Goal: Information Seeking & Learning: Find contact information

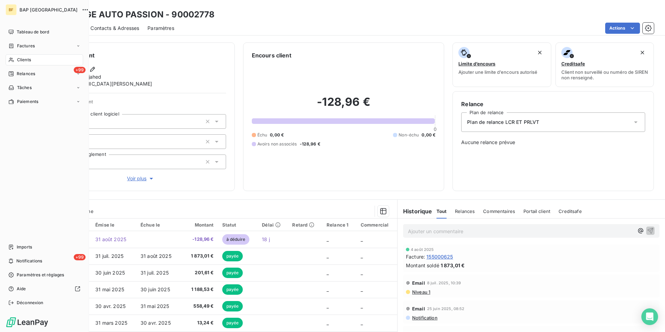
drag, startPoint x: 30, startPoint y: 59, endPoint x: 51, endPoint y: 59, distance: 21.9
click at [30, 59] on span "Clients" at bounding box center [24, 60] width 14 height 6
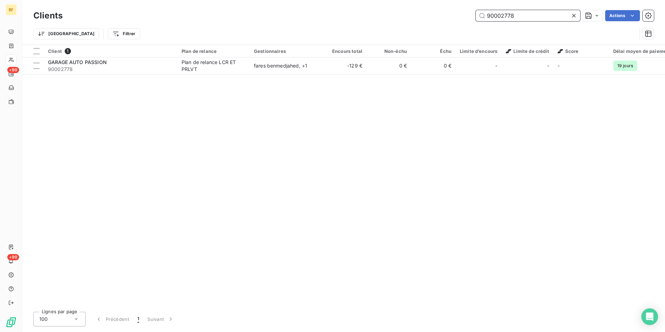
drag, startPoint x: 502, startPoint y: 13, endPoint x: 474, endPoint y: 10, distance: 28.0
click at [474, 10] on div "Clients 90002778 Actions" at bounding box center [343, 15] width 620 height 15
type input "90002961"
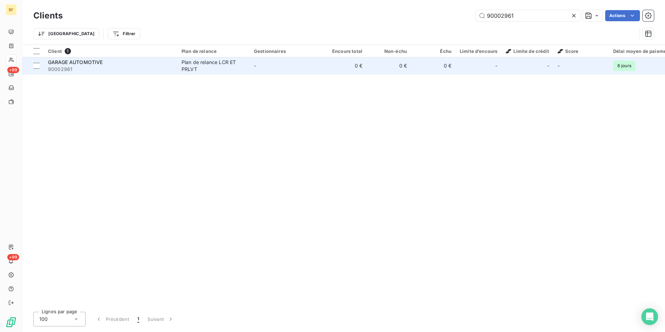
click at [348, 73] on td "0 €" at bounding box center [344, 65] width 44 height 17
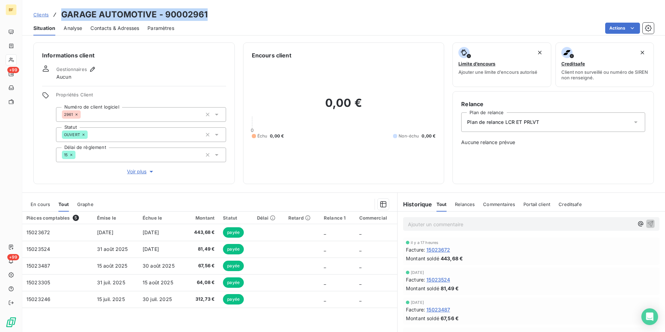
drag, startPoint x: 222, startPoint y: 13, endPoint x: 62, endPoint y: 16, distance: 160.6
click at [62, 16] on div "Clients GARAGE AUTOMOTIVE - 90002961" at bounding box center [343, 14] width 642 height 13
copy h3 "GARAGE AUTOMOTIVE - 90002961"
drag, startPoint x: 121, startPoint y: 30, endPoint x: 297, endPoint y: 34, distance: 175.9
click at [121, 30] on span "Contacts & Adresses" at bounding box center [114, 28] width 49 height 7
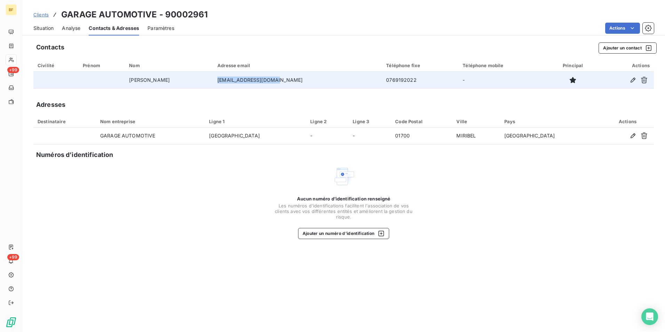
drag, startPoint x: 280, startPoint y: 78, endPoint x: 223, endPoint y: 82, distance: 56.8
click at [223, 82] on td "[EMAIL_ADDRESS][DOMAIN_NAME]" at bounding box center [297, 80] width 169 height 17
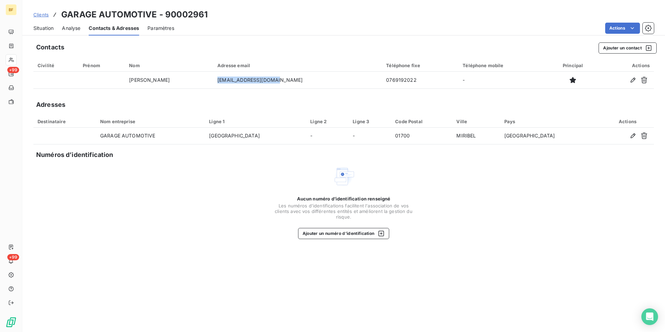
copy td "[EMAIL_ADDRESS][DOMAIN_NAME]"
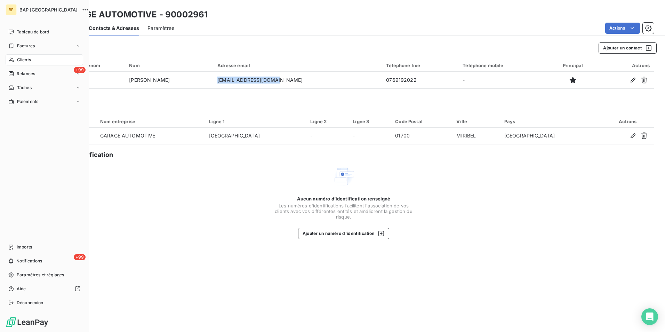
click at [27, 57] on span "Clients" at bounding box center [24, 60] width 14 height 6
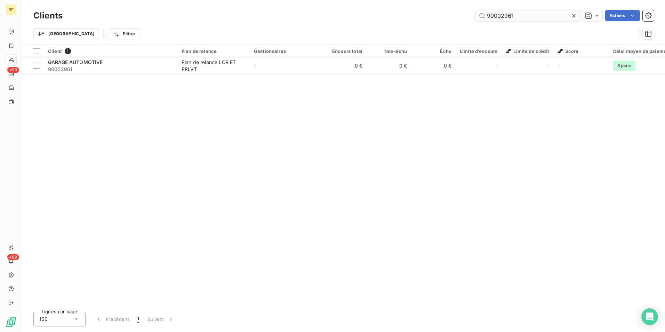
drag, startPoint x: 529, startPoint y: 17, endPoint x: 503, endPoint y: 16, distance: 26.4
click at [503, 16] on input "90002961" at bounding box center [528, 15] width 104 height 11
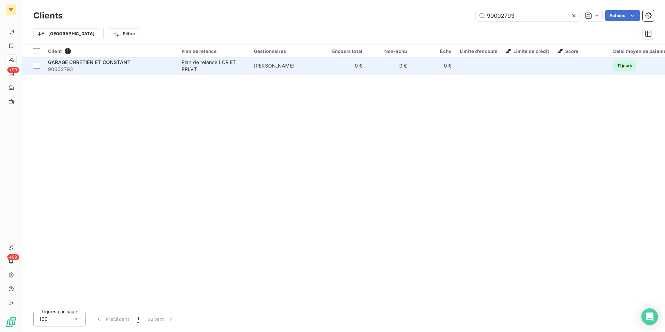
type input "90002793"
click at [319, 68] on td "[PERSON_NAME]" at bounding box center [286, 65] width 72 height 17
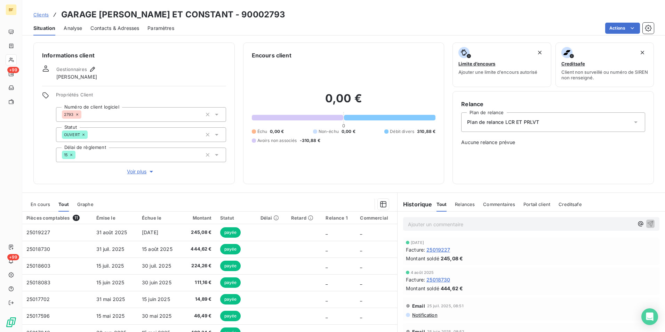
click at [121, 29] on span "Contacts & Adresses" at bounding box center [114, 28] width 49 height 7
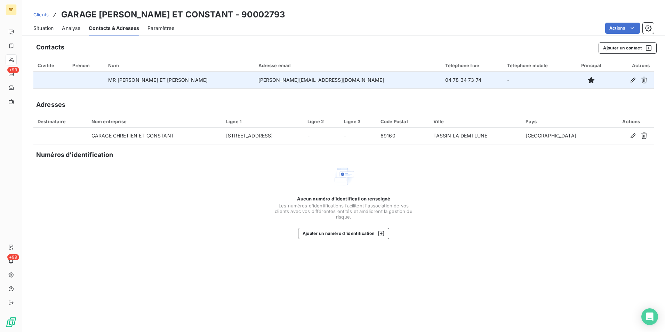
click at [295, 80] on tr "MR [PERSON_NAME] ET [PERSON_NAME] [PERSON_NAME][EMAIL_ADDRESS][DOMAIN_NAME] 04 …" at bounding box center [343, 80] width 620 height 17
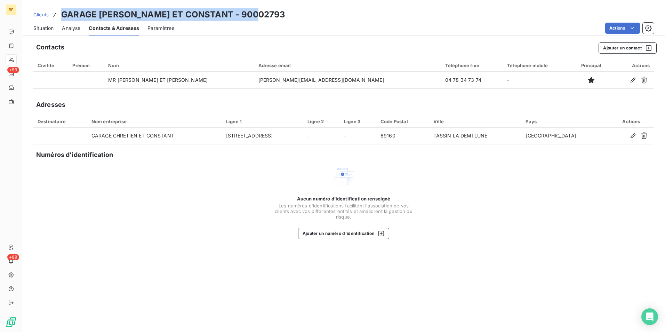
drag, startPoint x: 261, startPoint y: 14, endPoint x: 63, endPoint y: 12, distance: 197.5
click at [63, 12] on div "Clients GARAGE [PERSON_NAME] ET CONSTANT - 90002793" at bounding box center [343, 14] width 642 height 13
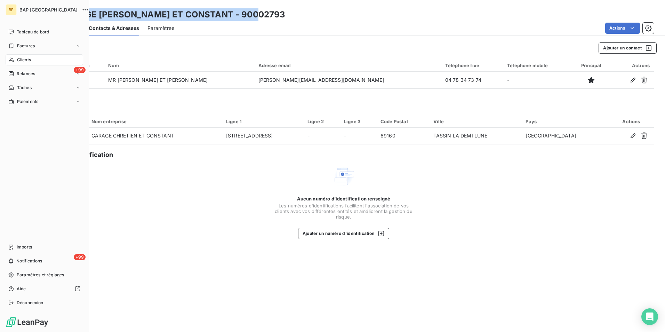
click at [14, 57] on div "Clients" at bounding box center [45, 59] width 78 height 11
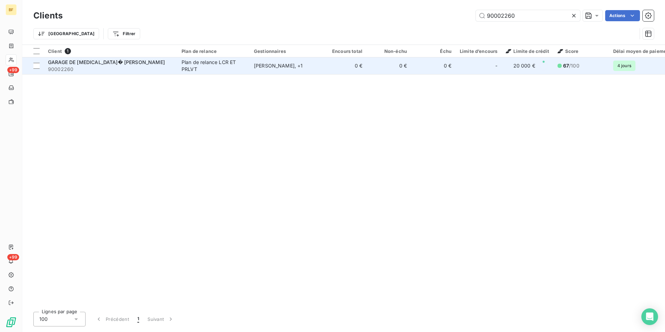
type input "90002260"
click at [202, 64] on div "Plan de relance LCR ET PRLVT" at bounding box center [213, 66] width 64 height 14
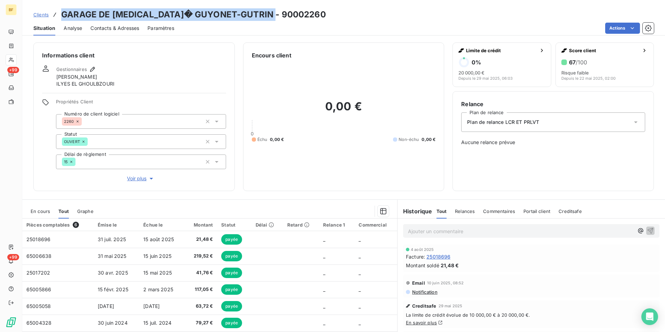
drag, startPoint x: 281, startPoint y: 16, endPoint x: 64, endPoint y: 14, distance: 217.6
click at [64, 14] on div "Clients GARAGE DE [MEDICAL_DATA]� GUYONET-GUTRIN - 90002260" at bounding box center [343, 14] width 642 height 13
copy h3 "GARAGE DE [MEDICAL_DATA]� GUYONET-GUTRIN - 90002260"
drag, startPoint x: 130, startPoint y: 28, endPoint x: 137, endPoint y: 28, distance: 7.3
click at [130, 28] on span "Contacts & Adresses" at bounding box center [114, 28] width 49 height 7
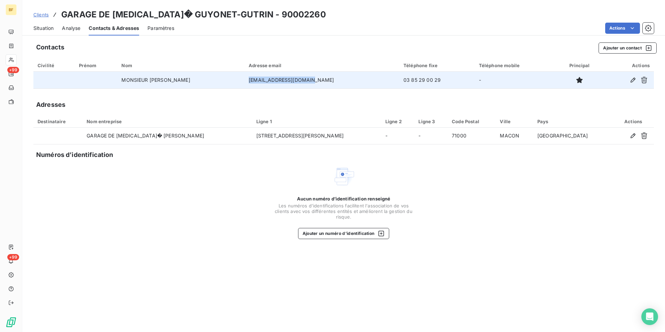
drag, startPoint x: 327, startPoint y: 81, endPoint x: 264, endPoint y: 82, distance: 62.9
click at [264, 82] on td "[EMAIL_ADDRESS][DOMAIN_NAME]" at bounding box center [321, 80] width 155 height 17
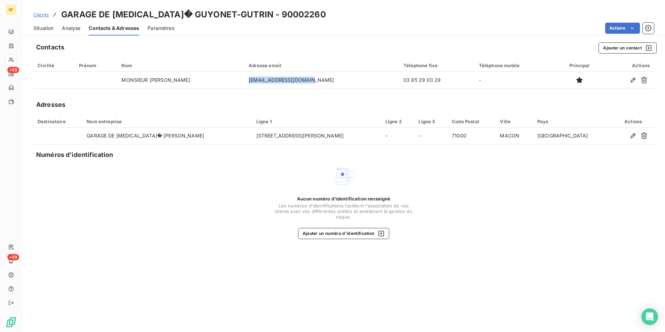
copy td "[EMAIL_ADDRESS][DOMAIN_NAME]"
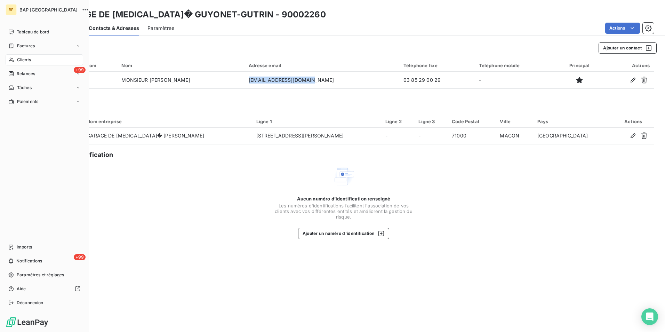
drag, startPoint x: 22, startPoint y: 61, endPoint x: 38, endPoint y: 58, distance: 16.4
click at [17, 59] on span "Clients" at bounding box center [24, 60] width 14 height 6
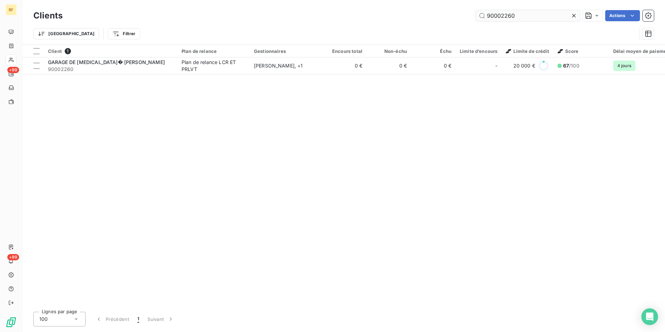
drag, startPoint x: 516, startPoint y: 18, endPoint x: 502, endPoint y: 15, distance: 14.2
click at [501, 14] on input "90002260" at bounding box center [528, 15] width 104 height 11
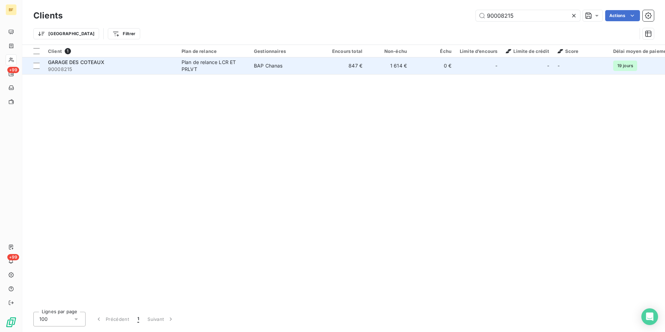
type input "90008215"
click at [196, 69] on div "Plan de relance LCR ET PRLVT" at bounding box center [213, 66] width 64 height 14
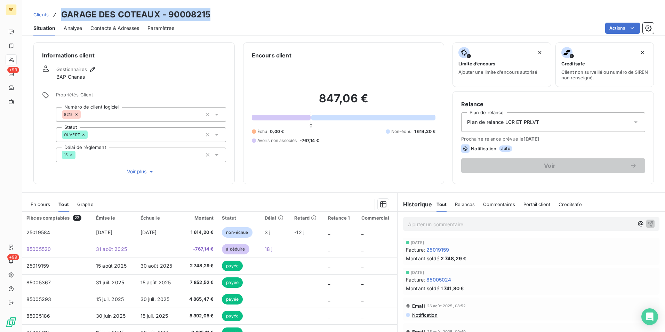
drag, startPoint x: 214, startPoint y: 13, endPoint x: 63, endPoint y: 3, distance: 151.2
click at [63, 3] on div "Clients GARAGE DES COTEAUX - 90008215 Situation Analyse Contacts & Adresses Par…" at bounding box center [343, 17] width 642 height 35
copy h3 "GARAGE DES COTEAUX - 90008215"
drag, startPoint x: 120, startPoint y: 27, endPoint x: 130, endPoint y: 33, distance: 11.9
click at [120, 27] on span "Contacts & Adresses" at bounding box center [114, 28] width 49 height 7
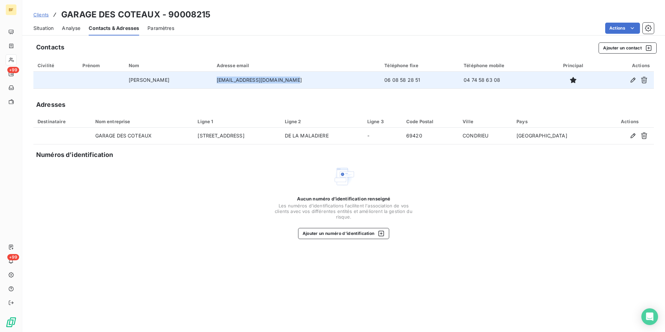
drag, startPoint x: 331, startPoint y: 82, endPoint x: 252, endPoint y: 79, distance: 79.0
click at [252, 79] on td "[EMAIL_ADDRESS][DOMAIN_NAME]" at bounding box center [296, 80] width 168 height 17
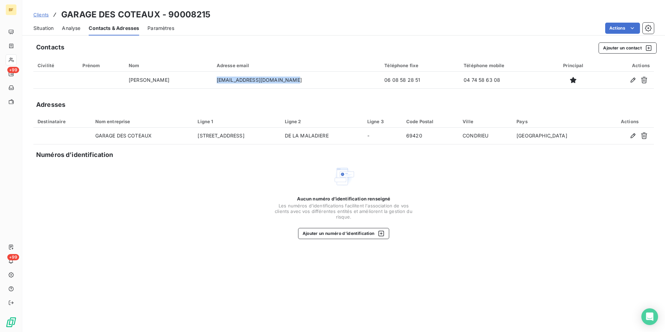
copy td "[EMAIL_ADDRESS][DOMAIN_NAME]"
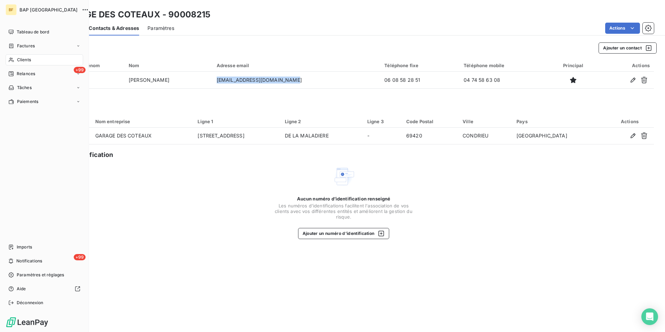
click at [20, 59] on span "Clients" at bounding box center [24, 60] width 14 height 6
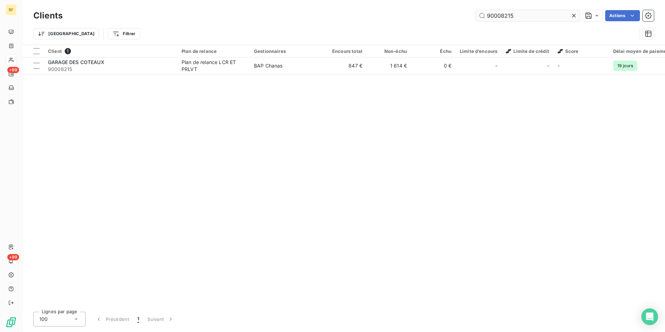
drag, startPoint x: 531, startPoint y: 16, endPoint x: 501, endPoint y: 13, distance: 29.8
click at [501, 13] on input "90008215" at bounding box center [528, 15] width 104 height 11
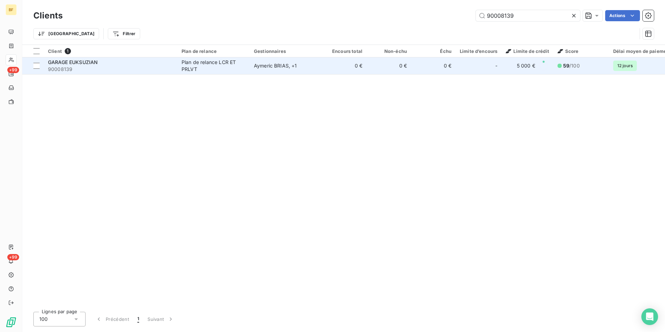
type input "90008139"
click at [222, 70] on div "Plan de relance LCR ET PRLVT" at bounding box center [213, 66] width 64 height 14
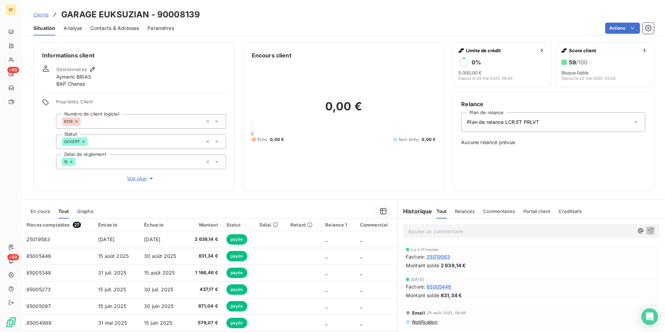
click at [127, 25] on span "Contacts & Adresses" at bounding box center [114, 28] width 49 height 7
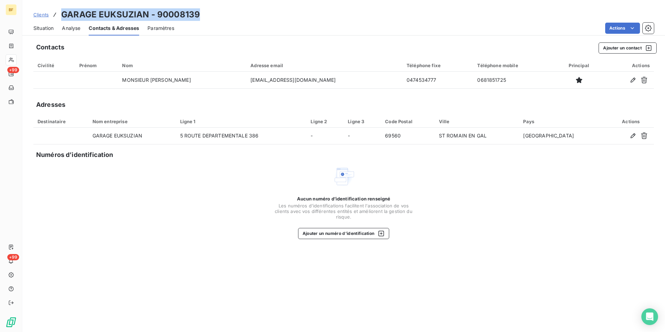
drag, startPoint x: 206, startPoint y: 13, endPoint x: 58, endPoint y: 13, distance: 148.1
click at [58, 13] on div "Clients GARAGE EUKSUZIAN - 90008139" at bounding box center [343, 14] width 642 height 13
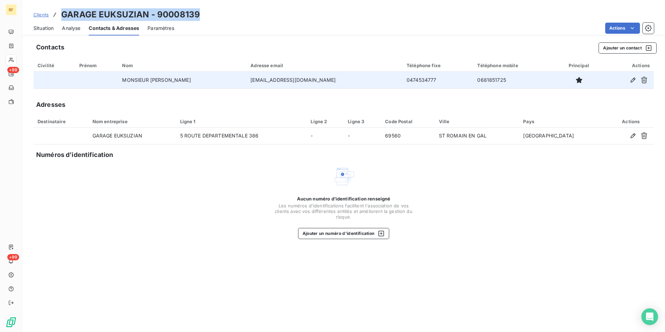
drag, startPoint x: 339, startPoint y: 81, endPoint x: 259, endPoint y: 80, distance: 80.3
click at [259, 80] on tr "MONSIEUR [PERSON_NAME] [PERSON_NAME] [EMAIL_ADDRESS][DOMAIN_NAME] 0474534777 06…" at bounding box center [343, 80] width 620 height 17
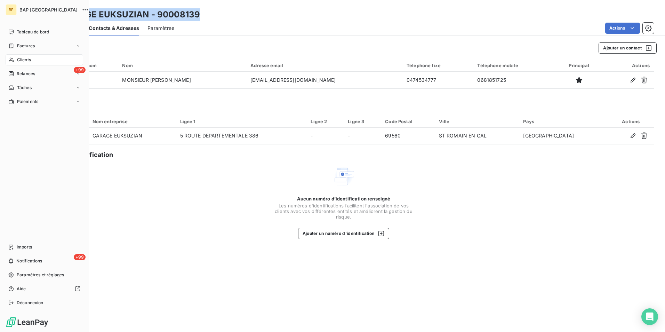
click at [20, 65] on nav "Tableau de bord Factures Clients +99 Relances Tâches Paiements" at bounding box center [45, 66] width 78 height 81
click at [20, 61] on span "Clients" at bounding box center [24, 60] width 14 height 6
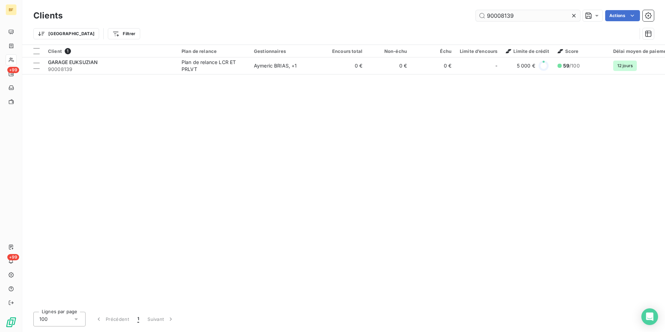
drag, startPoint x: 525, startPoint y: 18, endPoint x: 506, endPoint y: 17, distance: 19.1
click at [506, 17] on input "90008139" at bounding box center [528, 15] width 104 height 11
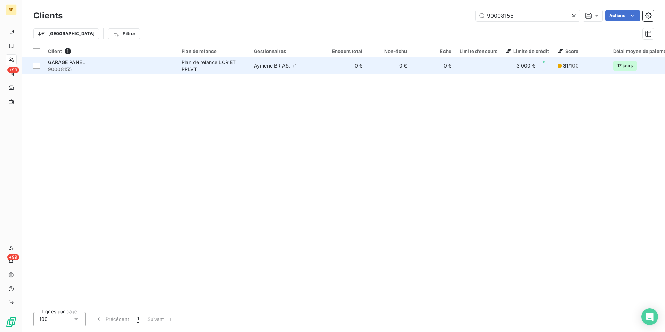
type input "90008155"
click at [193, 68] on div "Plan de relance LCR ET PRLVT" at bounding box center [213, 66] width 64 height 14
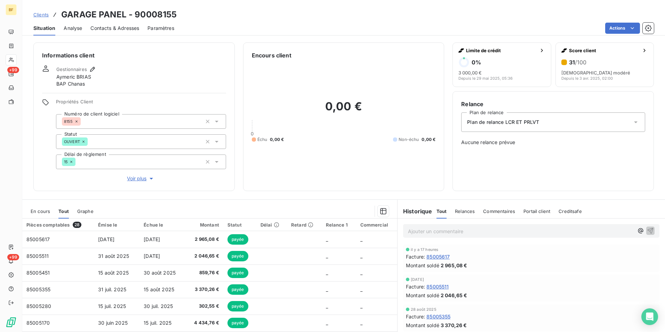
click at [122, 25] on span "Contacts & Adresses" at bounding box center [114, 28] width 49 height 7
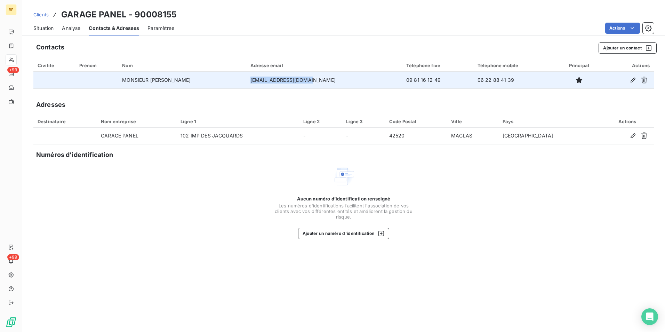
drag, startPoint x: 335, startPoint y: 83, endPoint x: 270, endPoint y: 78, distance: 64.8
click at [270, 78] on td "[EMAIL_ADDRESS][DOMAIN_NAME]" at bounding box center [324, 80] width 156 height 17
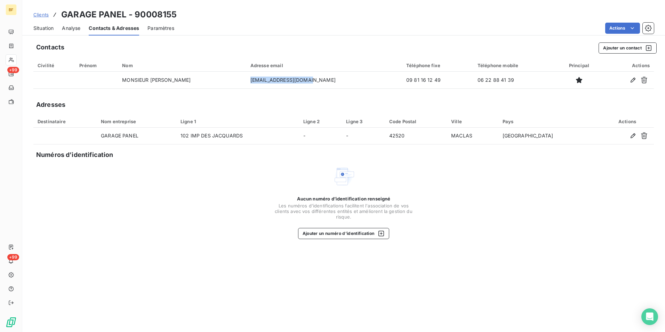
copy td "[EMAIL_ADDRESS][DOMAIN_NAME]"
drag, startPoint x: 183, startPoint y: 13, endPoint x: 61, endPoint y: 14, distance: 121.7
click at [61, 14] on div "Clients GARAGE PANEL - 90008155" at bounding box center [343, 14] width 642 height 13
copy h3 "GARAGE PANEL - 90008155"
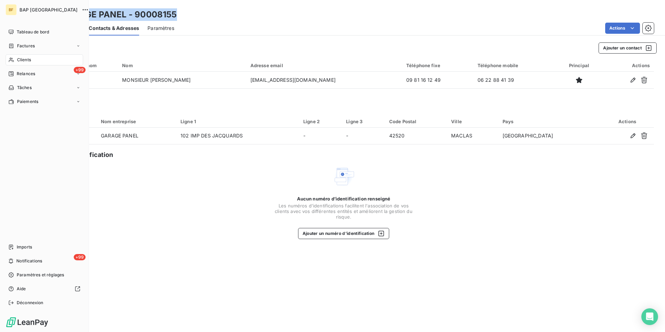
click at [17, 56] on div "Clients" at bounding box center [45, 59] width 78 height 11
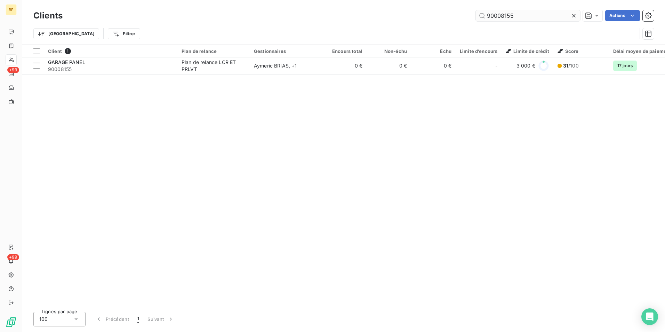
drag, startPoint x: 532, startPoint y: 17, endPoint x: 500, endPoint y: 13, distance: 32.0
click at [500, 13] on input "90008155" at bounding box center [528, 15] width 104 height 11
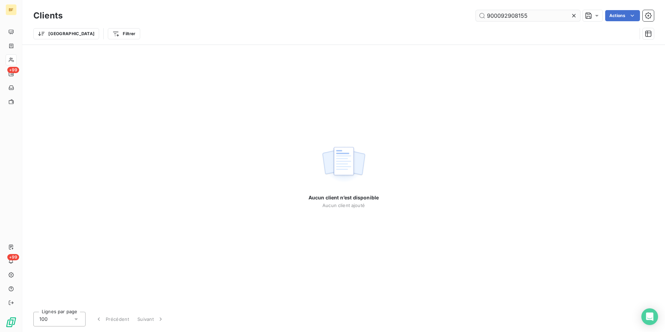
click at [539, 18] on input "900092908155" at bounding box center [528, 15] width 104 height 11
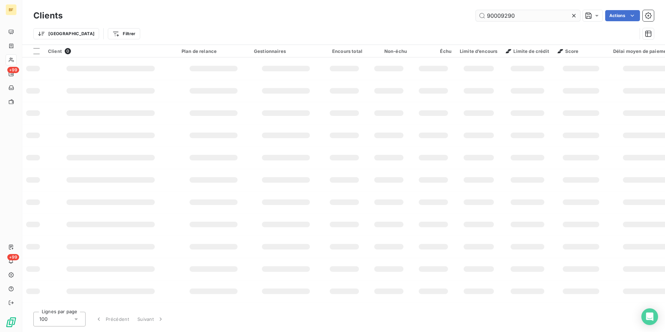
type input "90009290"
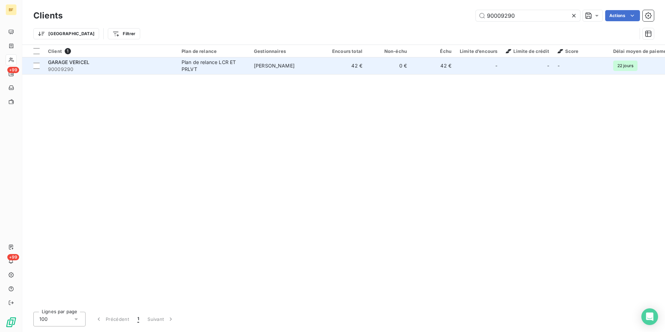
click at [251, 72] on td "[PERSON_NAME]" at bounding box center [286, 65] width 72 height 17
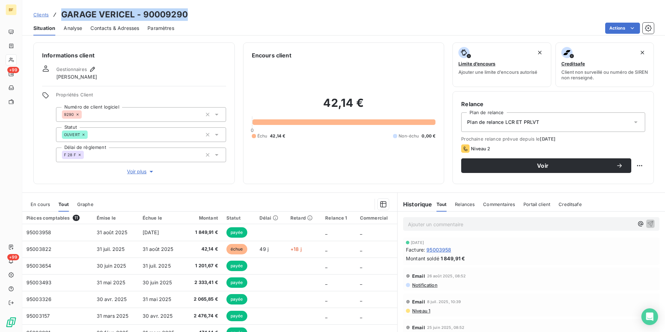
drag, startPoint x: 174, startPoint y: 21, endPoint x: 64, endPoint y: 10, distance: 110.7
click at [64, 10] on div "Clients GARAGE VERICEL - 90009290" at bounding box center [343, 14] width 642 height 13
drag, startPoint x: 115, startPoint y: 33, endPoint x: 141, endPoint y: 29, distance: 26.3
click at [115, 32] on div "Contacts & Adresses" at bounding box center [114, 28] width 49 height 15
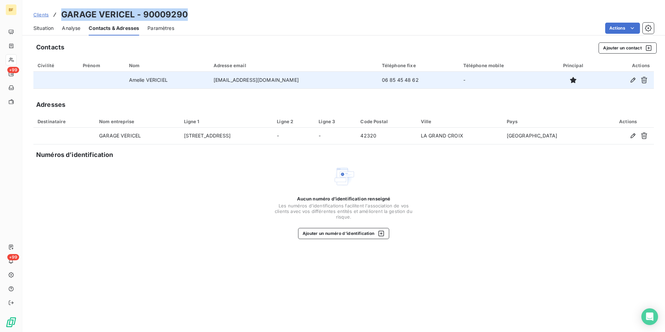
drag, startPoint x: 303, startPoint y: 82, endPoint x: 220, endPoint y: 82, distance: 83.1
click at [220, 82] on td "[EMAIL_ADDRESS][DOMAIN_NAME]" at bounding box center [293, 80] width 168 height 17
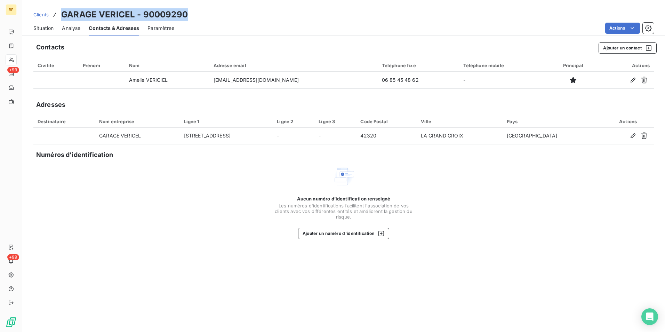
copy td "[EMAIL_ADDRESS][DOMAIN_NAME]"
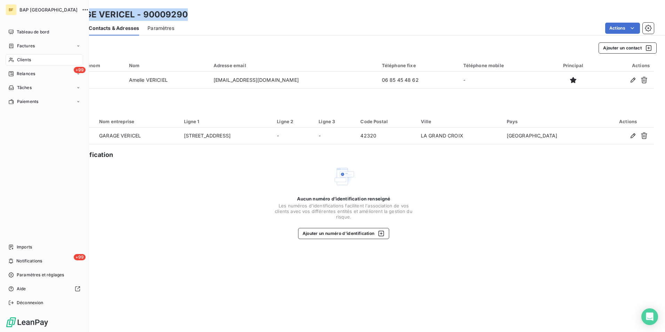
click at [18, 58] on span "Clients" at bounding box center [24, 60] width 14 height 6
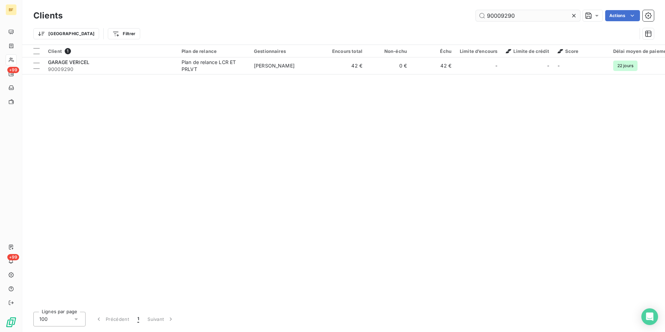
drag, startPoint x: 531, startPoint y: 11, endPoint x: 500, endPoint y: 14, distance: 31.1
click at [500, 14] on input "90009290" at bounding box center [528, 15] width 104 height 11
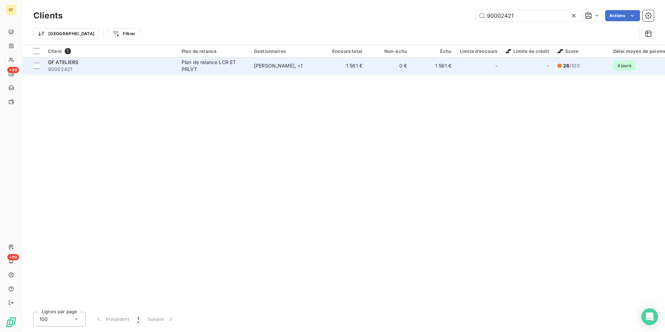
type input "90002421"
click at [263, 60] on td "[PERSON_NAME] , + 1" at bounding box center [286, 65] width 72 height 17
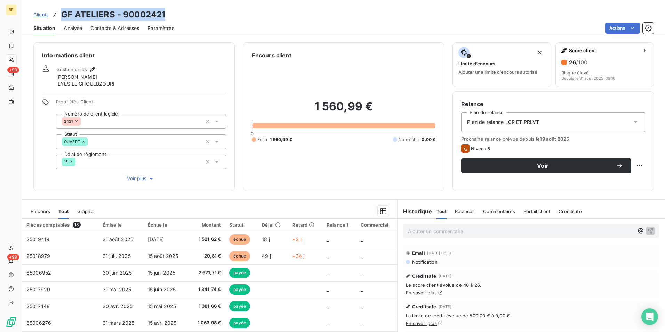
drag, startPoint x: 172, startPoint y: 13, endPoint x: 50, endPoint y: 13, distance: 122.4
click at [50, 13] on div "Clients GF ATELIERS - 90002421" at bounding box center [343, 14] width 642 height 13
copy h3 "GF ATELIERS - 90002421"
click at [124, 27] on span "Contacts & Adresses" at bounding box center [114, 28] width 49 height 7
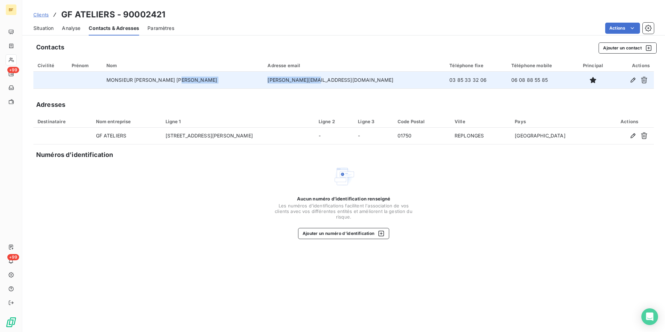
drag, startPoint x: 332, startPoint y: 81, endPoint x: 275, endPoint y: 82, distance: 57.0
click at [275, 82] on tr "MONSIEUR [PERSON_NAME] [PERSON_NAME] [PERSON_NAME][EMAIL_ADDRESS][DOMAIN_NAME] …" at bounding box center [343, 80] width 620 height 17
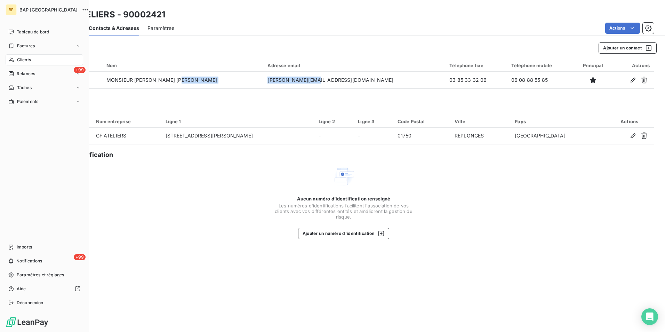
click at [39, 57] on div "Clients" at bounding box center [45, 59] width 78 height 11
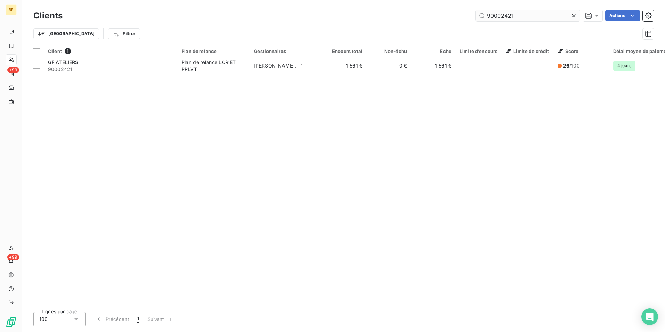
drag, startPoint x: 528, startPoint y: 18, endPoint x: 505, endPoint y: 18, distance: 23.6
click at [504, 18] on input "90002421" at bounding box center [528, 15] width 104 height 11
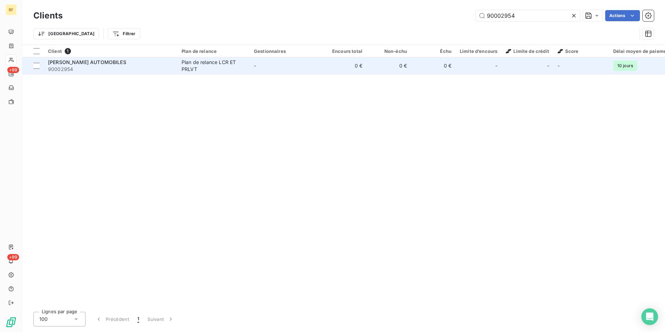
type input "90002954"
click at [144, 62] on div "[PERSON_NAME] AUTOMOBILES" at bounding box center [110, 62] width 125 height 7
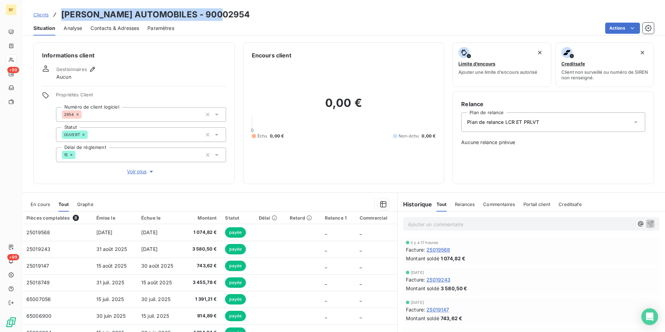
drag, startPoint x: 228, startPoint y: 18, endPoint x: 63, endPoint y: 15, distance: 165.5
click at [63, 15] on div "Clients [PERSON_NAME] AUTOMOBILES - 90002954" at bounding box center [343, 14] width 642 height 13
click at [126, 21] on div "Contacts & Adresses" at bounding box center [114, 28] width 49 height 15
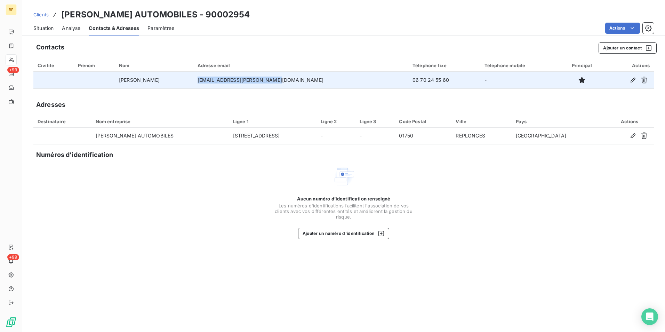
drag, startPoint x: 301, startPoint y: 80, endPoint x: 213, endPoint y: 79, distance: 88.3
click at [213, 79] on td "[EMAIL_ADDRESS][PERSON_NAME][DOMAIN_NAME]" at bounding box center [300, 80] width 215 height 17
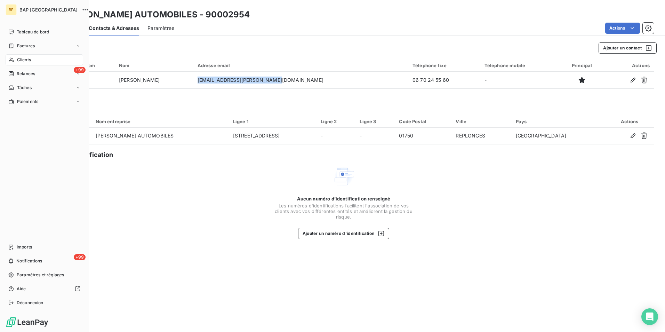
click at [30, 59] on span "Clients" at bounding box center [24, 60] width 14 height 6
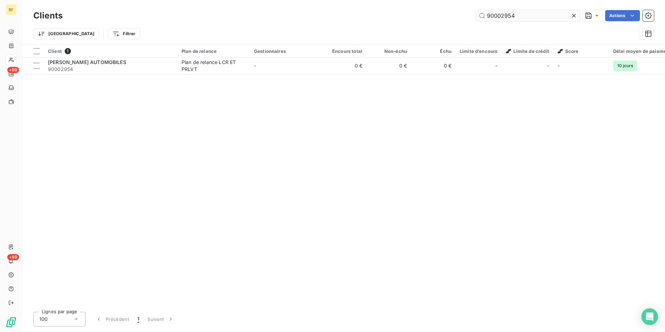
drag, startPoint x: 538, startPoint y: 18, endPoint x: 503, endPoint y: 15, distance: 35.6
click at [503, 15] on input "90002954" at bounding box center [528, 15] width 104 height 11
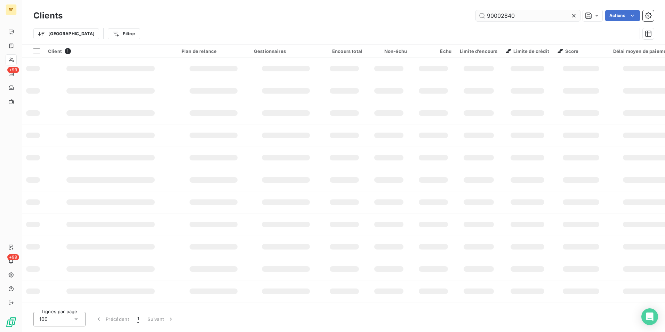
type input "90002840"
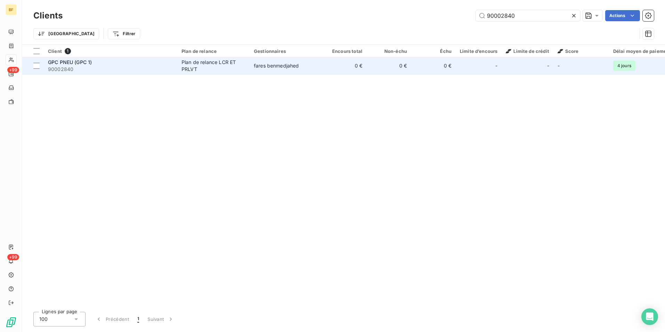
click at [318, 68] on td "fares benmedjahed" at bounding box center [286, 65] width 72 height 17
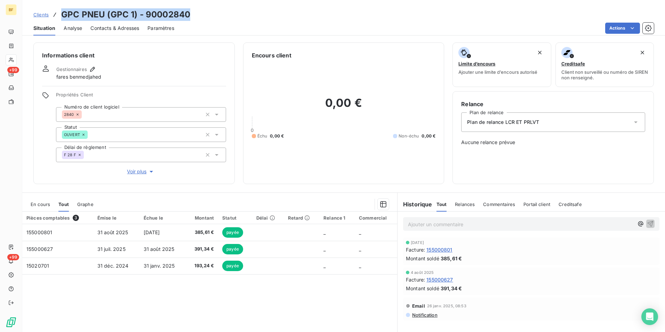
drag, startPoint x: 198, startPoint y: 14, endPoint x: 59, endPoint y: 17, distance: 138.7
click at [59, 17] on div "Clients GPC PNEU (GPC 1) - 90002840" at bounding box center [343, 14] width 642 height 13
drag, startPoint x: 107, startPoint y: 27, endPoint x: 118, endPoint y: 32, distance: 12.1
click at [107, 27] on span "Contacts & Adresses" at bounding box center [114, 28] width 49 height 7
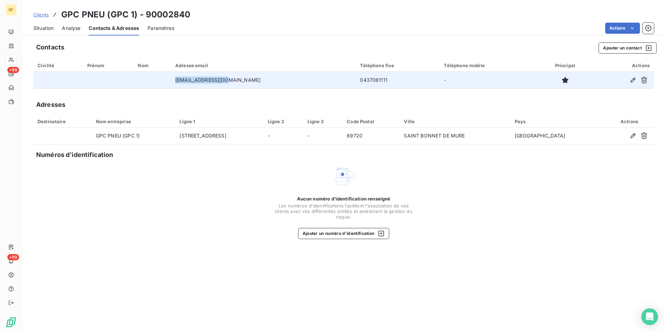
drag, startPoint x: 253, startPoint y: 80, endPoint x: 193, endPoint y: 79, distance: 60.1
click at [193, 79] on td "[EMAIL_ADDRESS][DOMAIN_NAME]" at bounding box center [263, 80] width 185 height 17
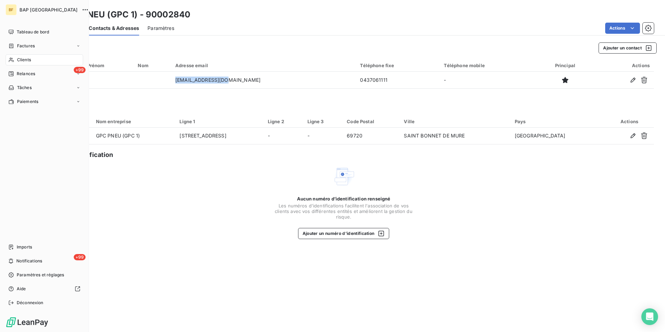
click at [31, 62] on span "Clients" at bounding box center [24, 60] width 14 height 6
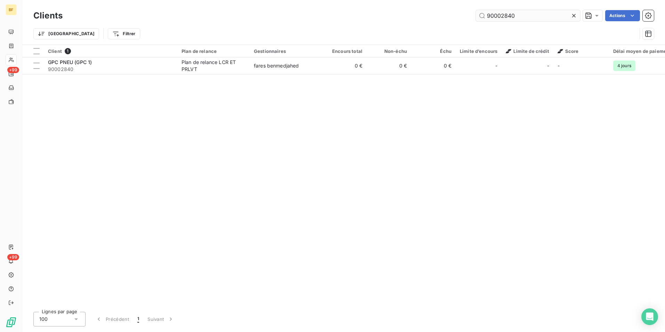
drag, startPoint x: 525, startPoint y: 21, endPoint x: 512, endPoint y: 19, distance: 13.0
click at [512, 19] on div "Clients 90002840 Actions" at bounding box center [343, 15] width 620 height 15
click at [524, 16] on input "90002840" at bounding box center [528, 15] width 104 height 11
drag, startPoint x: 524, startPoint y: 16, endPoint x: 501, endPoint y: 16, distance: 22.6
click at [501, 16] on input "90002840" at bounding box center [528, 15] width 104 height 11
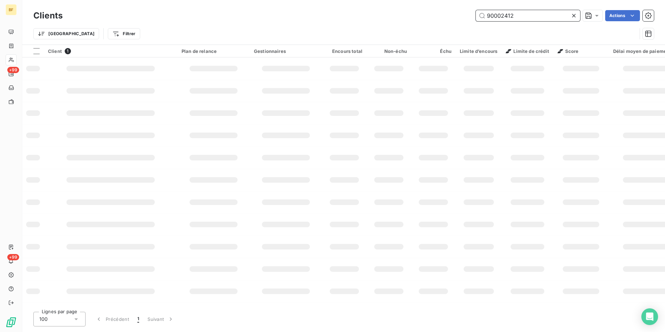
type input "90002412"
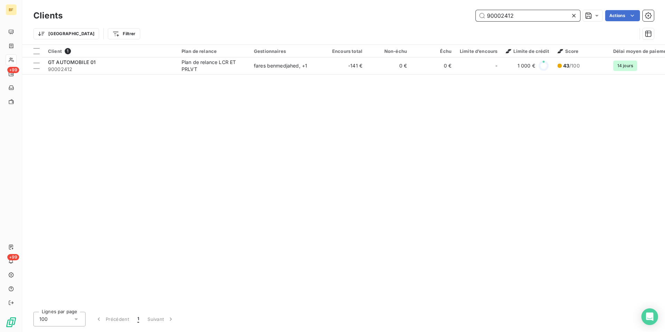
click at [511, 15] on input "90002412" at bounding box center [528, 15] width 104 height 11
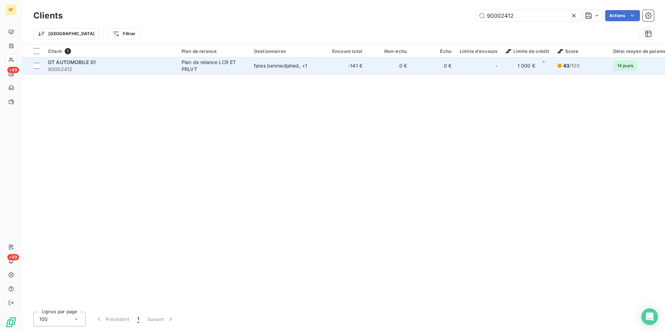
click at [238, 62] on div "Plan de relance LCR ET PRLVT" at bounding box center [213, 66] width 64 height 14
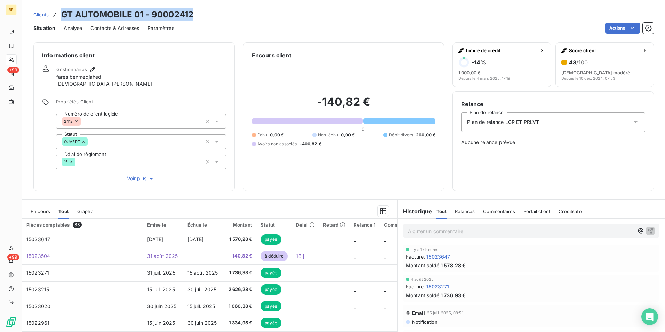
drag, startPoint x: 201, startPoint y: 14, endPoint x: 59, endPoint y: 13, distance: 142.2
click at [59, 13] on div "Clients GT AUTOMOBILE 01 - 90002412" at bounding box center [343, 14] width 642 height 13
drag, startPoint x: 138, startPoint y: 29, endPoint x: 149, endPoint y: 32, distance: 11.6
click at [138, 29] on span "Contacts & Adresses" at bounding box center [114, 28] width 49 height 7
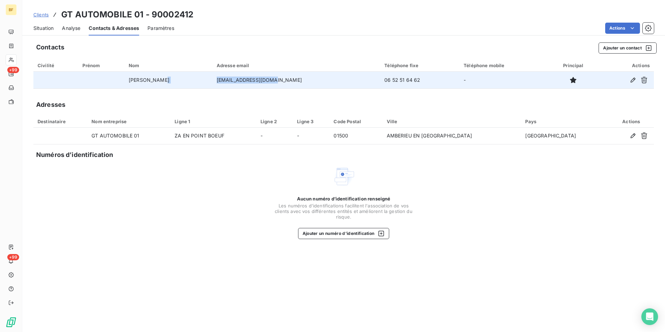
drag, startPoint x: 203, startPoint y: 82, endPoint x: 216, endPoint y: 81, distance: 13.2
click at [216, 81] on tr "TEKIN Gokhan [EMAIL_ADDRESS][DOMAIN_NAME] 06 52 51 64 62 -" at bounding box center [343, 80] width 620 height 17
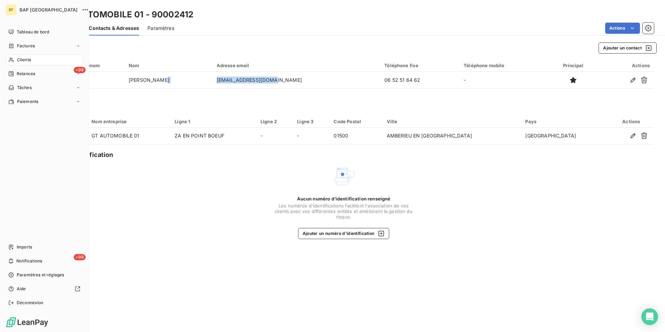
drag, startPoint x: 10, startPoint y: 60, endPoint x: 63, endPoint y: 54, distance: 53.2
click at [10, 60] on icon at bounding box center [11, 60] width 5 height 5
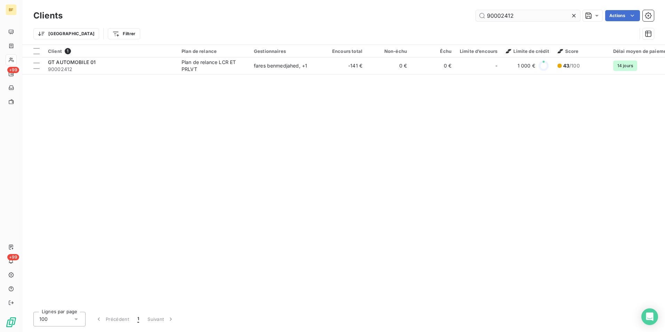
drag, startPoint x: 516, startPoint y: 15, endPoint x: 503, endPoint y: 13, distance: 13.1
click at [503, 13] on input "90002412" at bounding box center [528, 15] width 104 height 11
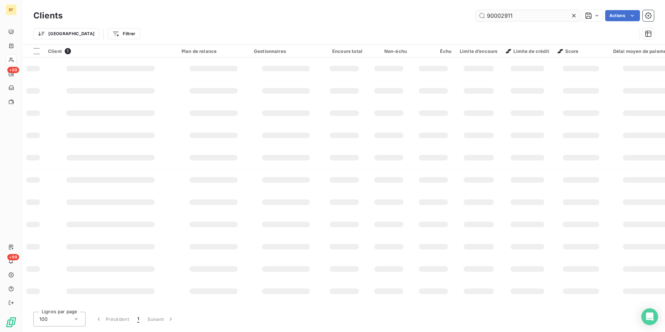
type input "90002911"
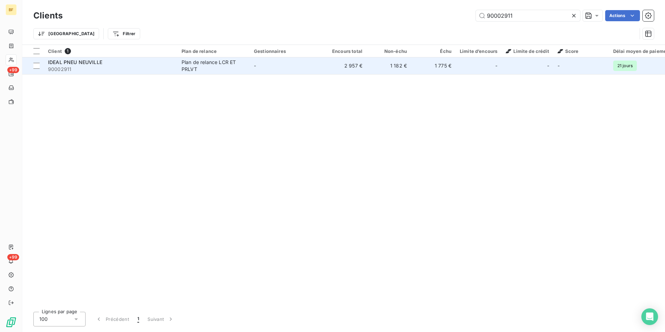
click at [372, 67] on td "1 182 €" at bounding box center [388, 65] width 44 height 17
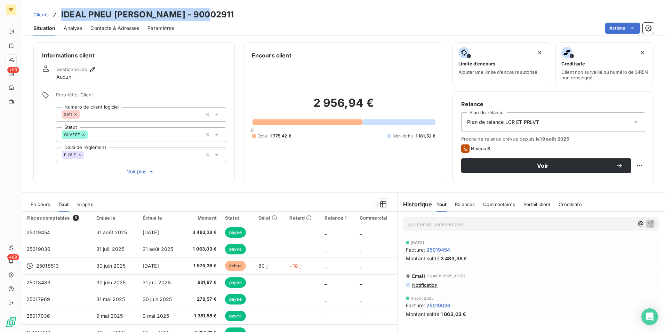
drag, startPoint x: 211, startPoint y: 15, endPoint x: 58, endPoint y: 17, distance: 153.0
click at [58, 17] on div "Clients IDEAL PNEU [PERSON_NAME] - 90002911" at bounding box center [343, 14] width 642 height 13
drag, startPoint x: 108, startPoint y: 31, endPoint x: 121, endPoint y: 31, distance: 13.2
click at [111, 31] on span "Contacts & Adresses" at bounding box center [114, 28] width 49 height 7
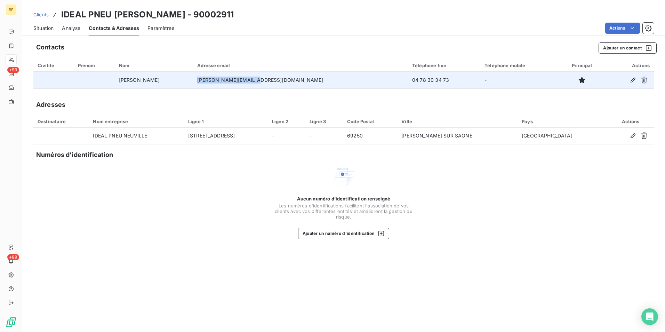
drag, startPoint x: 294, startPoint y: 79, endPoint x: 235, endPoint y: 78, distance: 58.8
click at [235, 78] on td "[PERSON_NAME][EMAIL_ADDRESS][DOMAIN_NAME]" at bounding box center [300, 80] width 215 height 17
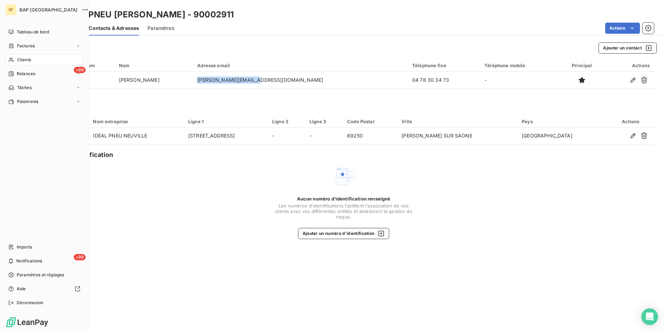
click at [17, 59] on span "Clients" at bounding box center [24, 60] width 14 height 6
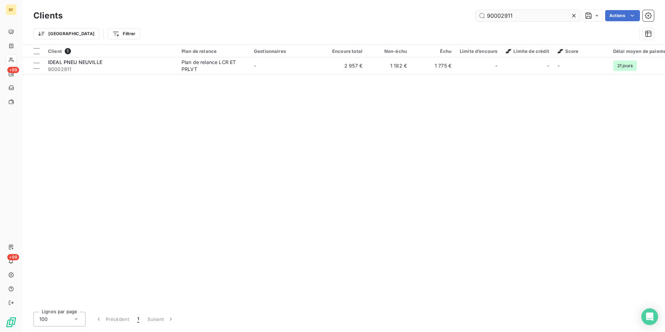
drag, startPoint x: 519, startPoint y: 16, endPoint x: 497, endPoint y: 14, distance: 22.1
click at [497, 14] on input "90002911" at bounding box center [528, 15] width 104 height 11
type input "90013124"
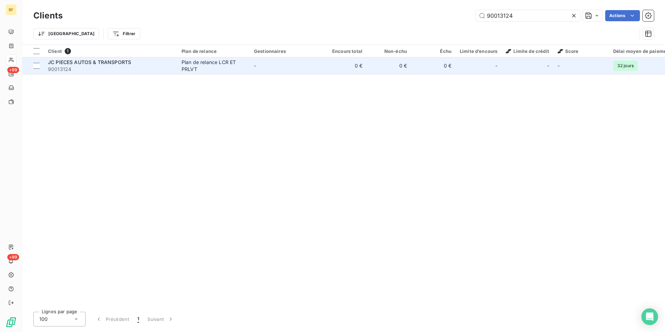
click at [94, 68] on span "90013124" at bounding box center [110, 69] width 125 height 7
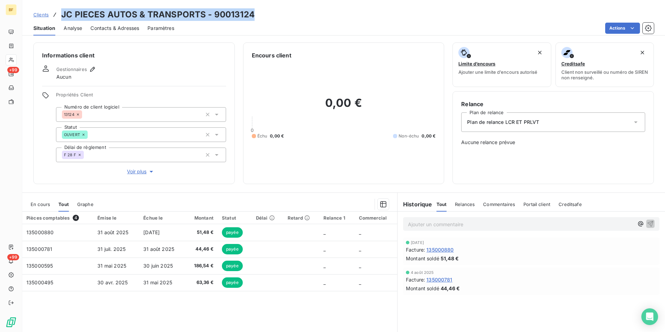
drag, startPoint x: 263, startPoint y: 11, endPoint x: 61, endPoint y: 8, distance: 202.3
click at [61, 8] on div "Clients JC PIECES AUTOS & TRANSPORTS - 90013124" at bounding box center [343, 14] width 642 height 13
drag, startPoint x: 100, startPoint y: 22, endPoint x: 113, endPoint y: 33, distance: 16.3
click at [100, 22] on div "Contacts & Adresses" at bounding box center [114, 28] width 49 height 15
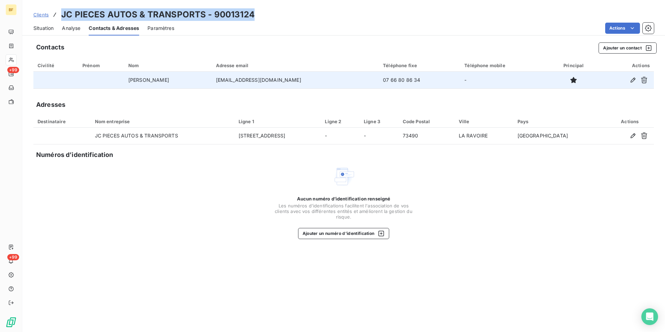
drag, startPoint x: 330, startPoint y: 81, endPoint x: 256, endPoint y: 81, distance: 74.0
click at [256, 81] on tr "[PERSON_NAME] [EMAIL_ADDRESS][DOMAIN_NAME] 07 66 80 86 34 -" at bounding box center [343, 80] width 620 height 17
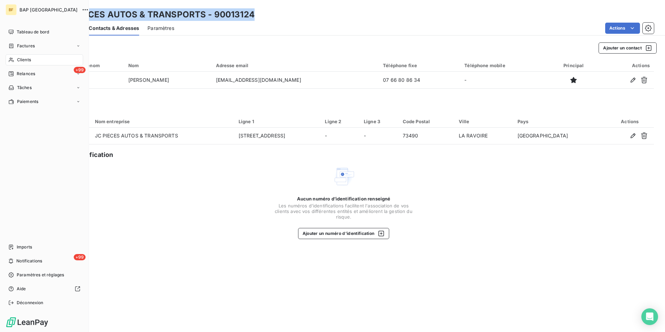
drag, startPoint x: 14, startPoint y: 63, endPoint x: 155, endPoint y: 29, distance: 144.8
click at [15, 63] on div "Clients" at bounding box center [45, 59] width 78 height 11
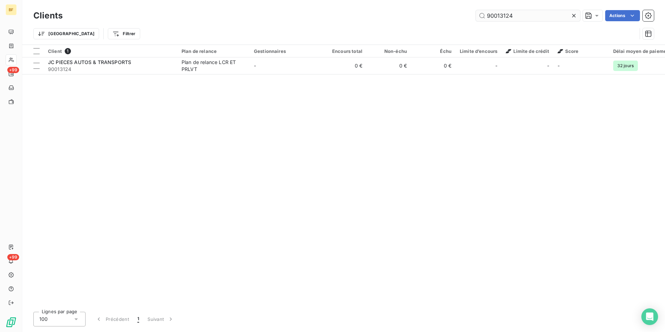
drag, startPoint x: 534, startPoint y: 14, endPoint x: 499, endPoint y: 12, distance: 34.8
click at [499, 12] on input "90013124" at bounding box center [528, 15] width 104 height 11
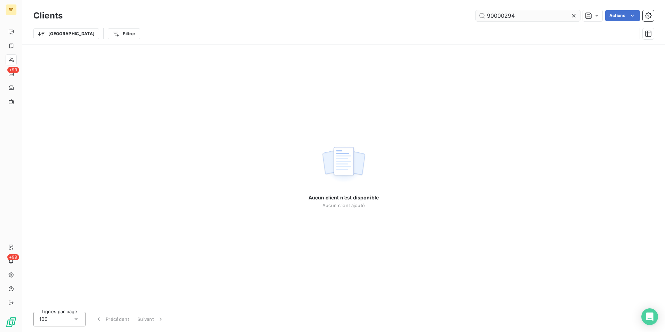
click at [505, 15] on input "90000294" at bounding box center [528, 15] width 104 height 11
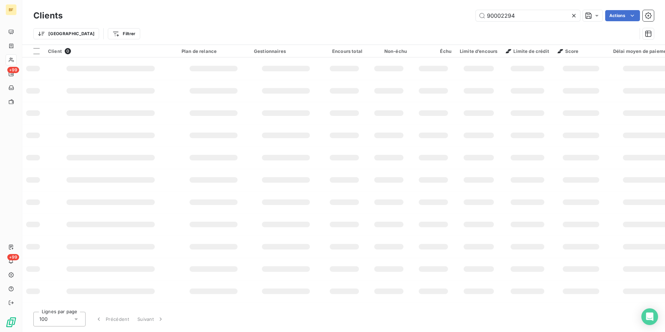
type input "90002294"
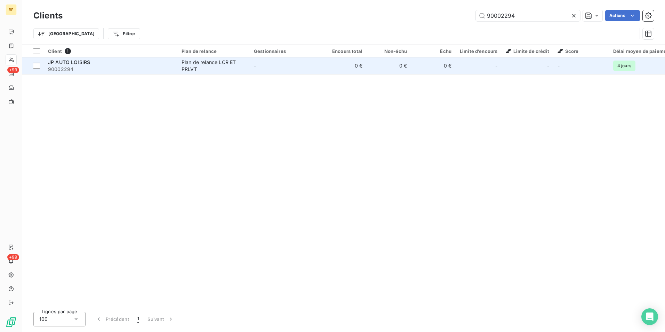
click at [274, 71] on td "-" at bounding box center [286, 65] width 72 height 17
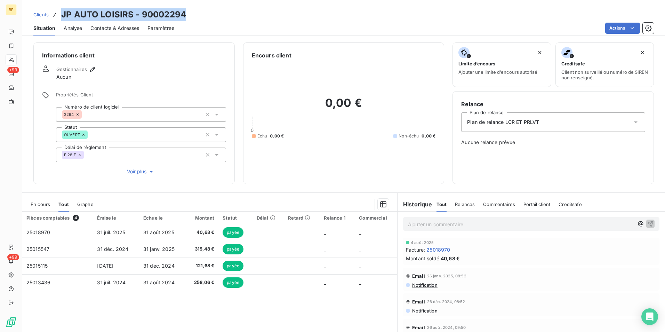
drag, startPoint x: 186, startPoint y: 13, endPoint x: 63, endPoint y: 10, distance: 123.1
click at [63, 10] on div "Clients JP AUTO LOISIRS - 90002294" at bounding box center [343, 14] width 642 height 13
drag, startPoint x: 120, startPoint y: 31, endPoint x: 142, endPoint y: 38, distance: 22.8
click at [120, 31] on span "Contacts & Adresses" at bounding box center [114, 28] width 49 height 7
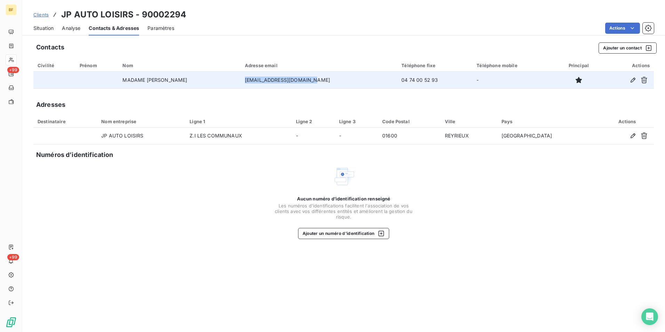
drag, startPoint x: 279, startPoint y: 81, endPoint x: 261, endPoint y: 80, distance: 17.8
click at [261, 80] on td "[EMAIL_ADDRESS][DOMAIN_NAME]" at bounding box center [319, 80] width 156 height 17
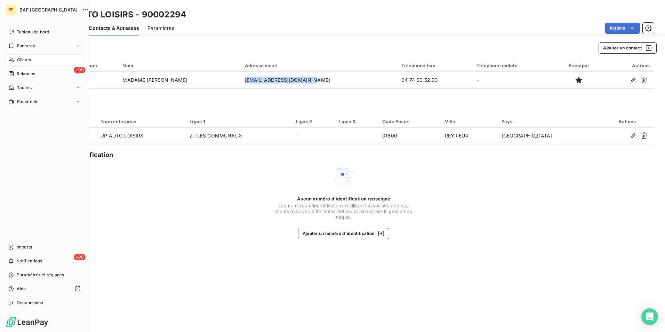
click at [31, 62] on span "Clients" at bounding box center [24, 60] width 14 height 6
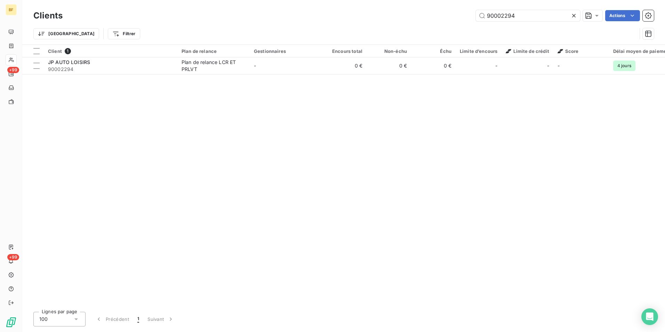
drag, startPoint x: 518, startPoint y: 14, endPoint x: 477, endPoint y: 6, distance: 42.0
click at [477, 6] on div "Clients 90002294 Actions Trier Filtrer" at bounding box center [343, 22] width 642 height 44
drag, startPoint x: 528, startPoint y: 15, endPoint x: 422, endPoint y: -3, distance: 107.6
click at [422, 0] on html "BF +99 +99 Clients ECR Actions Trier Filtrer Client 1 Plan de relance Gestionna…" at bounding box center [332, 166] width 665 height 332
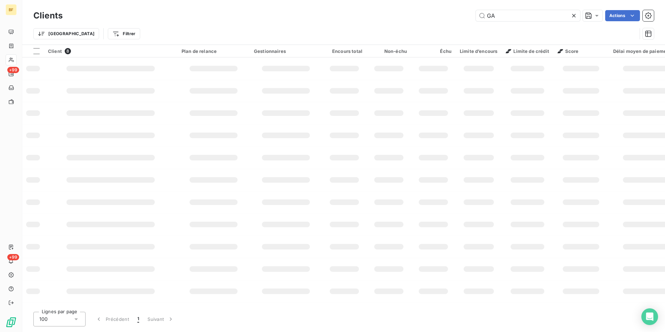
type input "G"
type input "A"
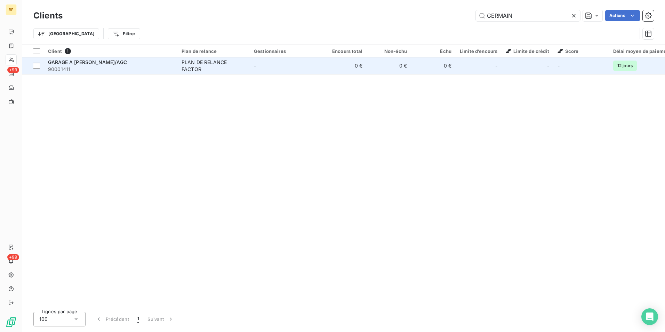
type input "GERMAIN"
click at [160, 64] on div "GARAGE A [PERSON_NAME]/AGC" at bounding box center [110, 62] width 125 height 7
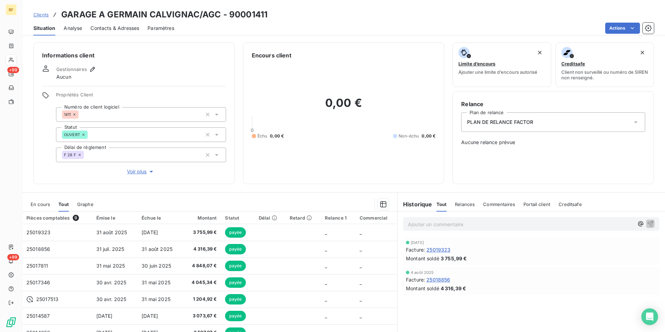
click at [126, 29] on span "Contacts & Adresses" at bounding box center [114, 28] width 49 height 7
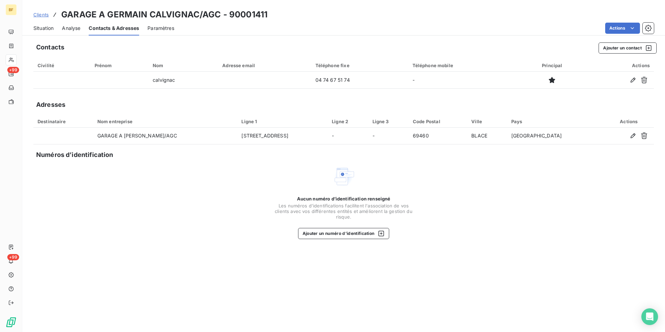
click at [45, 26] on span "Situation" at bounding box center [43, 28] width 20 height 7
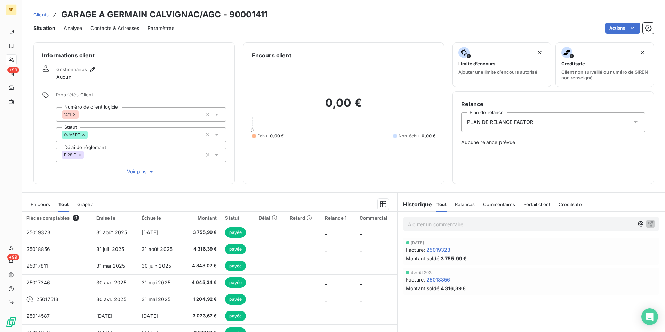
click at [111, 25] on span "Contacts & Adresses" at bounding box center [114, 28] width 49 height 7
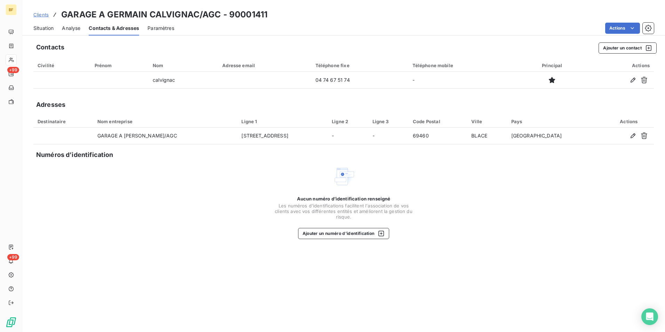
click at [37, 30] on span "Situation" at bounding box center [43, 28] width 20 height 7
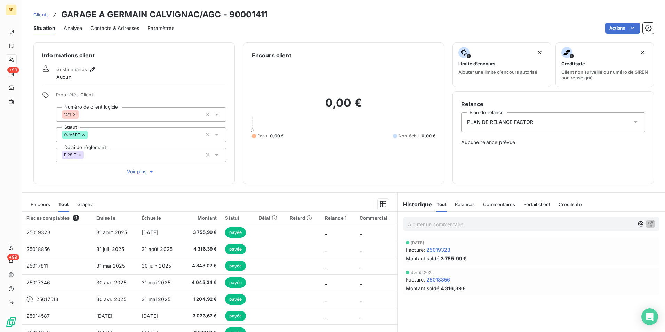
click at [345, 173] on div "0,00 € 0 Échu 0,00 € Non-échu 0,00 €" at bounding box center [344, 117] width 184 height 116
click at [275, 190] on div "Informations client Gestionnaires Aucun Propriétés Client Numéro de client logi…" at bounding box center [343, 184] width 642 height 293
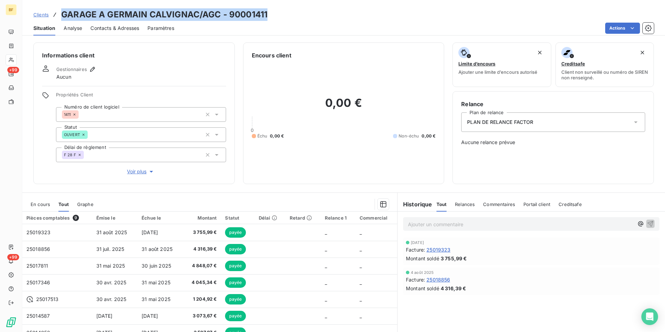
drag, startPoint x: 269, startPoint y: 11, endPoint x: 61, endPoint y: 17, distance: 207.6
click at [61, 17] on div "Clients GARAGE A GERMAIN CALVIGNAC/AGC - 90001411" at bounding box center [343, 14] width 642 height 13
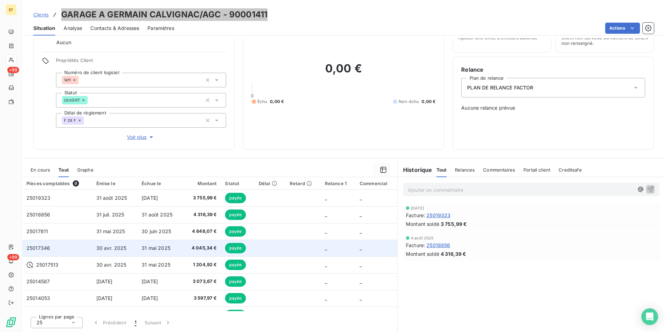
scroll to position [29, 0]
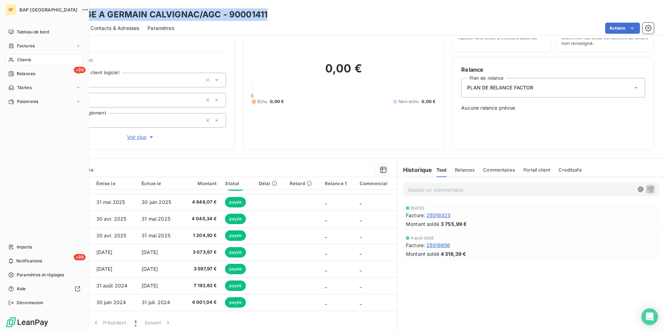
click at [18, 57] on span "Clients" at bounding box center [24, 60] width 14 height 6
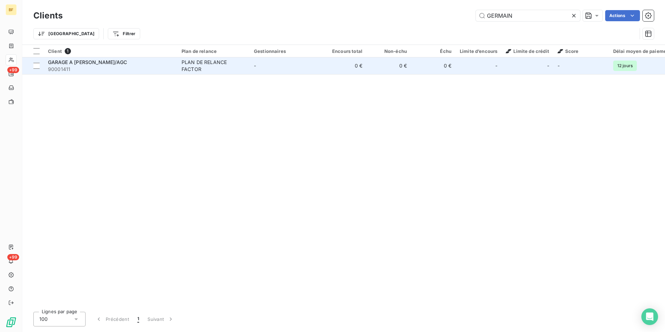
click at [151, 63] on div "GARAGE A [PERSON_NAME]/AGC" at bounding box center [110, 62] width 125 height 7
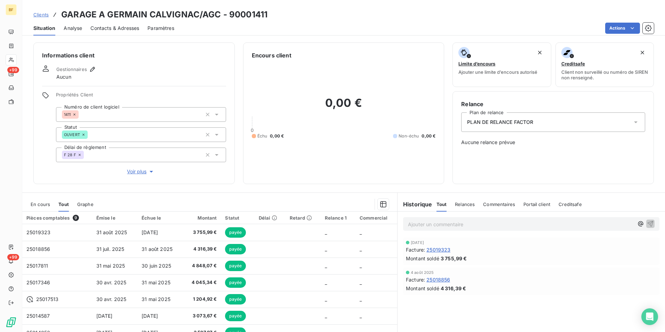
click at [131, 30] on span "Contacts & Adresses" at bounding box center [114, 28] width 49 height 7
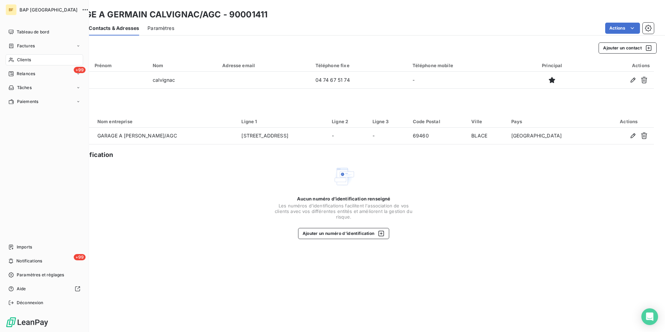
drag, startPoint x: 19, startPoint y: 59, endPoint x: 50, endPoint y: 56, distance: 31.1
click at [19, 59] on span "Clients" at bounding box center [24, 60] width 14 height 6
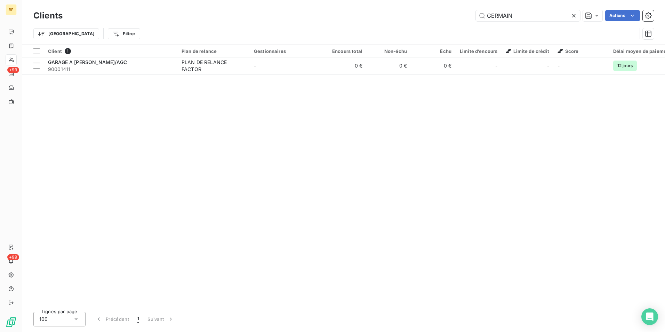
drag, startPoint x: 518, startPoint y: 17, endPoint x: 465, endPoint y: 16, distance: 52.5
click at [465, 16] on div "GERMAIN Actions" at bounding box center [362, 15] width 583 height 11
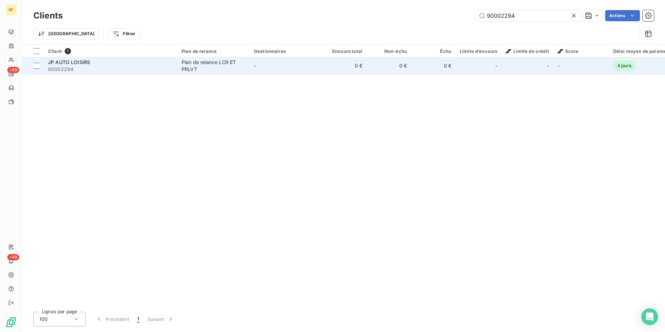
type input "90002294"
click at [163, 62] on div "JP AUTO LOISIRS" at bounding box center [110, 62] width 125 height 7
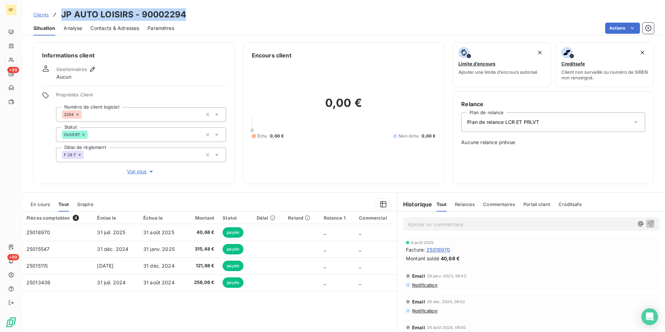
drag, startPoint x: 187, startPoint y: 17, endPoint x: 63, endPoint y: 14, distance: 124.8
click at [63, 14] on div "Clients JP AUTO LOISIRS - 90002294" at bounding box center [343, 14] width 642 height 13
drag, startPoint x: 119, startPoint y: 27, endPoint x: 144, endPoint y: 38, distance: 27.9
click at [119, 27] on span "Contacts & Adresses" at bounding box center [114, 28] width 49 height 7
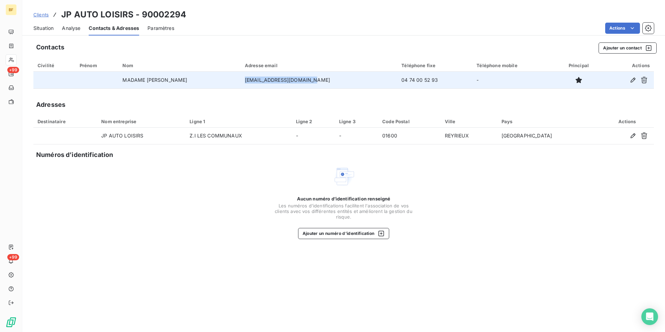
drag, startPoint x: 325, startPoint y: 81, endPoint x: 261, endPoint y: 78, distance: 64.0
click at [261, 78] on td "[EMAIL_ADDRESS][DOMAIN_NAME]" at bounding box center [319, 80] width 156 height 17
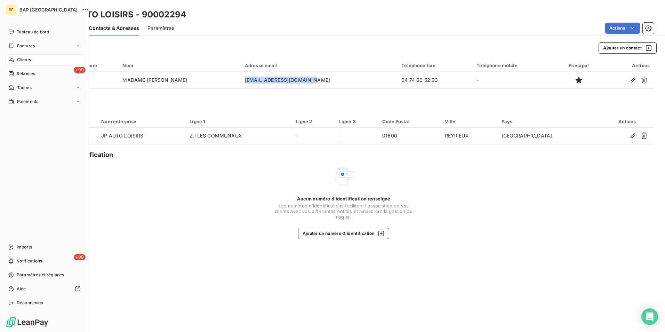
drag, startPoint x: 23, startPoint y: 58, endPoint x: 38, endPoint y: 56, distance: 14.4
click at [25, 58] on span "Clients" at bounding box center [24, 60] width 14 height 6
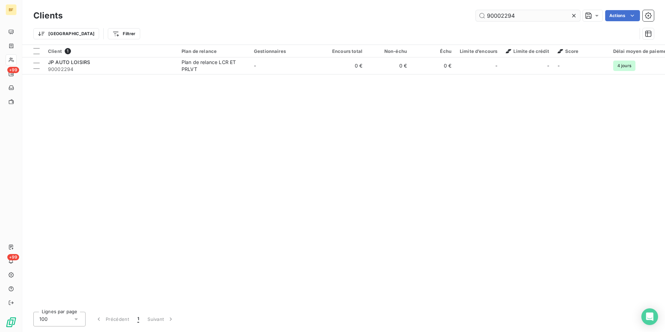
drag, startPoint x: 522, startPoint y: 17, endPoint x: 503, endPoint y: 16, distance: 18.4
click at [503, 16] on input "90002294" at bounding box center [528, 15] width 104 height 11
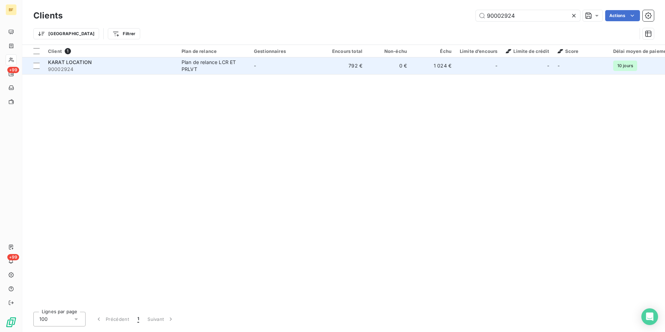
type input "90002924"
click at [194, 71] on div "Plan de relance LCR ET PRLVT" at bounding box center [213, 66] width 64 height 14
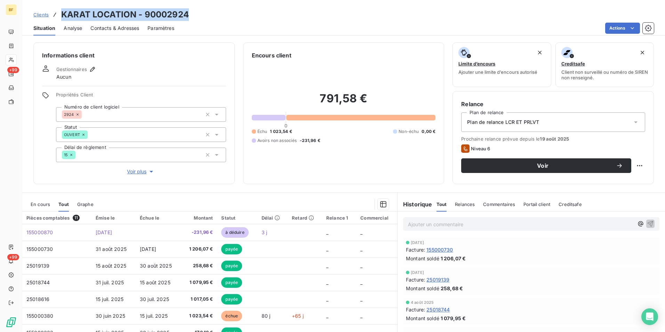
drag, startPoint x: 218, startPoint y: 16, endPoint x: 56, endPoint y: 13, distance: 162.4
click at [56, 13] on div "Clients KARAT LOCATION - 90002924" at bounding box center [343, 14] width 642 height 13
drag, startPoint x: 121, startPoint y: 29, endPoint x: 127, endPoint y: 34, distance: 7.4
click at [121, 29] on span "Contacts & Adresses" at bounding box center [114, 28] width 49 height 7
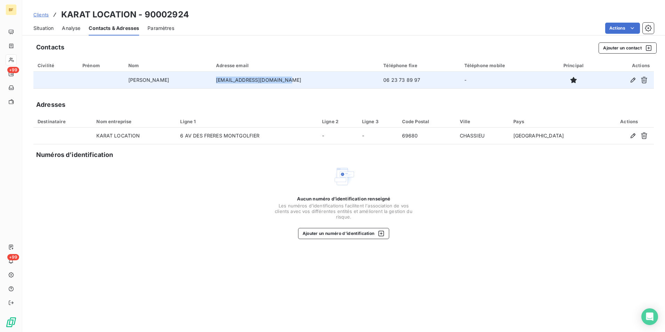
drag, startPoint x: 301, startPoint y: 80, endPoint x: 235, endPoint y: 82, distance: 66.1
click at [235, 82] on td "[EMAIL_ADDRESS][DOMAIN_NAME]" at bounding box center [295, 80] width 167 height 17
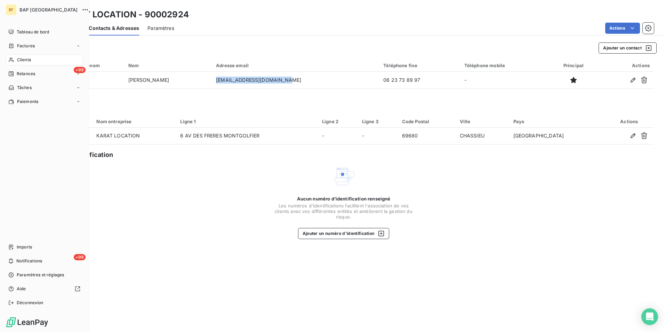
drag, startPoint x: 22, startPoint y: 65, endPoint x: 40, endPoint y: 61, distance: 18.8
click at [22, 65] on div "Clients" at bounding box center [45, 59] width 78 height 11
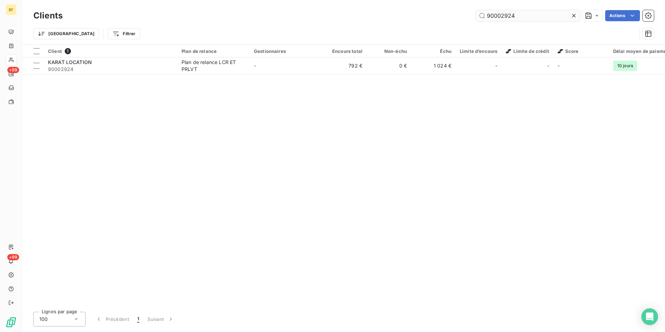
drag, startPoint x: 547, startPoint y: 12, endPoint x: 501, endPoint y: 14, distance: 45.6
click at [501, 14] on input "90002924" at bounding box center [528, 15] width 104 height 11
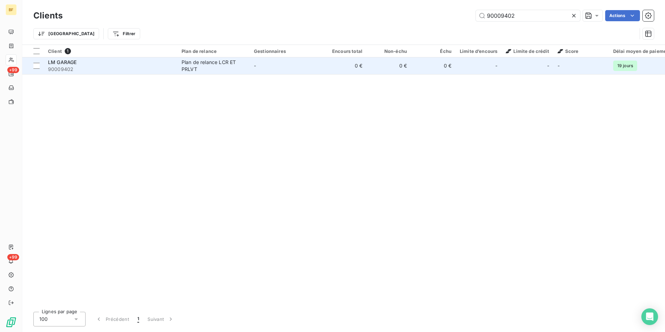
type input "90009402"
click at [123, 72] on span "90009402" at bounding box center [110, 69] width 125 height 7
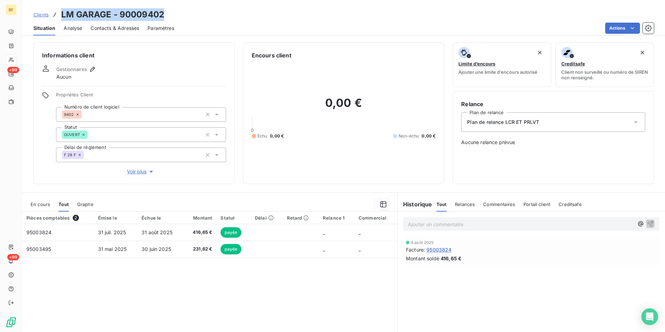
drag, startPoint x: 172, startPoint y: 14, endPoint x: 63, endPoint y: 15, distance: 109.9
click at [63, 15] on div "Clients LM GARAGE - 90009402" at bounding box center [343, 14] width 642 height 13
click at [130, 33] on div "Contacts & Adresses" at bounding box center [114, 28] width 49 height 15
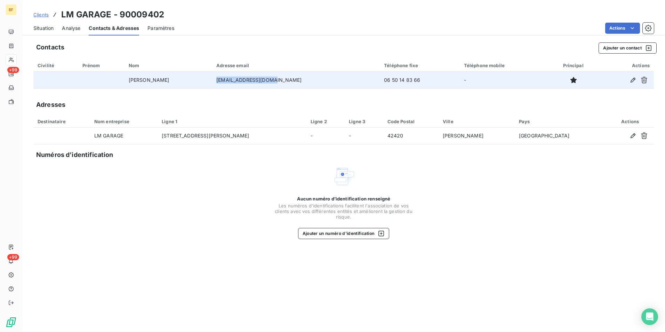
drag, startPoint x: 276, startPoint y: 81, endPoint x: 245, endPoint y: 80, distance: 30.3
click at [245, 80] on td "[EMAIL_ADDRESS][DOMAIN_NAME]" at bounding box center [296, 80] width 168 height 17
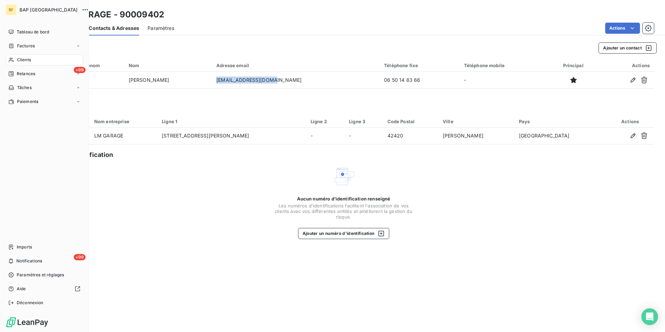
drag, startPoint x: 21, startPoint y: 58, endPoint x: 30, endPoint y: 57, distance: 9.1
click at [17, 59] on span "Clients" at bounding box center [24, 60] width 14 height 6
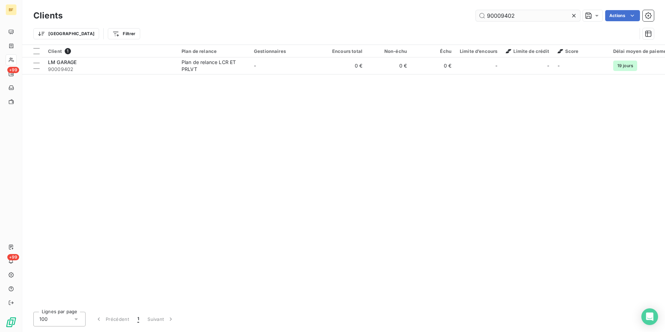
drag, startPoint x: 508, startPoint y: 17, endPoint x: 504, endPoint y: 17, distance: 4.2
click at [504, 17] on input "90009402" at bounding box center [528, 15] width 104 height 11
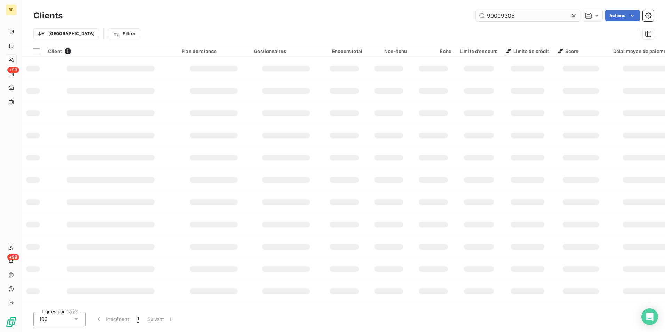
type input "90009305"
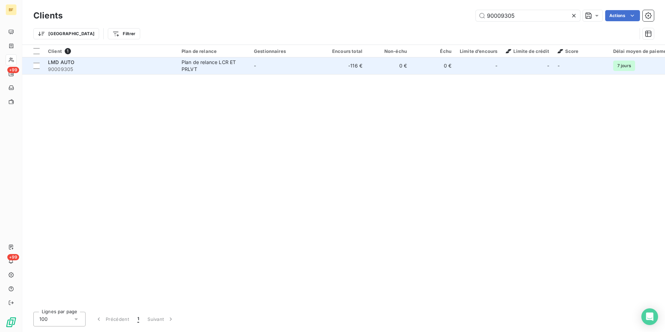
click at [202, 65] on div "Plan de relance LCR ET PRLVT" at bounding box center [213, 66] width 64 height 14
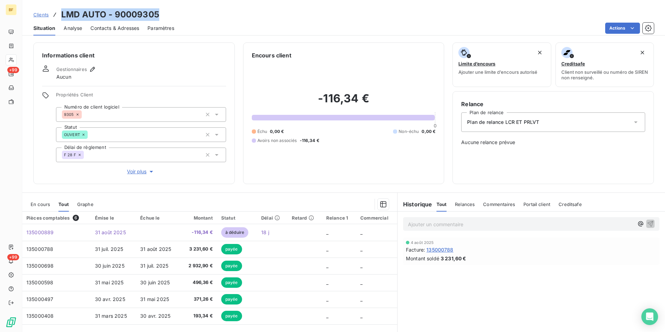
drag, startPoint x: 167, startPoint y: 14, endPoint x: 62, endPoint y: 15, distance: 104.6
click at [62, 15] on div "Clients LMD AUTO - 90009305" at bounding box center [343, 14] width 642 height 13
drag, startPoint x: 120, startPoint y: 29, endPoint x: 122, endPoint y: 32, distance: 3.7
click at [120, 29] on span "Contacts & Adresses" at bounding box center [114, 28] width 49 height 7
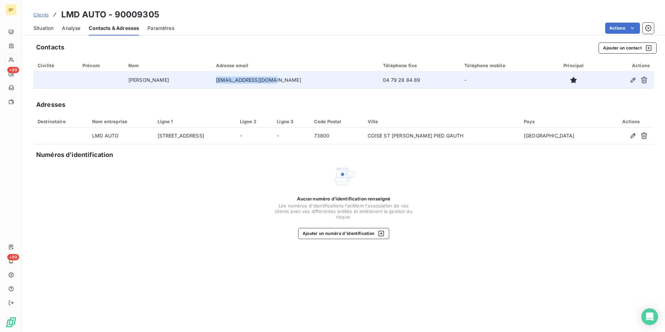
drag, startPoint x: 289, startPoint y: 82, endPoint x: 226, endPoint y: 75, distance: 63.0
click at [226, 75] on td "[EMAIL_ADDRESS][DOMAIN_NAME]" at bounding box center [295, 80] width 167 height 17
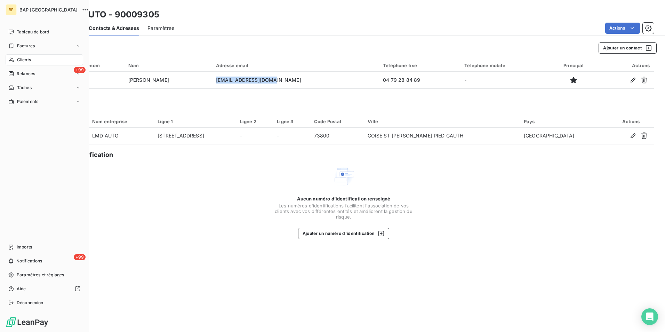
click at [16, 59] on div "Clients" at bounding box center [45, 59] width 78 height 11
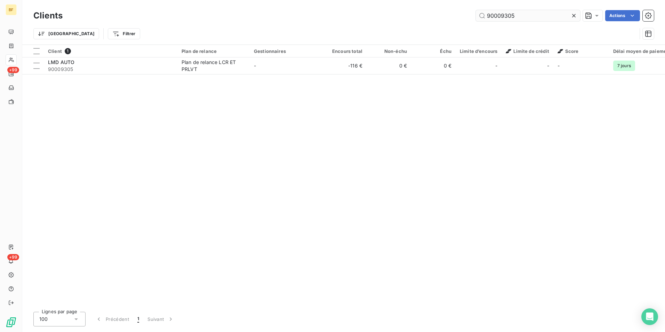
drag, startPoint x: 526, startPoint y: 16, endPoint x: 501, endPoint y: 18, distance: 25.8
click at [501, 18] on input "90009305" at bounding box center [528, 15] width 104 height 11
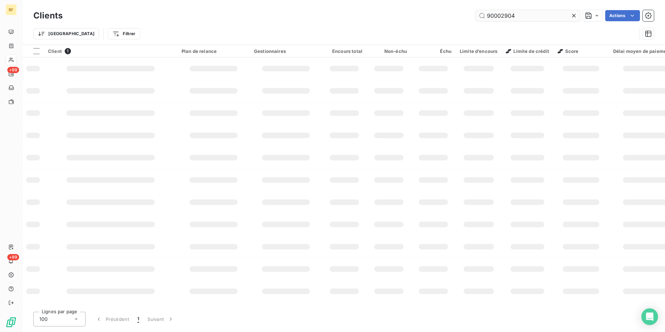
type input "90002904"
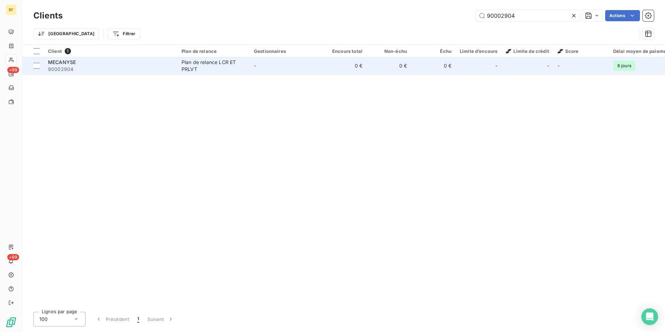
click at [214, 66] on div "Plan de relance LCR ET PRLVT" at bounding box center [213, 66] width 64 height 14
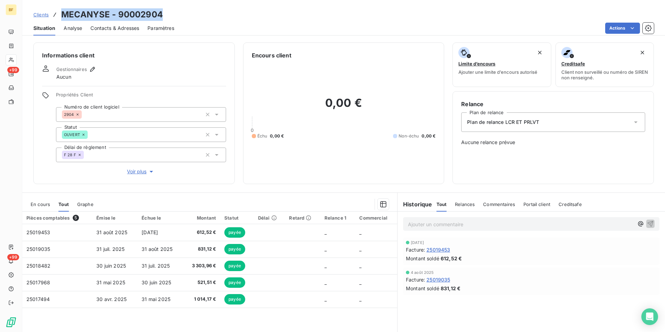
drag, startPoint x: 174, startPoint y: 12, endPoint x: 63, endPoint y: 14, distance: 110.6
click at [63, 14] on div "Clients MECANYSE - 90002904" at bounding box center [343, 14] width 642 height 13
drag, startPoint x: 125, startPoint y: 24, endPoint x: 147, endPoint y: 33, distance: 23.5
click at [125, 24] on div "Contacts & Adresses" at bounding box center [114, 28] width 49 height 15
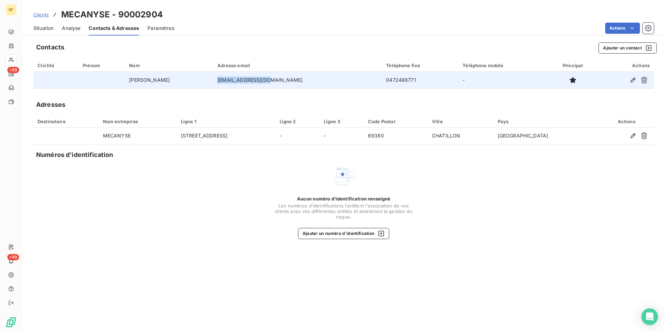
drag, startPoint x: 304, startPoint y: 80, endPoint x: 238, endPoint y: 80, distance: 66.0
click at [238, 80] on td "[EMAIL_ADDRESS][DOMAIN_NAME]" at bounding box center [297, 80] width 169 height 17
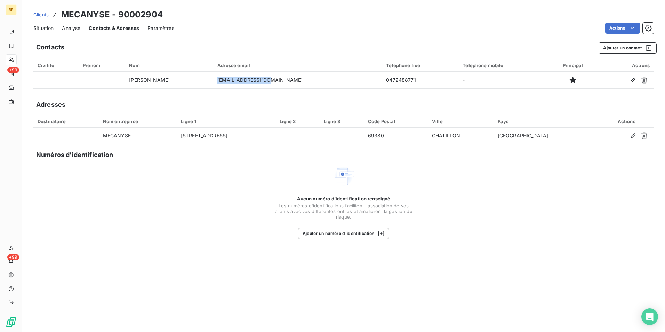
click at [51, 31] on span "Situation" at bounding box center [43, 28] width 20 height 7
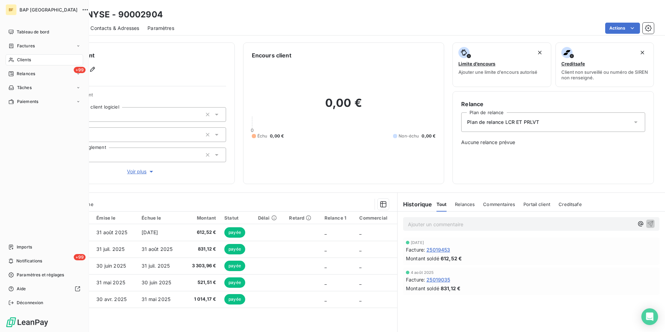
click at [13, 57] on icon at bounding box center [11, 60] width 6 height 6
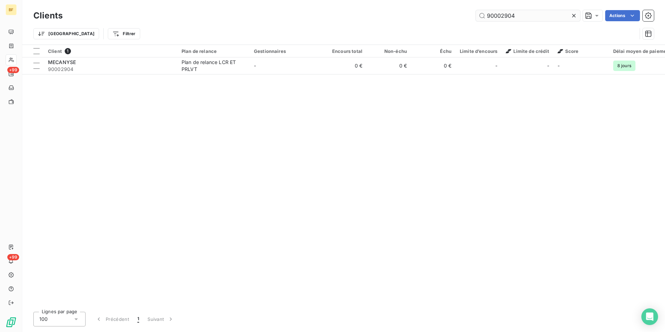
drag, startPoint x: 517, startPoint y: 18, endPoint x: 501, endPoint y: 13, distance: 16.5
click at [501, 13] on input "90002904" at bounding box center [528, 15] width 104 height 11
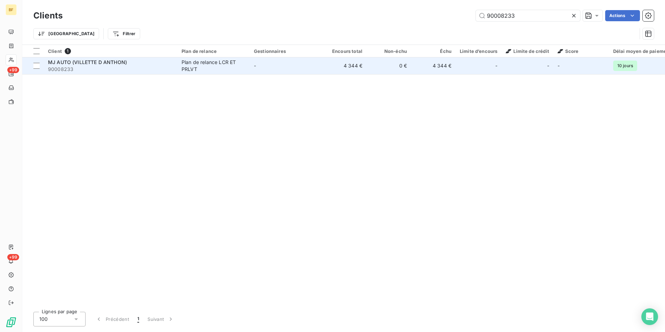
type input "90008233"
click at [128, 61] on div "MJ AUTO (VILLETTE D ANTHON)" at bounding box center [110, 62] width 125 height 7
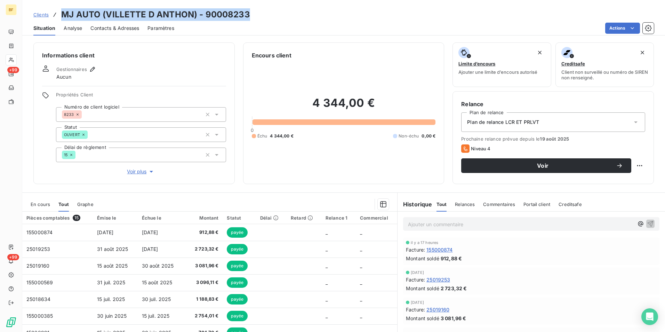
drag, startPoint x: 209, startPoint y: 11, endPoint x: 57, endPoint y: 8, distance: 152.0
click at [57, 8] on div "Clients MJ AUTO (VILLETTE D ANTHON) - 90008233 Situation Analyse Contacts & Adr…" at bounding box center [343, 17] width 642 height 35
click at [131, 31] on span "Contacts & Adresses" at bounding box center [114, 28] width 49 height 7
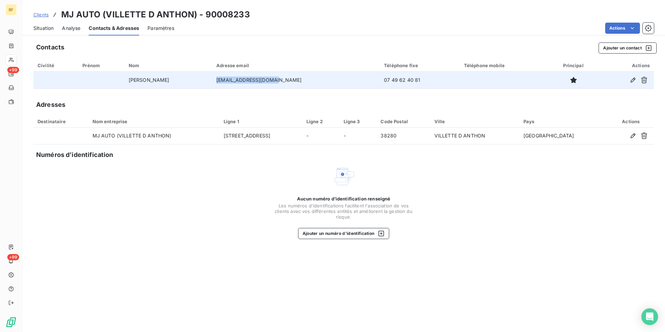
drag, startPoint x: 305, startPoint y: 79, endPoint x: 226, endPoint y: 81, distance: 78.3
click at [226, 81] on td "[EMAIL_ADDRESS][DOMAIN_NAME]" at bounding box center [296, 80] width 168 height 17
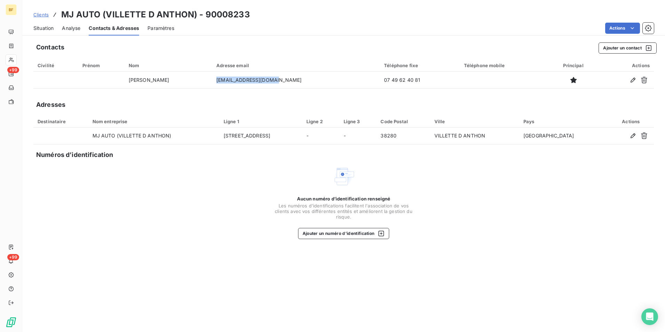
drag, startPoint x: 43, startPoint y: 32, endPoint x: 2, endPoint y: 104, distance: 82.8
click at [43, 32] on div "Situation" at bounding box center [43, 28] width 20 height 15
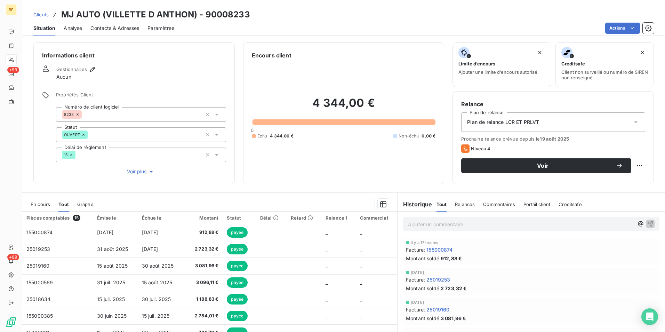
drag, startPoint x: 424, startPoint y: 39, endPoint x: 416, endPoint y: 45, distance: 10.4
click at [424, 39] on div "Informations client Gestionnaires Aucun Propriétés Client Numéro de client logi…" at bounding box center [343, 184] width 642 height 293
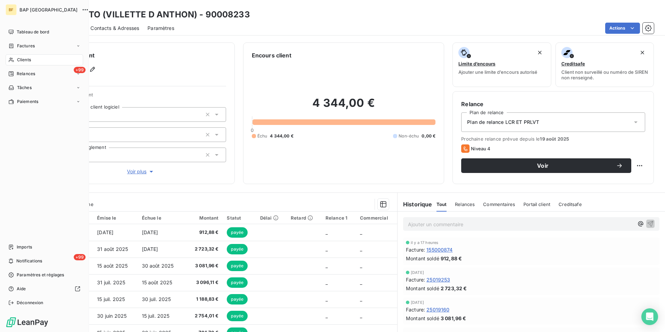
drag, startPoint x: 14, startPoint y: 58, endPoint x: 38, endPoint y: 51, distance: 24.8
click at [14, 57] on icon at bounding box center [11, 60] width 6 height 6
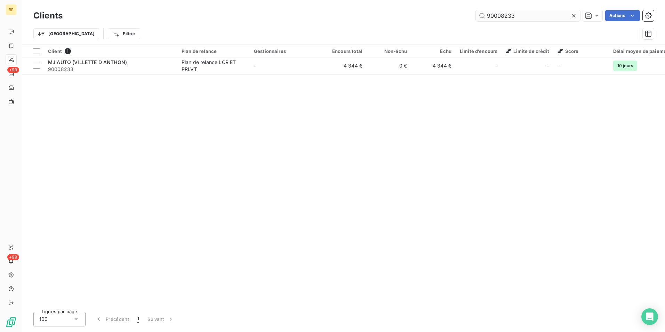
drag, startPoint x: 520, startPoint y: 14, endPoint x: 500, endPoint y: 18, distance: 20.8
click at [500, 18] on input "90008233" at bounding box center [528, 15] width 104 height 11
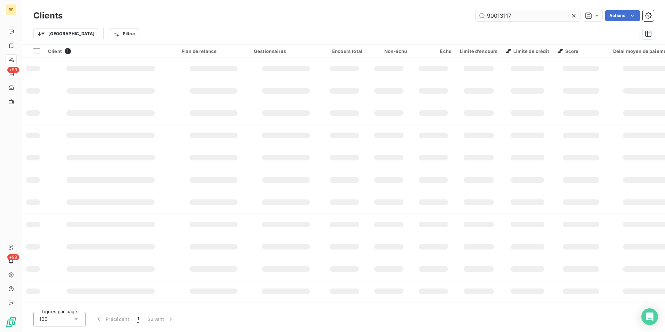
type input "90013117"
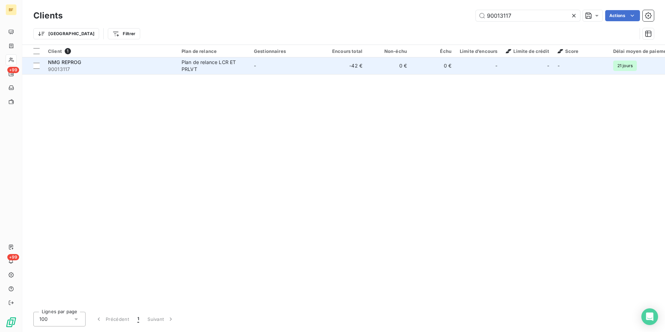
click at [242, 66] on div "Plan de relance LCR ET PRLVT" at bounding box center [213, 66] width 64 height 14
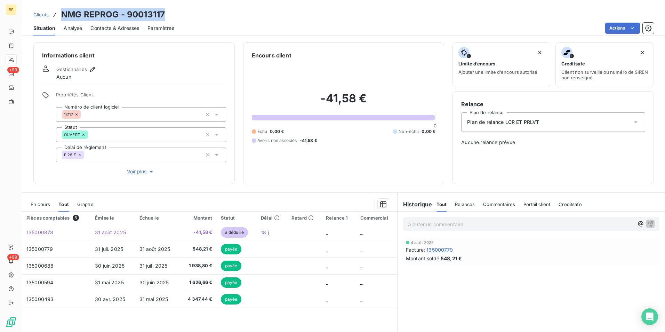
drag, startPoint x: 167, startPoint y: 15, endPoint x: 60, endPoint y: 17, distance: 107.5
click at [60, 17] on div "Clients NMG REPROG - 90013117" at bounding box center [343, 14] width 642 height 13
click at [120, 26] on span "Contacts & Adresses" at bounding box center [114, 28] width 49 height 7
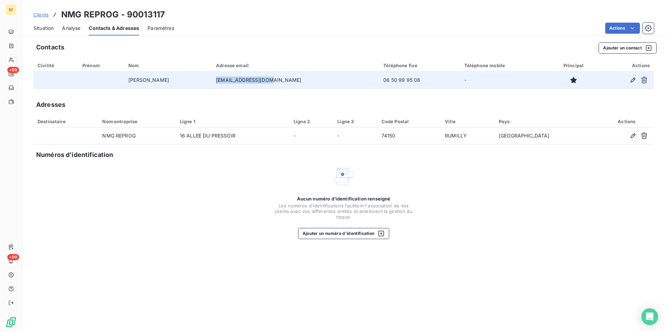
drag, startPoint x: 289, startPoint y: 82, endPoint x: 228, endPoint y: 82, distance: 60.8
click at [228, 82] on td "[EMAIL_ADDRESS][DOMAIN_NAME]" at bounding box center [295, 80] width 167 height 17
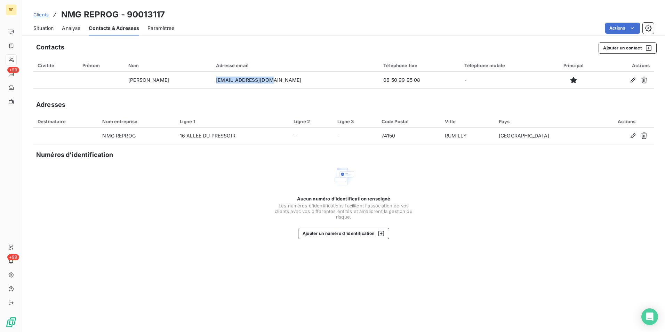
click at [47, 30] on span "Situation" at bounding box center [43, 28] width 20 height 7
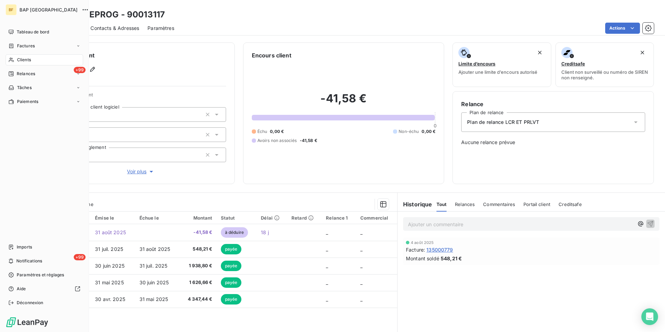
click at [18, 60] on span "Clients" at bounding box center [24, 60] width 14 height 6
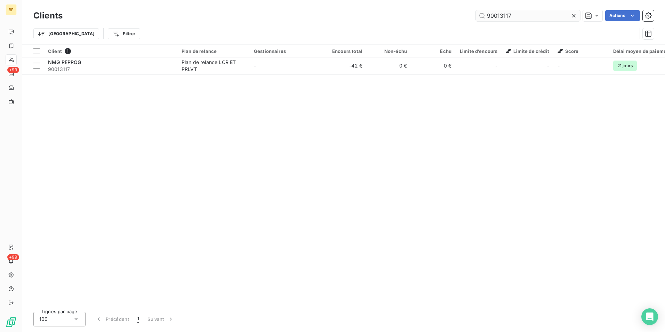
drag, startPoint x: 510, startPoint y: 15, endPoint x: 498, endPoint y: 13, distance: 12.7
click at [498, 13] on input "90013117" at bounding box center [528, 15] width 104 height 11
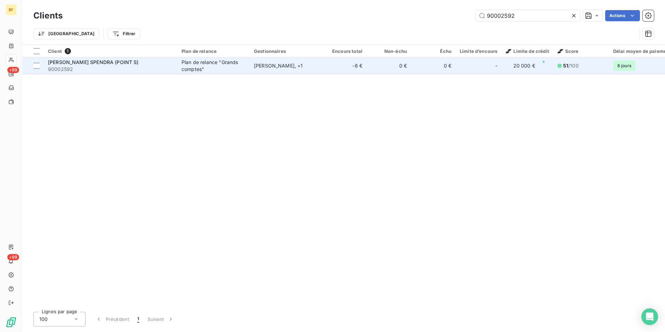
type input "90002592"
click at [163, 70] on span "90002592" at bounding box center [110, 69] width 125 height 7
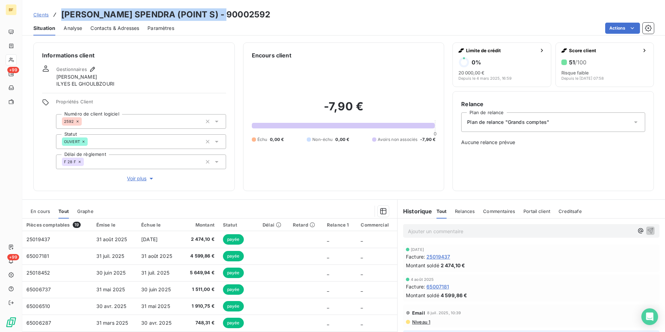
drag, startPoint x: 238, startPoint y: 11, endPoint x: 63, endPoint y: 11, distance: 175.9
click at [63, 11] on div "Clients [PERSON_NAME] SPENDRA (POINT S) - 90002592" at bounding box center [343, 14] width 642 height 13
click at [133, 27] on span "Contacts & Adresses" at bounding box center [114, 28] width 49 height 7
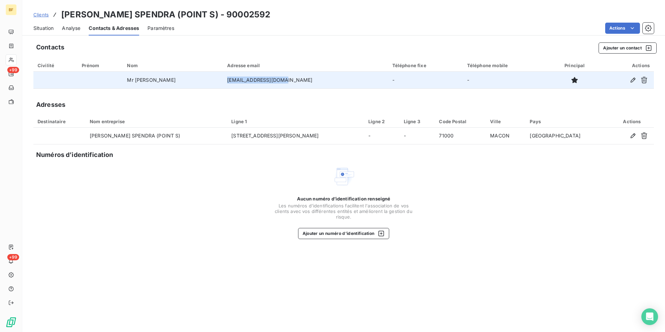
drag, startPoint x: 234, startPoint y: 80, endPoint x: 229, endPoint y: 79, distance: 4.7
click at [229, 79] on td "[EMAIL_ADDRESS][DOMAIN_NAME]" at bounding box center [305, 80] width 165 height 17
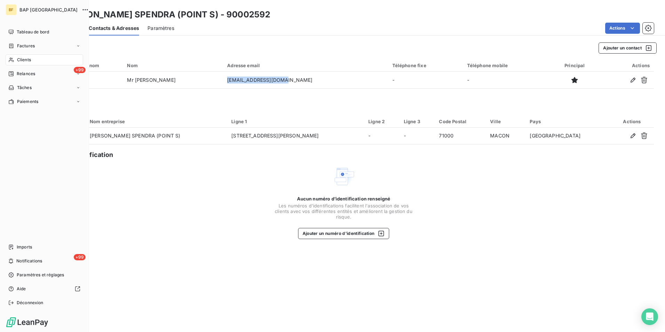
drag, startPoint x: 26, startPoint y: 63, endPoint x: 54, endPoint y: 62, distance: 28.2
click at [27, 63] on div "Clients" at bounding box center [45, 59] width 78 height 11
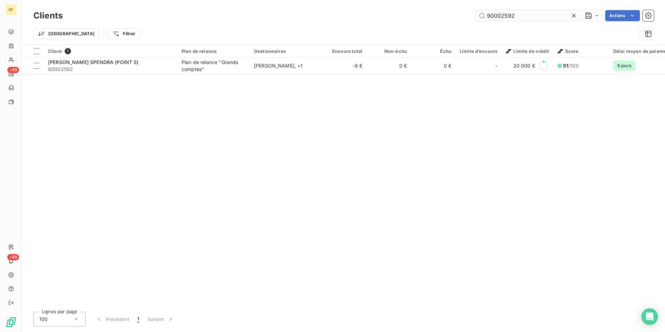
drag, startPoint x: 513, startPoint y: 16, endPoint x: 500, endPoint y: 15, distance: 12.9
click at [500, 15] on input "90002592" at bounding box center [528, 15] width 104 height 11
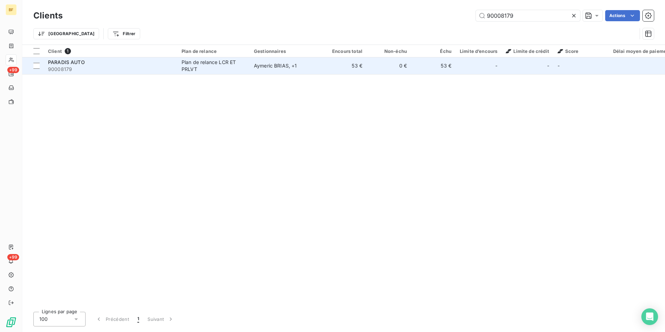
type input "90008179"
click at [135, 65] on div "PARADIS AUTO" at bounding box center [110, 62] width 125 height 7
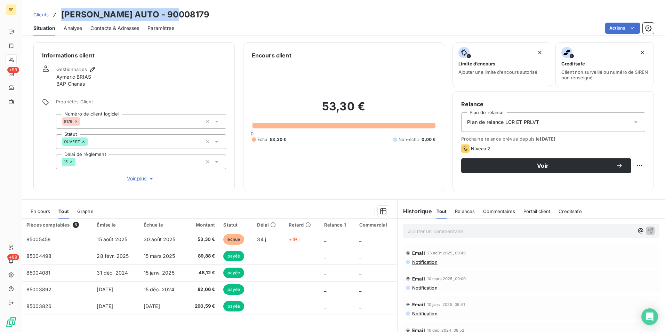
drag, startPoint x: 148, startPoint y: 18, endPoint x: 55, endPoint y: 19, distance: 93.2
click at [55, 19] on div "Clients [PERSON_NAME] AUTO - 90008179" at bounding box center [343, 14] width 642 height 13
drag, startPoint x: 119, startPoint y: 28, endPoint x: 135, endPoint y: 32, distance: 16.2
click at [119, 28] on span "Contacts & Adresses" at bounding box center [114, 28] width 49 height 7
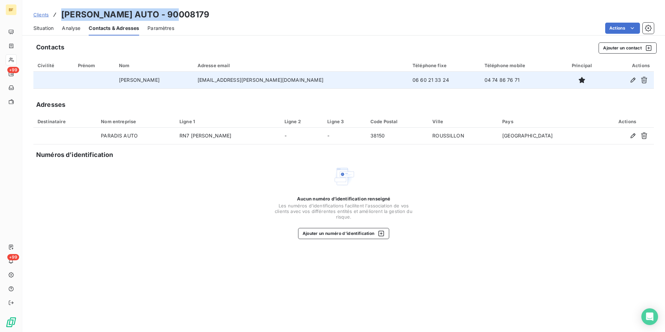
drag, startPoint x: 300, startPoint y: 82, endPoint x: 224, endPoint y: 82, distance: 76.8
click at [224, 82] on tr "[PERSON_NAME] [EMAIL_ADDRESS][PERSON_NAME][DOMAIN_NAME] 06 60 21 33 24 04 74 86…" at bounding box center [343, 80] width 620 height 17
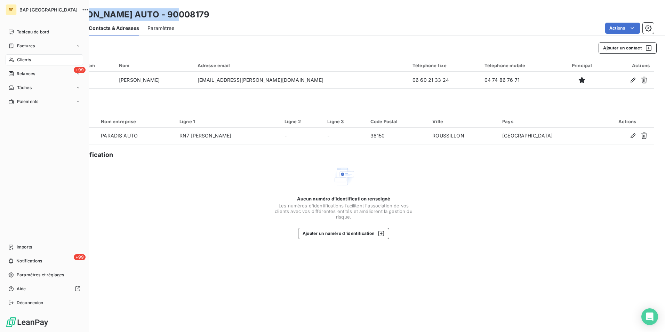
click at [19, 59] on span "Clients" at bounding box center [24, 60] width 14 height 6
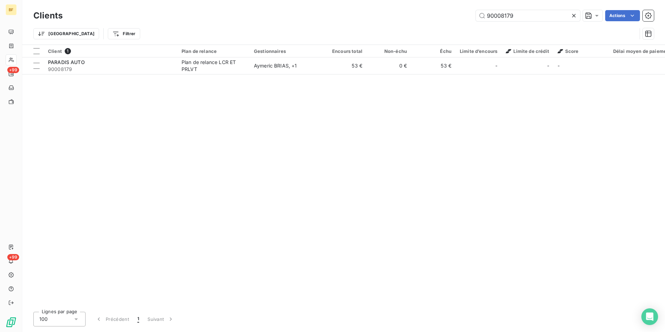
drag, startPoint x: 460, startPoint y: 10, endPoint x: 446, endPoint y: 8, distance: 14.5
click at [446, 8] on div "Clients 90008179 Actions Trier Filtrer" at bounding box center [343, 22] width 642 height 44
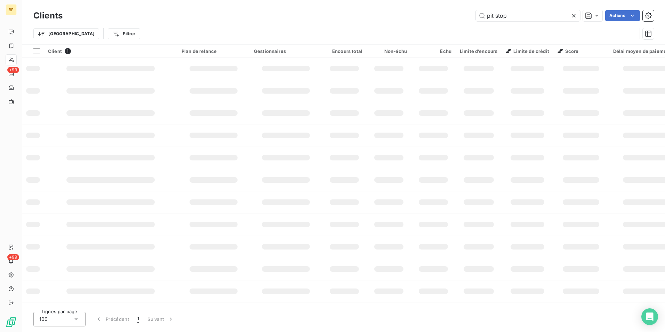
type input "pit stop"
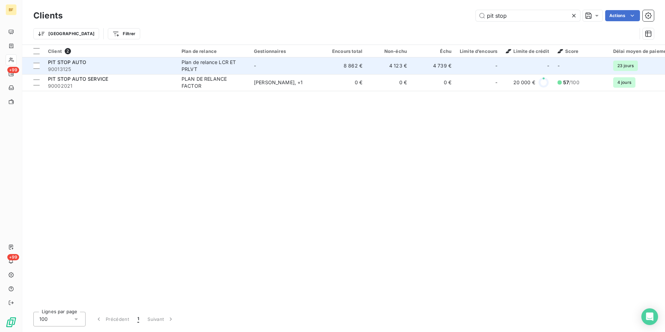
click at [86, 59] on div "PIT STOP AUTO" at bounding box center [110, 62] width 125 height 7
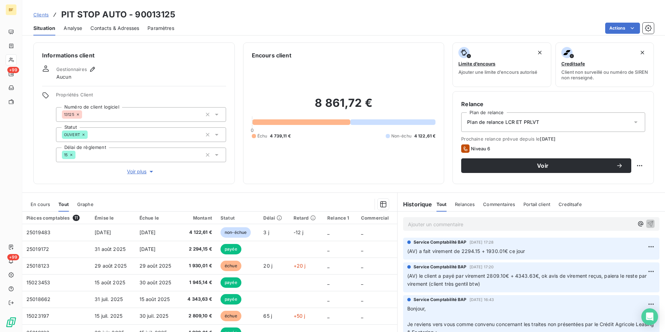
click at [121, 25] on span "Contacts & Adresses" at bounding box center [114, 28] width 49 height 7
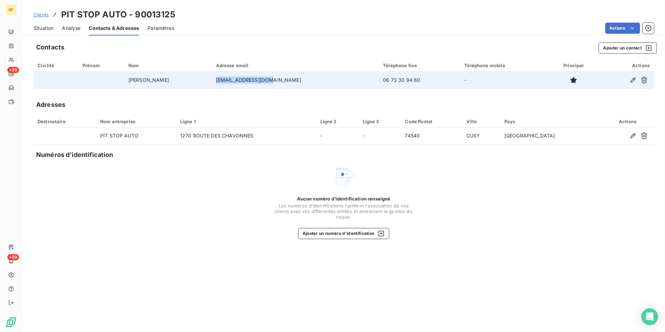
drag, startPoint x: 317, startPoint y: 83, endPoint x: 259, endPoint y: 81, distance: 58.1
click at [259, 81] on td "[EMAIL_ADDRESS][DOMAIN_NAME]" at bounding box center [295, 80] width 167 height 17
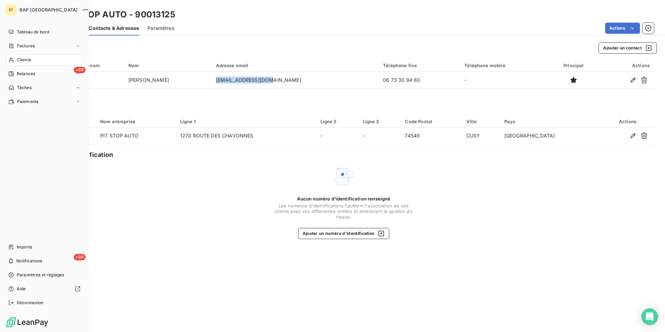
click at [15, 56] on div "Clients" at bounding box center [45, 59] width 78 height 11
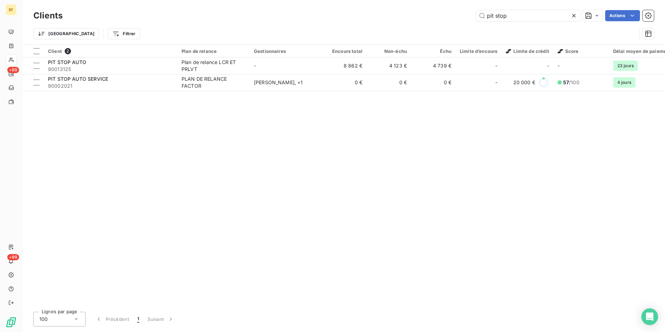
drag, startPoint x: 505, startPoint y: 16, endPoint x: 412, endPoint y: 10, distance: 93.7
click at [412, 10] on div "pit stop Actions" at bounding box center [362, 15] width 583 height 11
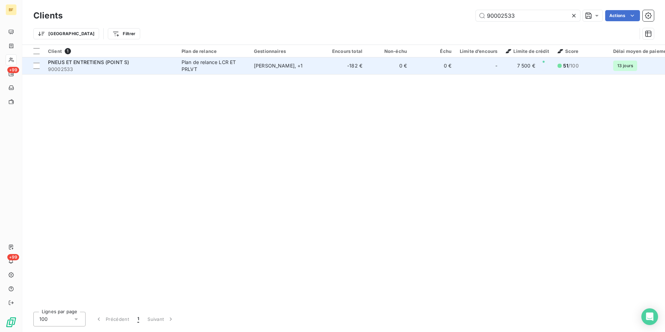
type input "90002533"
click at [212, 66] on div "Plan de relance LCR ET PRLVT" at bounding box center [213, 66] width 64 height 14
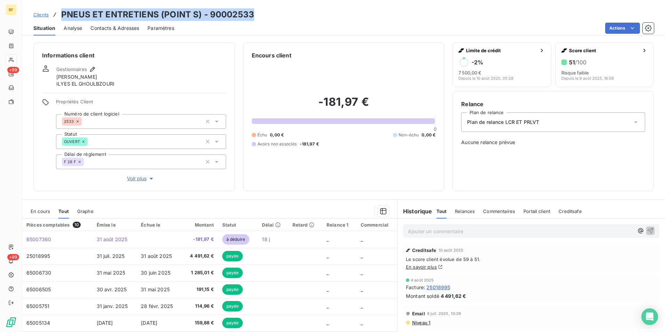
drag, startPoint x: 271, startPoint y: 14, endPoint x: 54, endPoint y: 18, distance: 218.0
click at [54, 18] on div "Clients PNEUS ET ENTRETIENS (POINT S) - 90002533" at bounding box center [343, 14] width 642 height 13
click at [128, 28] on span "Contacts & Adresses" at bounding box center [114, 28] width 49 height 7
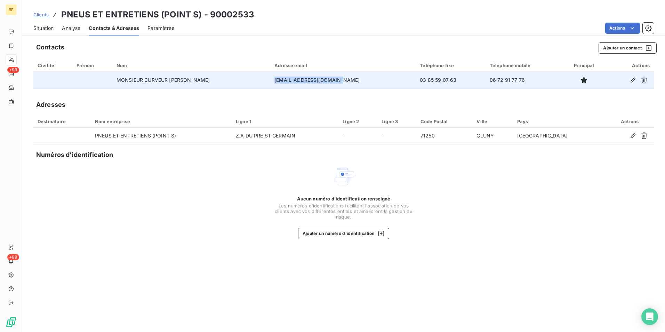
drag, startPoint x: 330, startPoint y: 79, endPoint x: 269, endPoint y: 82, distance: 60.9
click at [270, 82] on td "[EMAIL_ADDRESS][DOMAIN_NAME]" at bounding box center [342, 80] width 145 height 17
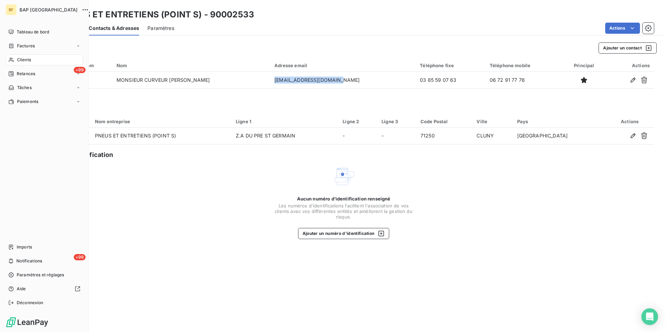
drag, startPoint x: 28, startPoint y: 59, endPoint x: 264, endPoint y: 64, distance: 236.1
click at [28, 59] on span "Clients" at bounding box center [24, 60] width 14 height 6
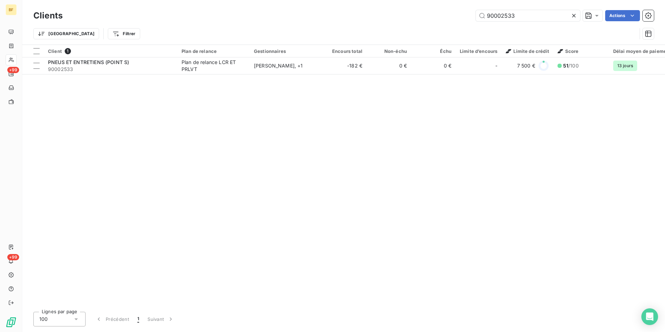
drag, startPoint x: 523, startPoint y: 19, endPoint x: 470, endPoint y: 13, distance: 52.8
click at [470, 13] on div "90002533 Actions" at bounding box center [362, 15] width 583 height 11
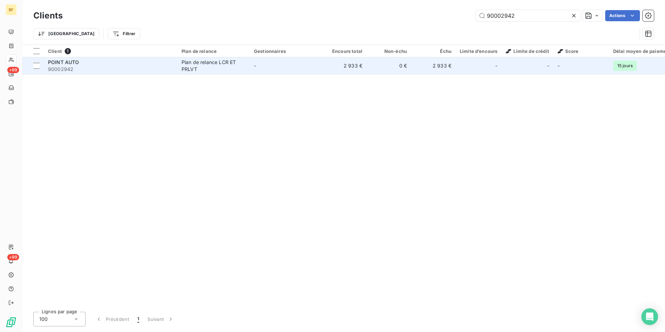
type input "90002942"
click at [228, 71] on div "Plan de relance LCR ET PRLVT" at bounding box center [213, 66] width 64 height 14
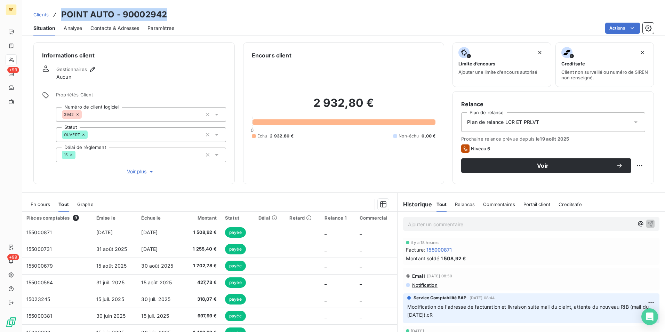
drag, startPoint x: 180, startPoint y: 19, endPoint x: 63, endPoint y: 14, distance: 117.6
click at [63, 14] on div "Clients POINT AUTO - 90002942" at bounding box center [343, 14] width 642 height 13
click at [133, 30] on span "Contacts & Adresses" at bounding box center [114, 28] width 49 height 7
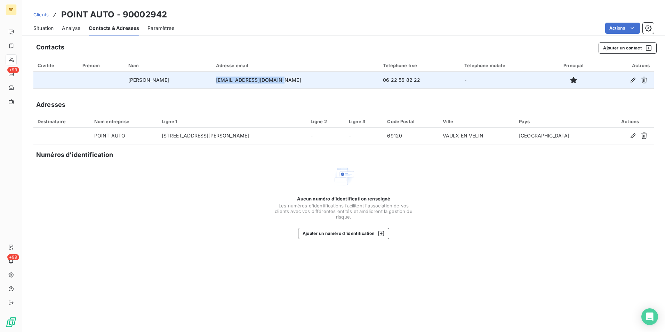
drag, startPoint x: 284, startPoint y: 78, endPoint x: 218, endPoint y: 80, distance: 66.8
click at [218, 80] on td "[EMAIL_ADDRESS][DOMAIN_NAME]" at bounding box center [295, 80] width 167 height 17
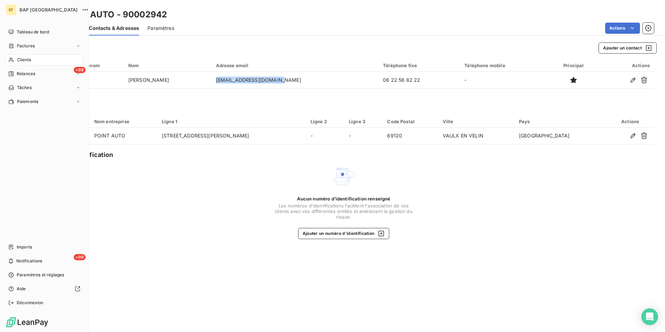
click at [27, 58] on span "Clients" at bounding box center [24, 60] width 14 height 6
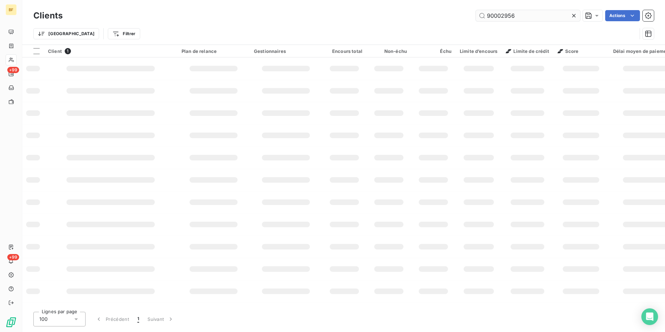
type input "90002956"
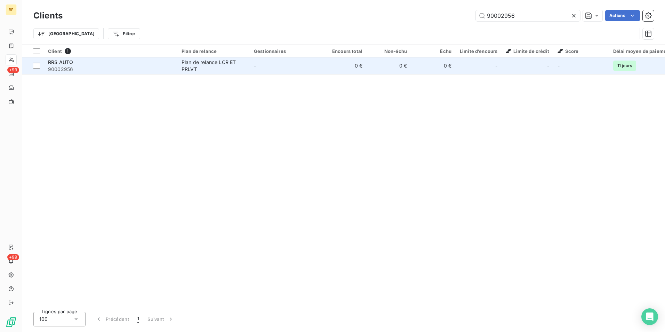
click at [136, 66] on span "90002956" at bounding box center [110, 69] width 125 height 7
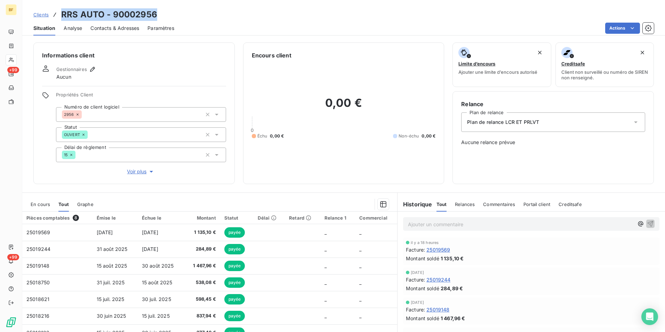
drag, startPoint x: 160, startPoint y: 15, endPoint x: 60, endPoint y: 14, distance: 99.4
click at [60, 14] on div "Clients RRS AUTO - 90002956" at bounding box center [343, 14] width 642 height 13
drag, startPoint x: 123, startPoint y: 32, endPoint x: 144, endPoint y: 35, distance: 21.9
click at [123, 32] on div "Contacts & Adresses" at bounding box center [114, 28] width 49 height 15
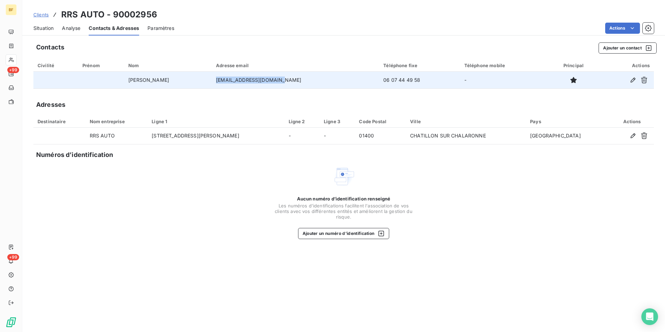
drag, startPoint x: 301, startPoint y: 80, endPoint x: 227, endPoint y: 79, distance: 73.7
click at [227, 79] on td "[EMAIL_ADDRESS][DOMAIN_NAME]" at bounding box center [295, 80] width 167 height 17
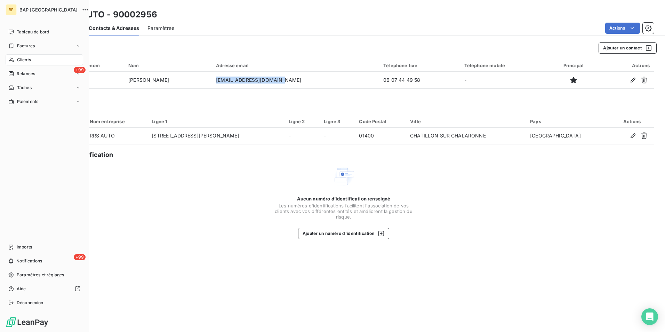
click at [28, 56] on div "Clients" at bounding box center [45, 59] width 78 height 11
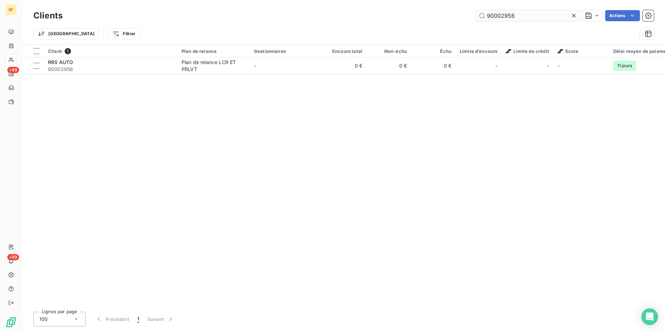
drag, startPoint x: 521, startPoint y: 18, endPoint x: 501, endPoint y: 16, distance: 20.6
click at [501, 16] on input "90002956" at bounding box center [528, 15] width 104 height 11
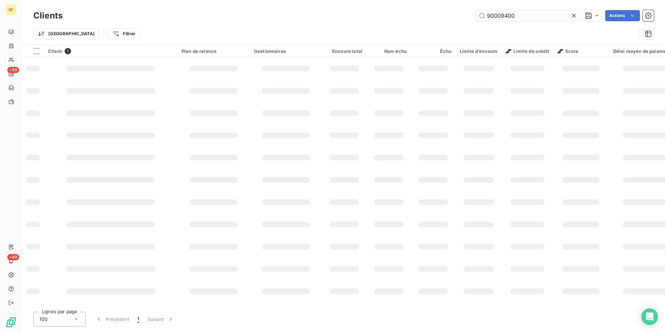
type input "90009400"
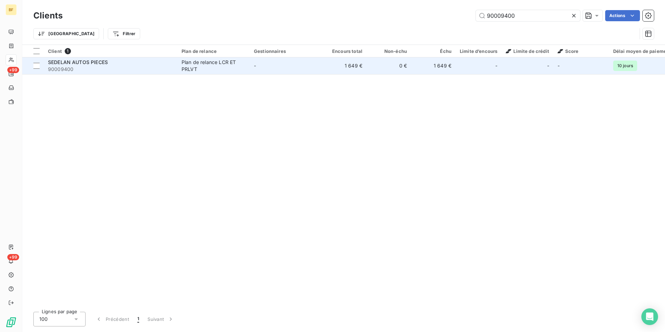
click at [270, 69] on td "-" at bounding box center [286, 65] width 72 height 17
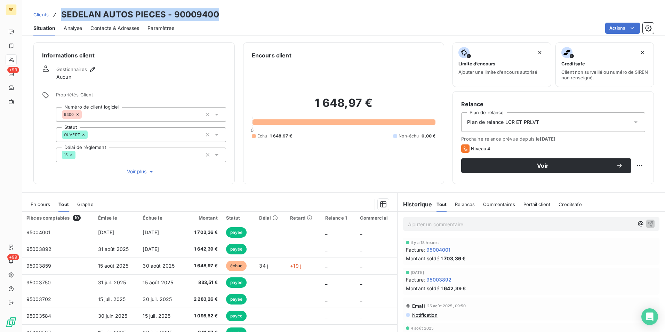
drag, startPoint x: 170, startPoint y: 15, endPoint x: 63, endPoint y: 14, distance: 107.1
click at [63, 14] on div "Clients SEDELAN AUTOS PIECES - 90009400" at bounding box center [343, 14] width 642 height 13
click at [115, 26] on span "Contacts & Adresses" at bounding box center [114, 28] width 49 height 7
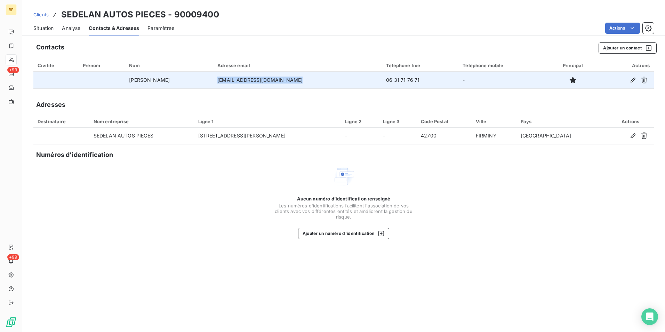
drag, startPoint x: 304, startPoint y: 83, endPoint x: 225, endPoint y: 80, distance: 78.9
click at [225, 80] on td "[EMAIL_ADDRESS][DOMAIN_NAME]" at bounding box center [297, 80] width 169 height 17
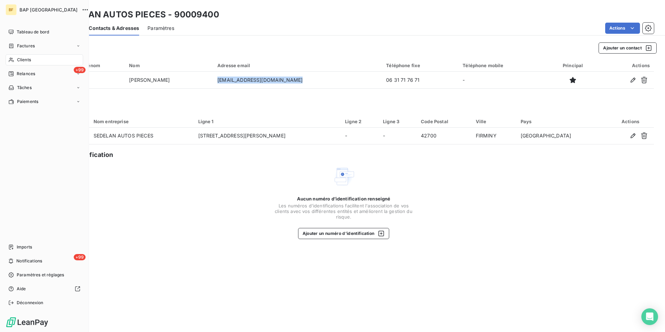
drag, startPoint x: 14, startPoint y: 60, endPoint x: 128, endPoint y: 61, distance: 114.0
click at [14, 60] on icon at bounding box center [11, 60] width 6 height 6
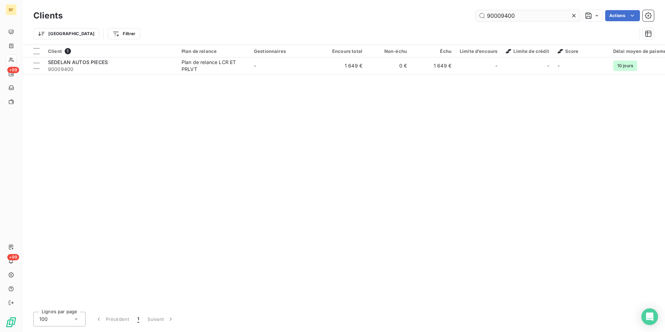
drag, startPoint x: 535, startPoint y: 16, endPoint x: 500, endPoint y: 13, distance: 35.3
click at [500, 13] on input "90009400" at bounding box center [528, 15] width 104 height 11
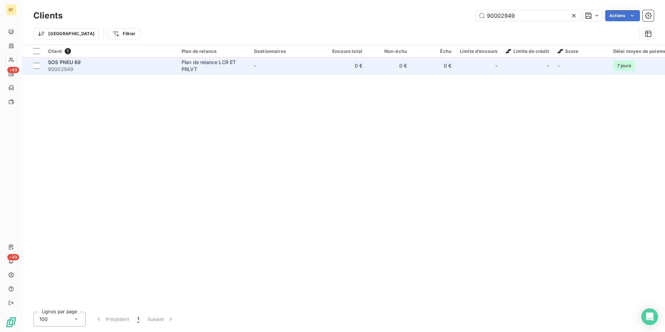
type input "90002949"
click at [185, 70] on div "Plan de relance LCR ET PRLVT" at bounding box center [213, 66] width 64 height 14
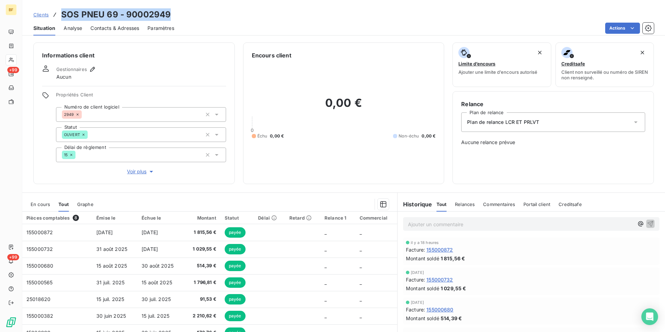
drag, startPoint x: 179, startPoint y: 15, endPoint x: 55, endPoint y: 17, distance: 123.4
click at [55, 17] on div "Clients SOS PNEU 69 - 90002949" at bounding box center [343, 14] width 642 height 13
click at [133, 25] on span "Contacts & Adresses" at bounding box center [114, 28] width 49 height 7
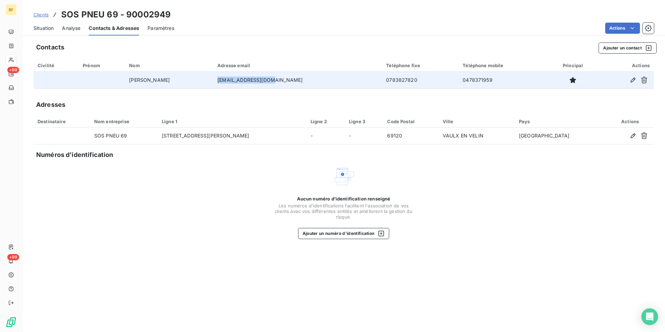
drag, startPoint x: 293, startPoint y: 80, endPoint x: 224, endPoint y: 81, distance: 69.5
click at [224, 81] on td "[EMAIL_ADDRESS][DOMAIN_NAME]" at bounding box center [297, 80] width 169 height 17
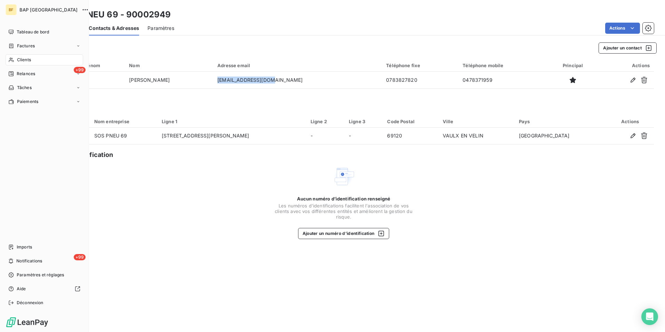
drag, startPoint x: 22, startPoint y: 59, endPoint x: 1, endPoint y: 78, distance: 27.8
click at [17, 58] on span "Clients" at bounding box center [24, 60] width 14 height 6
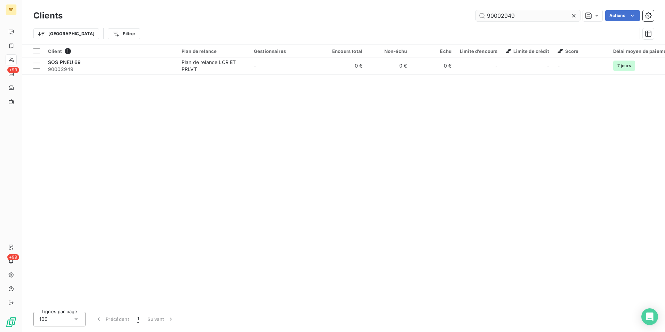
click at [517, 17] on input "90002949" at bounding box center [528, 15] width 104 height 11
drag, startPoint x: 533, startPoint y: 17, endPoint x: 506, endPoint y: 21, distance: 27.0
click at [506, 21] on input "90002949" at bounding box center [528, 15] width 104 height 11
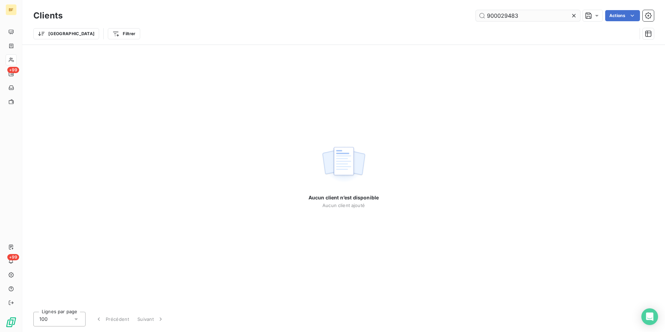
drag, startPoint x: 525, startPoint y: 14, endPoint x: 504, endPoint y: 16, distance: 21.3
click at [504, 16] on input "900029483" at bounding box center [528, 15] width 104 height 11
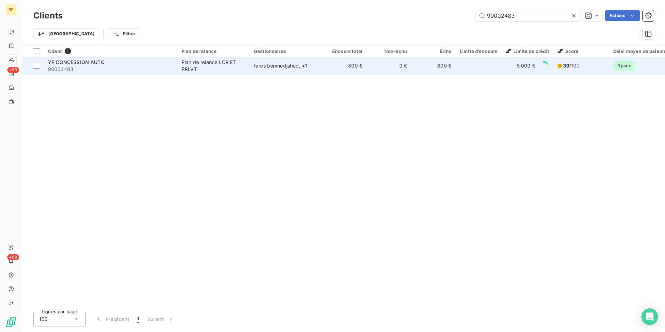
type input "90002483"
click at [184, 66] on div "Plan de relance LCR ET PRLVT" at bounding box center [213, 66] width 64 height 14
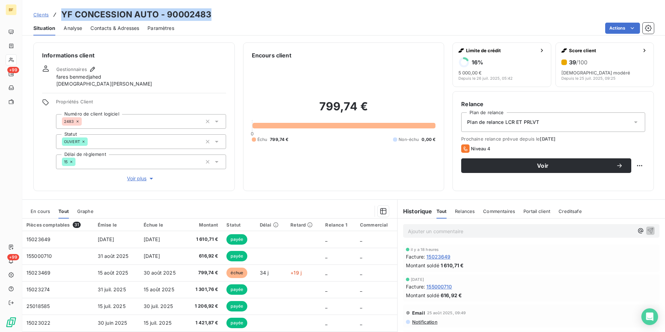
drag, startPoint x: 214, startPoint y: 15, endPoint x: 62, endPoint y: 14, distance: 151.9
click at [62, 14] on div "Clients YF CONCESSION AUTO - 90002483" at bounding box center [343, 14] width 642 height 13
drag, startPoint x: 124, startPoint y: 28, endPoint x: 167, endPoint y: 34, distance: 43.3
click at [124, 28] on span "Contacts & Adresses" at bounding box center [114, 28] width 49 height 7
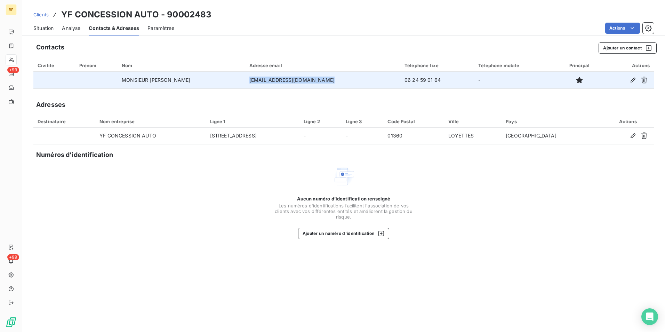
drag, startPoint x: 335, startPoint y: 79, endPoint x: 253, endPoint y: 78, distance: 82.7
click at [253, 78] on td "[EMAIL_ADDRESS][DOMAIN_NAME]" at bounding box center [322, 80] width 155 height 17
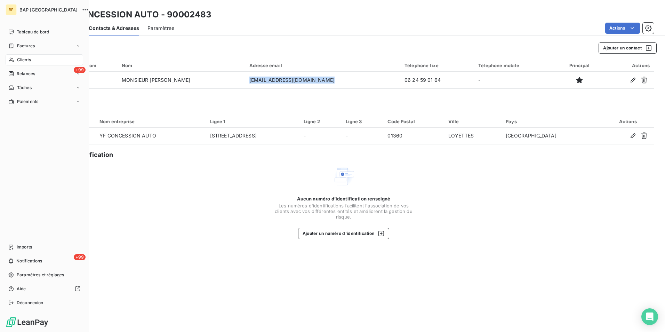
click at [16, 59] on div "Clients" at bounding box center [45, 59] width 78 height 11
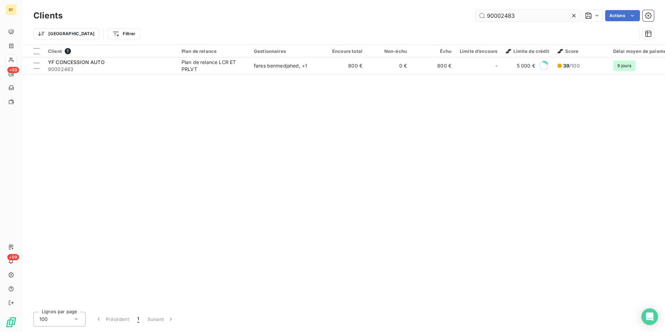
drag, startPoint x: 526, startPoint y: 14, endPoint x: 503, endPoint y: 13, distance: 22.3
click at [503, 13] on input "90002483" at bounding box center [528, 15] width 104 height 11
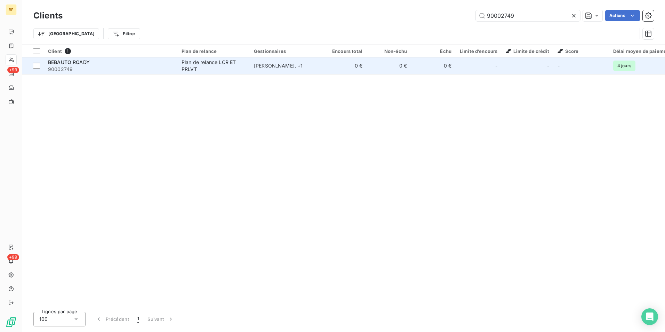
type input "90002749"
click at [169, 71] on span "90002749" at bounding box center [110, 69] width 125 height 7
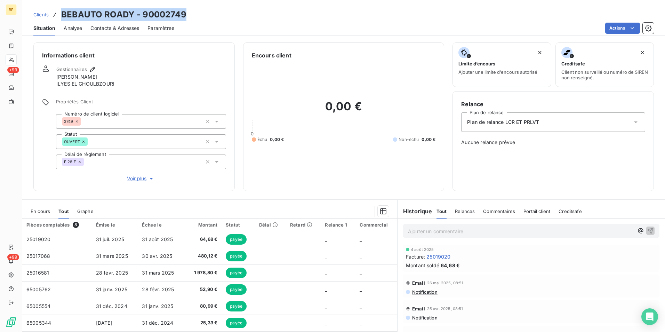
drag, startPoint x: 188, startPoint y: 13, endPoint x: 62, endPoint y: 11, distance: 125.9
click at [62, 11] on div "Clients BEBAUTO ROADY - 90002749" at bounding box center [343, 14] width 642 height 13
drag, startPoint x: 105, startPoint y: 31, endPoint x: 127, endPoint y: 30, distance: 21.2
click at [106, 31] on span "Contacts & Adresses" at bounding box center [114, 28] width 49 height 7
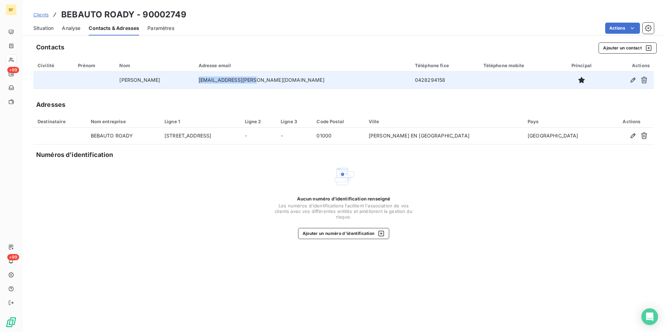
drag, startPoint x: 302, startPoint y: 79, endPoint x: 239, endPoint y: 81, distance: 63.3
click at [239, 81] on td "[EMAIL_ADDRESS][PERSON_NAME][DOMAIN_NAME]" at bounding box center [302, 80] width 216 height 17
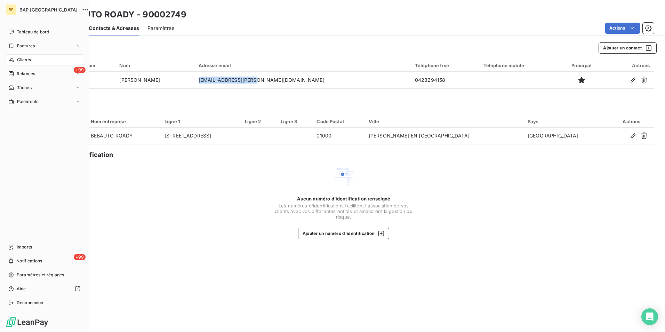
drag, startPoint x: 17, startPoint y: 59, endPoint x: 25, endPoint y: 59, distance: 8.0
click at [17, 59] on span "Clients" at bounding box center [24, 60] width 14 height 6
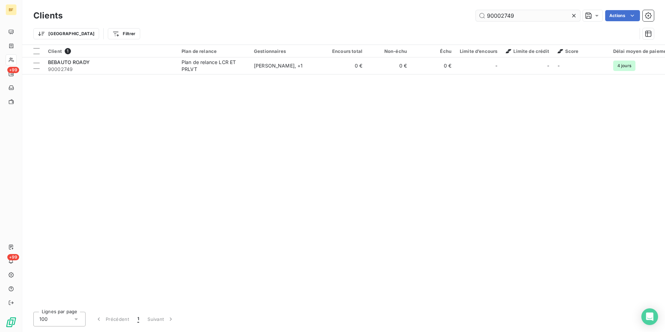
drag, startPoint x: 522, startPoint y: 15, endPoint x: 501, endPoint y: 15, distance: 21.2
click at [501, 15] on input "90002749" at bounding box center [528, 15] width 104 height 11
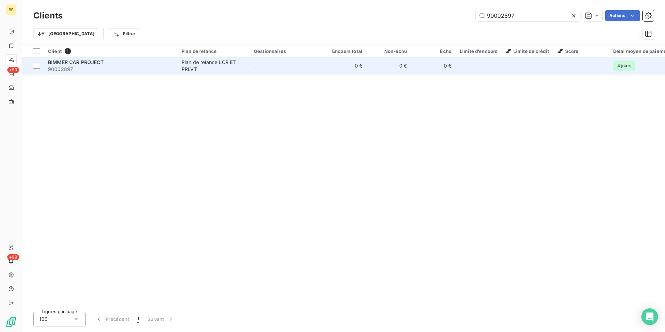
type input "90002897"
click at [95, 66] on span "90002897" at bounding box center [110, 69] width 125 height 7
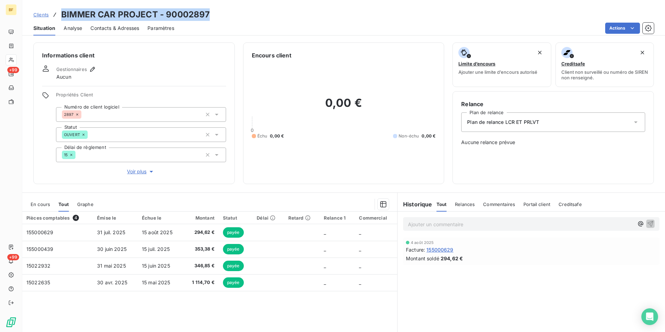
drag, startPoint x: 185, startPoint y: 14, endPoint x: 62, endPoint y: 8, distance: 123.2
click at [62, 8] on div "Clients BIMMER CAR PROJECT - 90002897 Situation Analyse Contacts & Adresses Par…" at bounding box center [343, 17] width 642 height 35
click at [123, 33] on div "Contacts & Adresses" at bounding box center [114, 28] width 49 height 15
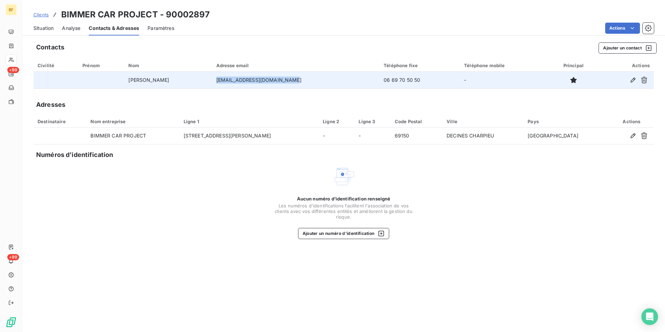
drag, startPoint x: 295, startPoint y: 78, endPoint x: 225, endPoint y: 78, distance: 69.9
click at [225, 78] on td "[EMAIL_ADDRESS][DOMAIN_NAME]" at bounding box center [296, 80] width 168 height 17
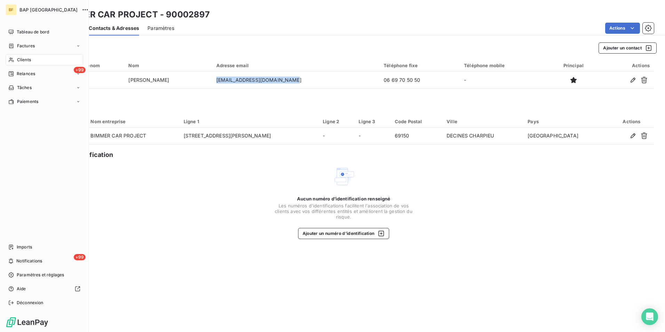
click at [17, 61] on span "Clients" at bounding box center [24, 60] width 14 height 6
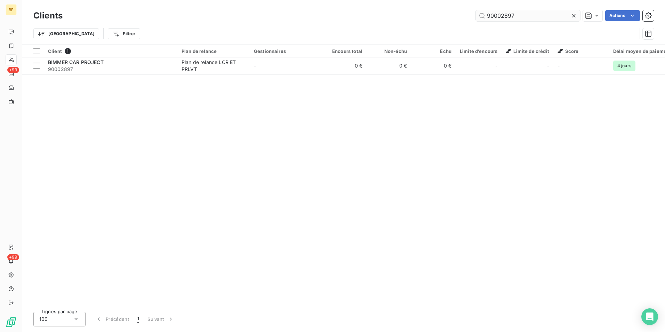
drag, startPoint x: 509, startPoint y: 16, endPoint x: 503, endPoint y: 15, distance: 6.5
click at [503, 15] on input "90002897" at bounding box center [528, 15] width 104 height 11
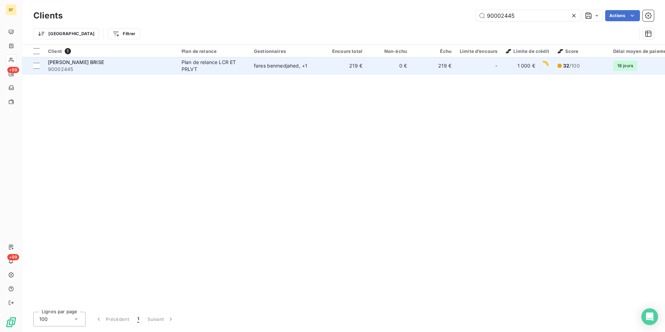
type input "90002445"
click at [97, 57] on td "[PERSON_NAME] BRISE 90002445" at bounding box center [110, 65] width 133 height 17
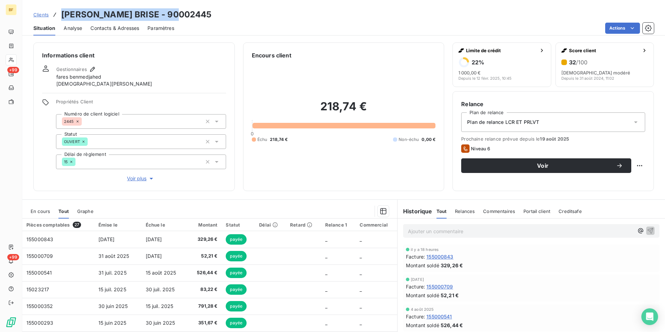
drag, startPoint x: 176, startPoint y: 13, endPoint x: 63, endPoint y: 11, distance: 113.0
click at [63, 11] on div "Clients [PERSON_NAME] BRISE - 90002445" at bounding box center [343, 14] width 642 height 13
drag, startPoint x: 119, startPoint y: 34, endPoint x: 148, endPoint y: 31, distance: 29.7
click at [117, 34] on div "Contacts & Adresses" at bounding box center [114, 28] width 49 height 15
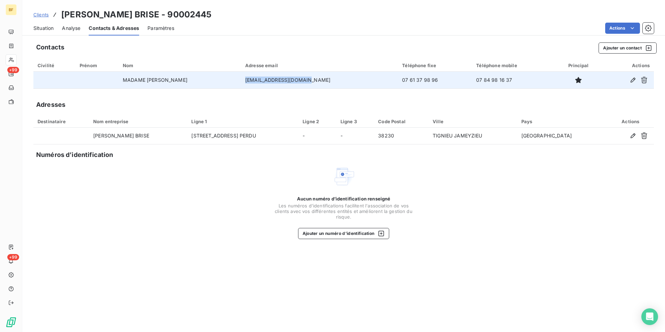
drag, startPoint x: 325, startPoint y: 83, endPoint x: 259, endPoint y: 81, distance: 66.4
click at [259, 81] on td "[EMAIL_ADDRESS][DOMAIN_NAME]" at bounding box center [319, 80] width 157 height 17
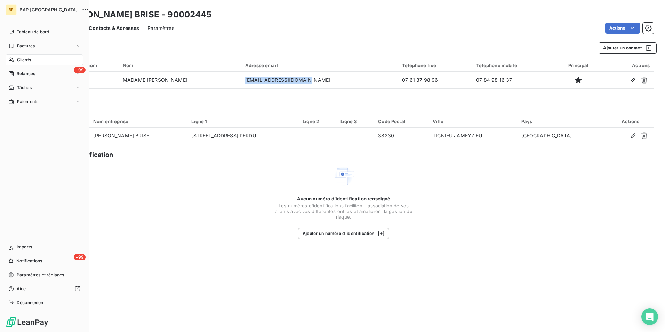
click at [14, 59] on icon at bounding box center [11, 60] width 6 height 6
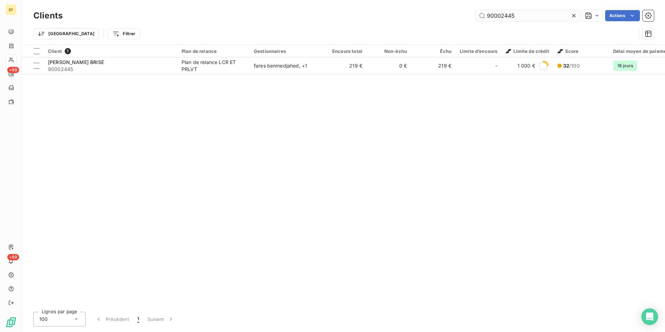
drag, startPoint x: 526, startPoint y: 17, endPoint x: 504, endPoint y: 13, distance: 23.0
click at [504, 13] on input "90002445" at bounding box center [528, 15] width 104 height 11
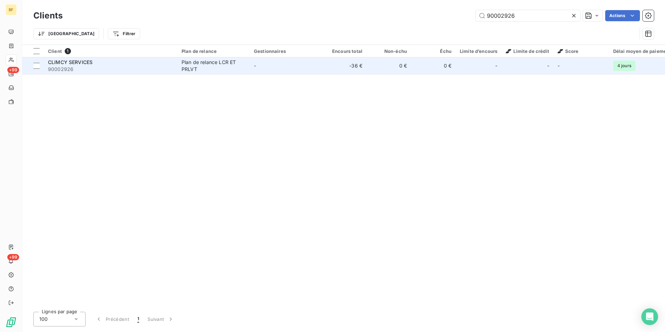
type input "90002926"
click at [86, 60] on span "CLIMCY SERVICES" at bounding box center [70, 62] width 44 height 6
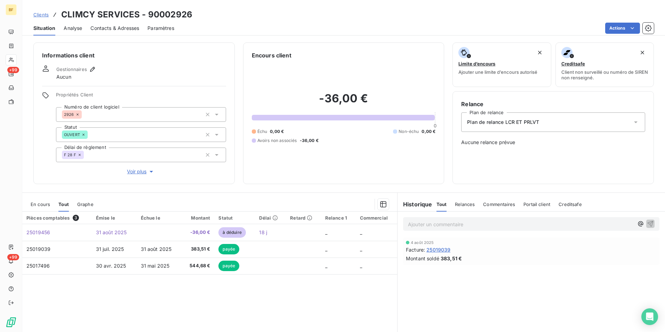
click at [130, 32] on div "Contacts & Adresses" at bounding box center [114, 28] width 49 height 15
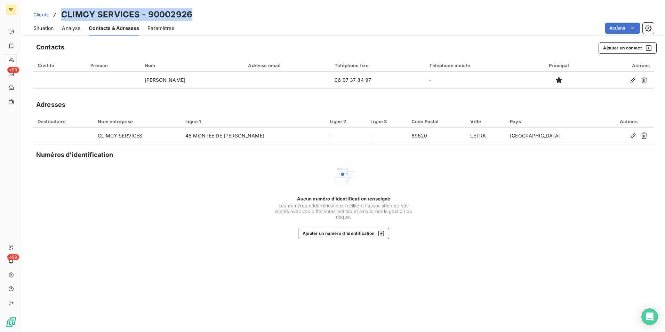
drag, startPoint x: 200, startPoint y: 13, endPoint x: 58, endPoint y: 13, distance: 142.2
click at [58, 13] on div "Clients CLIMCY SERVICES - 90002926" at bounding box center [343, 14] width 642 height 13
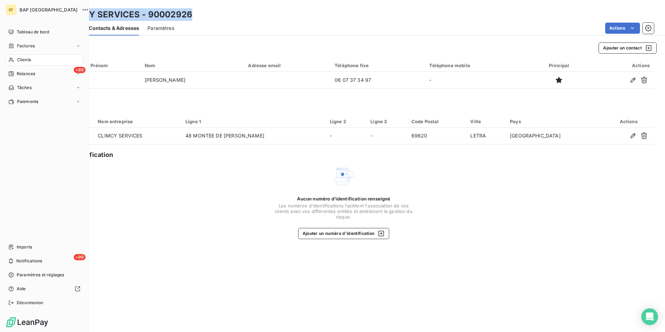
click at [31, 65] on div "Clients" at bounding box center [45, 59] width 78 height 11
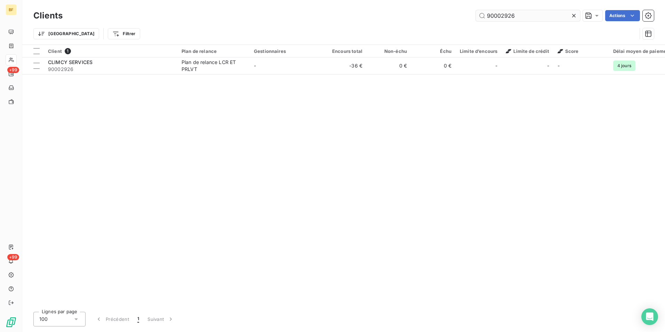
drag, startPoint x: 524, startPoint y: 14, endPoint x: 511, endPoint y: 13, distance: 12.5
click at [511, 13] on input "90002926" at bounding box center [528, 15] width 104 height 11
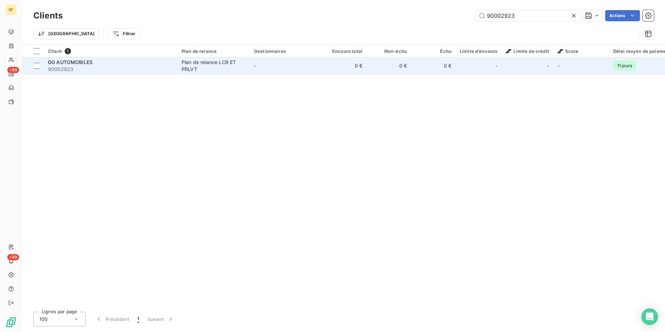
type input "90002923"
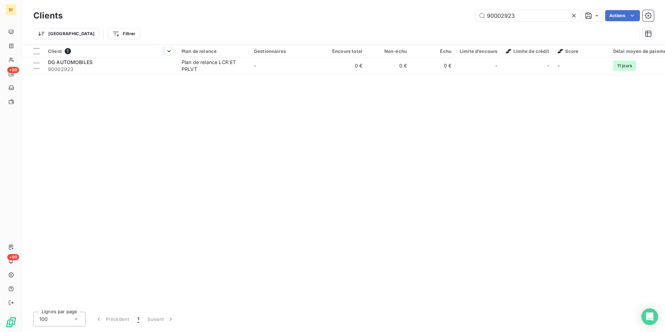
drag, startPoint x: 139, startPoint y: 68, endPoint x: 139, endPoint y: 57, distance: 11.1
click at [139, 65] on div "DG AUTOMOBILES 90002923" at bounding box center [110, 66] width 125 height 14
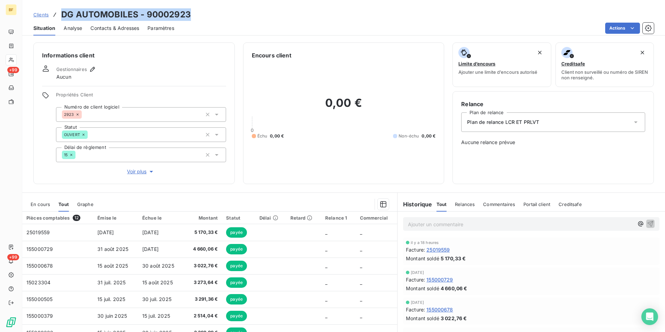
drag, startPoint x: 192, startPoint y: 15, endPoint x: 61, endPoint y: 20, distance: 130.8
click at [61, 20] on div "Clients DG AUTOMOBILES - 90002923" at bounding box center [343, 14] width 642 height 13
click at [119, 23] on div "Contacts & Adresses" at bounding box center [114, 28] width 49 height 15
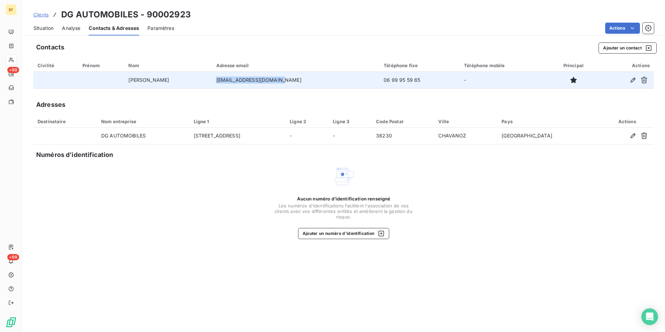
drag, startPoint x: 294, startPoint y: 80, endPoint x: 223, endPoint y: 83, distance: 70.6
click at [223, 83] on td "[EMAIL_ADDRESS][DOMAIN_NAME]" at bounding box center [296, 80] width 168 height 17
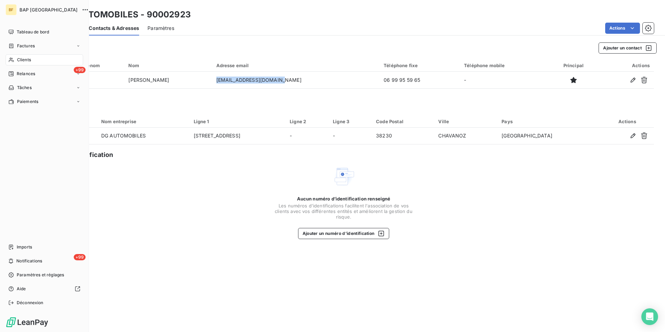
click at [25, 56] on div "Clients" at bounding box center [45, 59] width 78 height 11
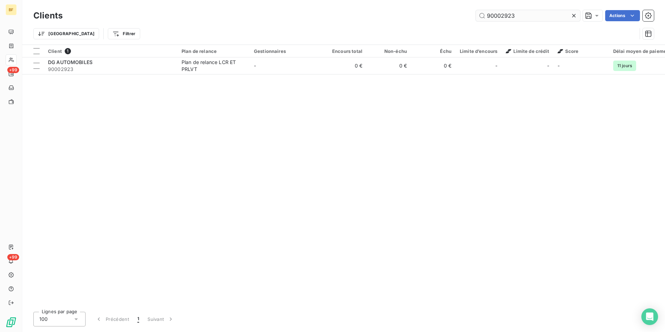
drag, startPoint x: 529, startPoint y: 17, endPoint x: 504, endPoint y: 17, distance: 24.3
click at [502, 17] on input "90002923" at bounding box center [528, 15] width 104 height 11
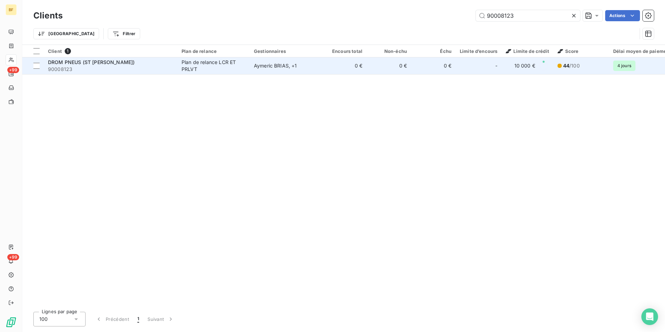
type input "90008123"
click at [157, 69] on span "90008123" at bounding box center [110, 69] width 125 height 7
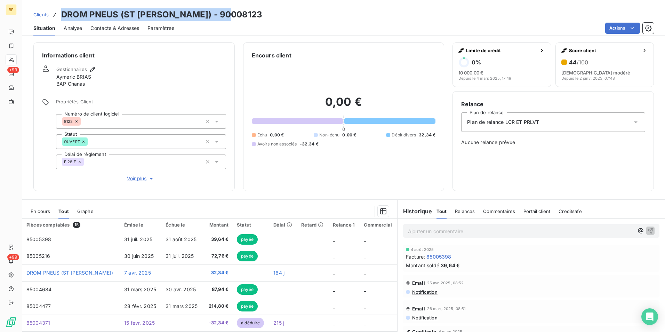
drag, startPoint x: 228, startPoint y: 16, endPoint x: 60, endPoint y: 19, distance: 167.2
click at [60, 19] on div "Clients DROM PNEUS (ST [PERSON_NAME]) - 90008123" at bounding box center [343, 14] width 642 height 13
drag, startPoint x: 122, startPoint y: 24, endPoint x: 162, endPoint y: 33, distance: 41.1
click at [122, 24] on div "Contacts & Adresses" at bounding box center [114, 28] width 49 height 15
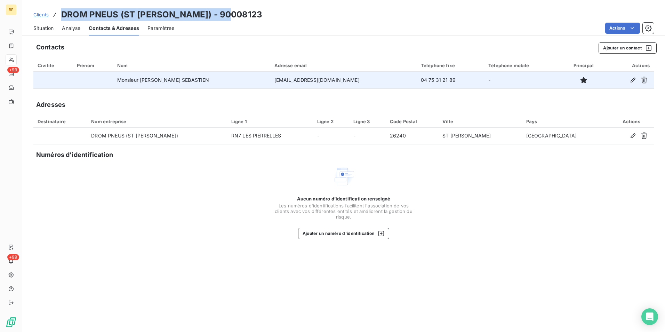
drag, startPoint x: 347, startPoint y: 75, endPoint x: 271, endPoint y: 79, distance: 75.5
click at [271, 79] on td "[EMAIL_ADDRESS][DOMAIN_NAME]" at bounding box center [343, 80] width 146 height 17
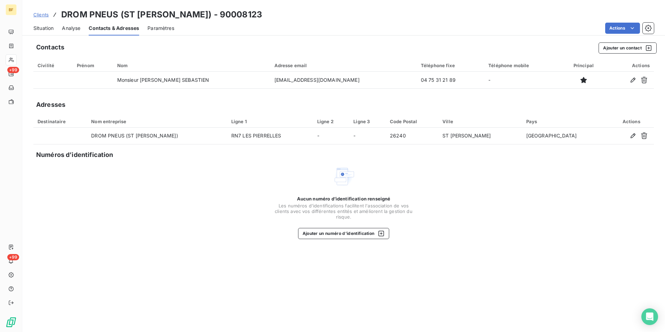
click at [367, 50] on div "Contacts Ajouter un contact" at bounding box center [346, 47] width 620 height 11
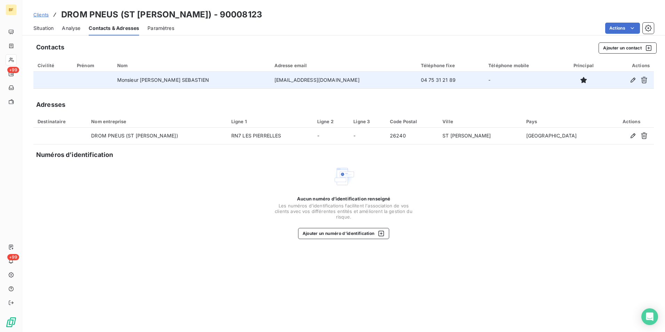
drag, startPoint x: 344, startPoint y: 84, endPoint x: 251, endPoint y: 81, distance: 93.9
click at [270, 81] on td "[EMAIL_ADDRESS][DOMAIN_NAME]" at bounding box center [343, 80] width 146 height 17
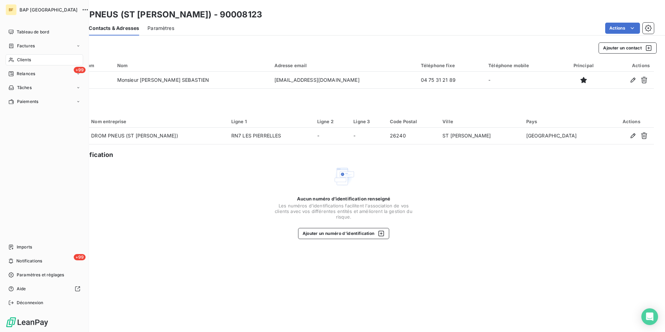
click at [14, 54] on nav "Tableau de bord Factures Clients +99 Relances Tâches Paiements" at bounding box center [45, 66] width 78 height 81
drag, startPoint x: 18, startPoint y: 60, endPoint x: 33, endPoint y: 56, distance: 15.4
click at [19, 60] on span "Clients" at bounding box center [24, 60] width 14 height 6
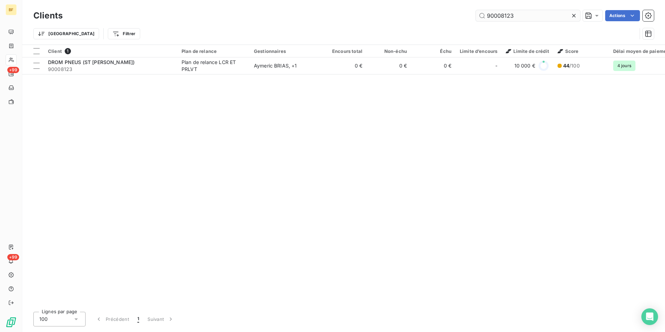
click at [500, 14] on input "90008123" at bounding box center [528, 15] width 104 height 11
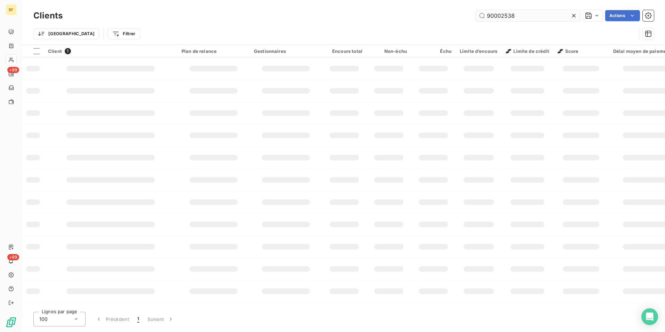
type input "90002538"
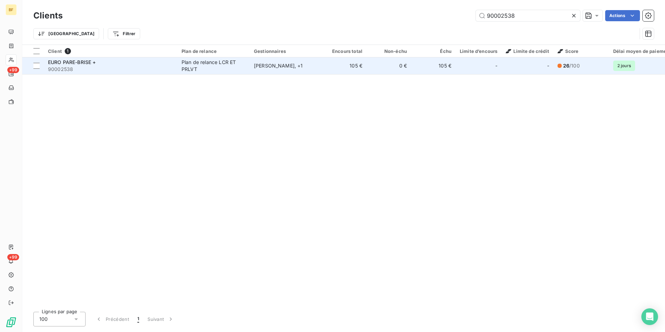
click at [189, 61] on div "Plan de relance LCR ET PRLVT" at bounding box center [213, 66] width 64 height 14
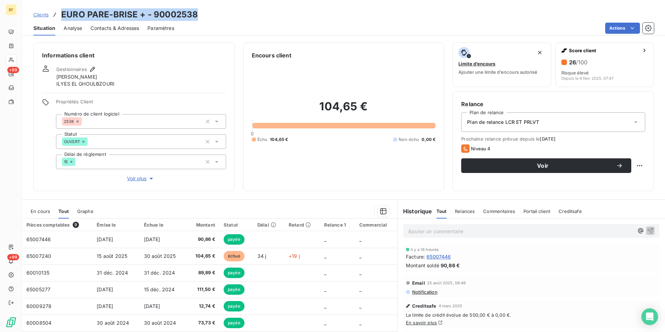
drag, startPoint x: 210, startPoint y: 15, endPoint x: 57, endPoint y: 12, distance: 152.6
click at [57, 12] on div "Clients EURO PARE-BRISE + - 90002538" at bounding box center [343, 14] width 642 height 13
click at [130, 25] on div "Contacts & Adresses" at bounding box center [114, 28] width 49 height 15
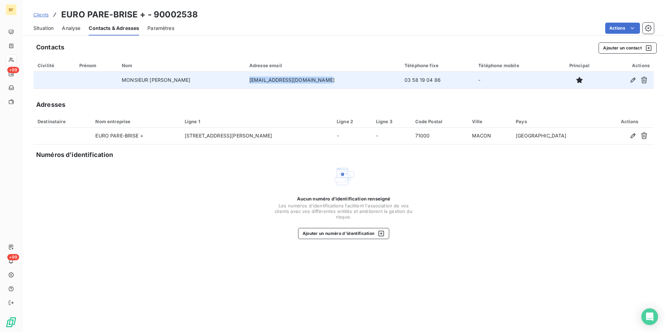
drag, startPoint x: 329, startPoint y: 81, endPoint x: 255, endPoint y: 81, distance: 73.7
click at [255, 81] on td "[EMAIL_ADDRESS][DOMAIN_NAME]" at bounding box center [322, 80] width 155 height 17
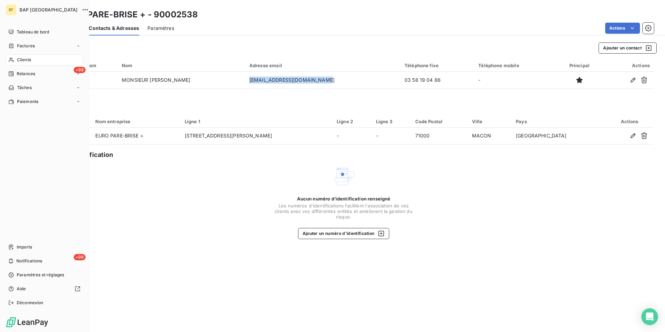
click at [16, 58] on div "Clients" at bounding box center [45, 59] width 78 height 11
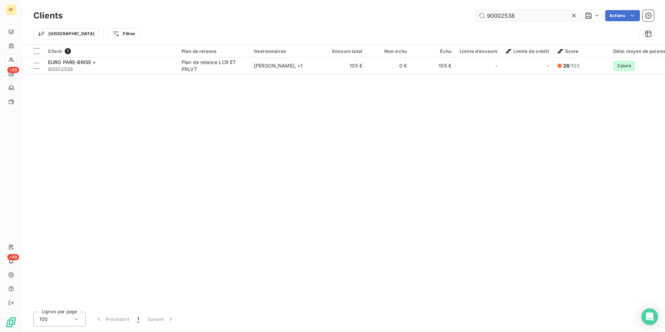
drag, startPoint x: 525, startPoint y: 15, endPoint x: 504, endPoint y: 13, distance: 20.2
click at [504, 13] on input "90002538" at bounding box center [528, 15] width 104 height 11
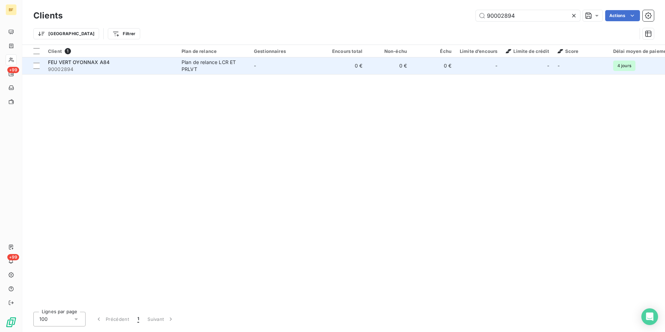
type input "90002894"
click at [378, 67] on td "0 €" at bounding box center [388, 65] width 44 height 17
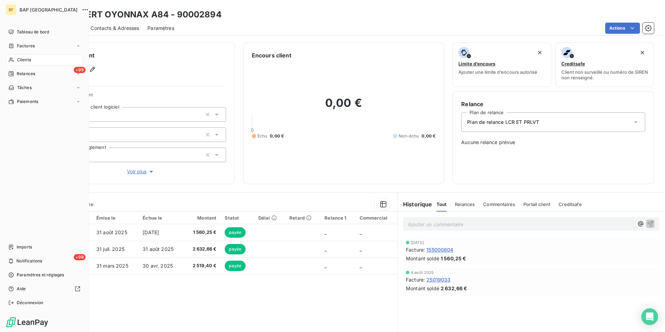
click at [18, 59] on span "Clients" at bounding box center [24, 60] width 14 height 6
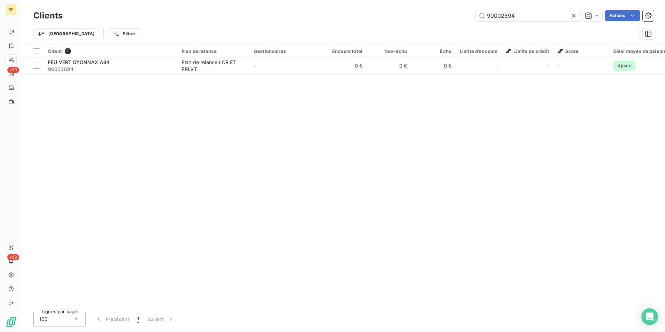
drag, startPoint x: 522, startPoint y: 17, endPoint x: 406, endPoint y: 8, distance: 116.5
click at [406, 8] on div "Clients 90002894 Actions" at bounding box center [343, 15] width 620 height 15
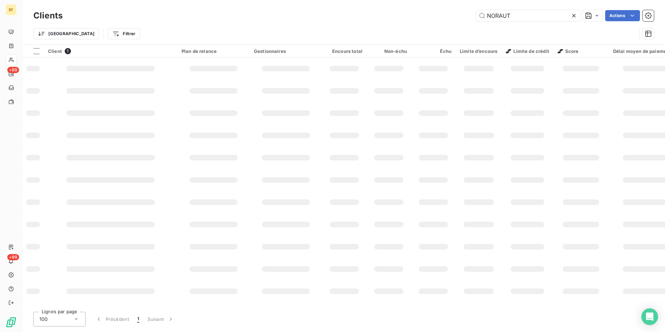
type input "NORAUTO"
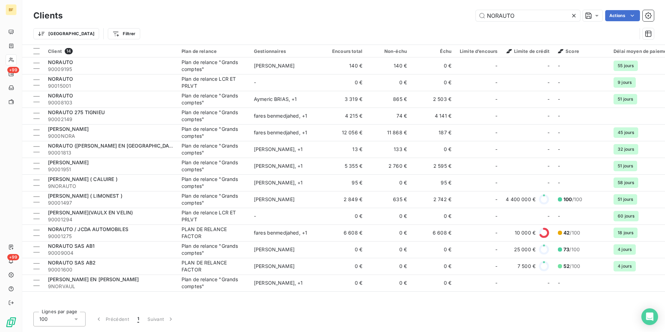
drag, startPoint x: 530, startPoint y: 17, endPoint x: 379, endPoint y: 0, distance: 151.5
click at [379, 0] on html "BF +99 +99 Clients NORAUTO Actions Trier Filtrer Client 14 Plan de relance Gest…" at bounding box center [332, 166] width 665 height 332
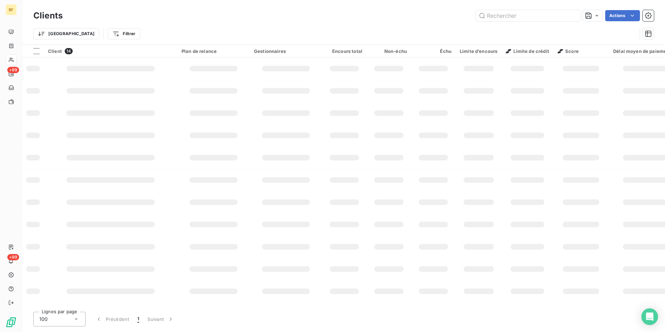
click at [385, 19] on div "Actions" at bounding box center [362, 15] width 583 height 11
click at [259, 33] on div "Trier Filtrer" at bounding box center [334, 33] width 603 height 13
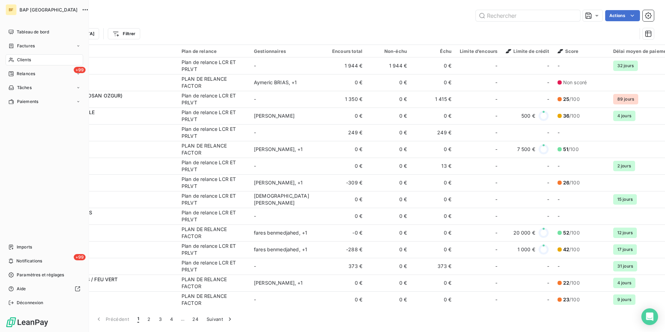
drag, startPoint x: 11, startPoint y: 57, endPoint x: 472, endPoint y: 47, distance: 461.1
click at [11, 57] on icon at bounding box center [11, 60] width 6 height 6
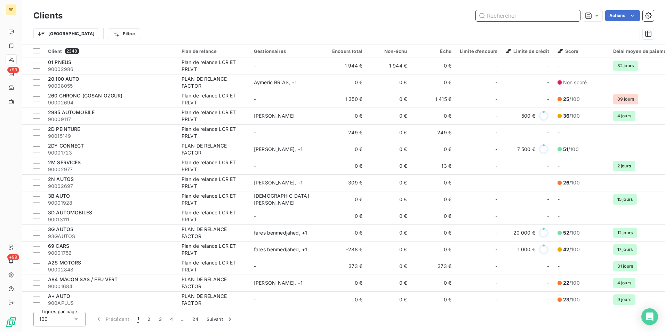
click at [525, 17] on input "text" at bounding box center [528, 15] width 104 height 11
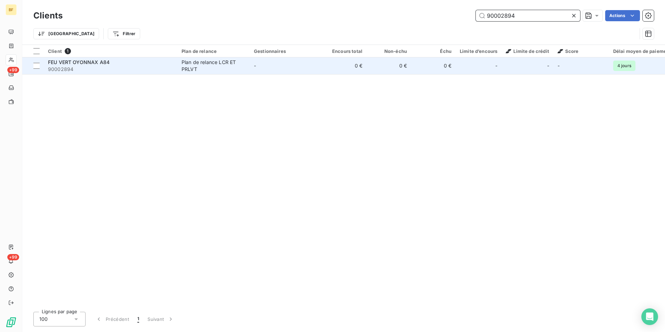
type input "90002894"
click at [128, 70] on span "90002894" at bounding box center [110, 69] width 125 height 7
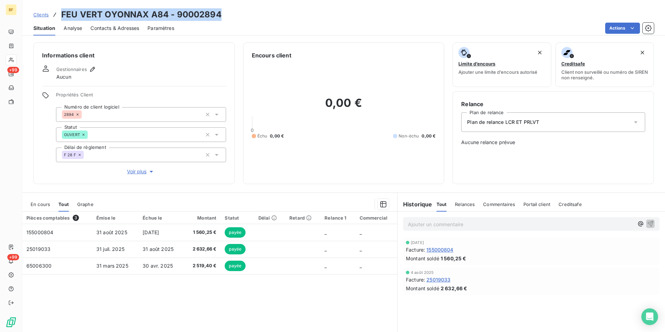
drag, startPoint x: 193, startPoint y: 16, endPoint x: 59, endPoint y: 17, distance: 133.8
click at [59, 17] on div "Clients FEU VERT OYONNAX A84 - 90002894" at bounding box center [343, 14] width 642 height 13
click at [107, 26] on span "Contacts & Adresses" at bounding box center [114, 28] width 49 height 7
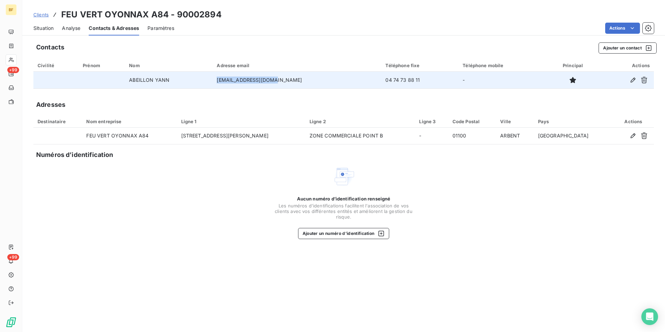
drag, startPoint x: 267, startPoint y: 82, endPoint x: 231, endPoint y: 82, distance: 36.2
click at [231, 82] on td "[EMAIL_ADDRESS][DOMAIN_NAME]" at bounding box center [296, 80] width 169 height 17
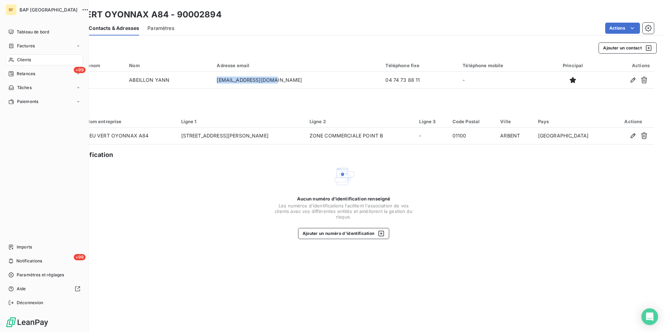
click at [17, 60] on span "Clients" at bounding box center [24, 60] width 14 height 6
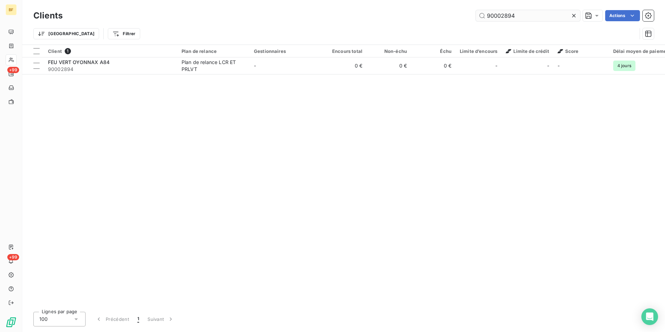
drag, startPoint x: 515, startPoint y: 17, endPoint x: 504, endPoint y: 13, distance: 11.7
click at [504, 13] on input "90002894" at bounding box center [528, 15] width 104 height 11
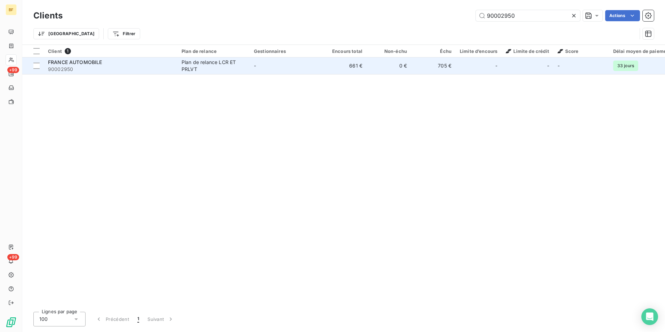
type input "90002950"
click at [148, 69] on span "90002950" at bounding box center [110, 69] width 125 height 7
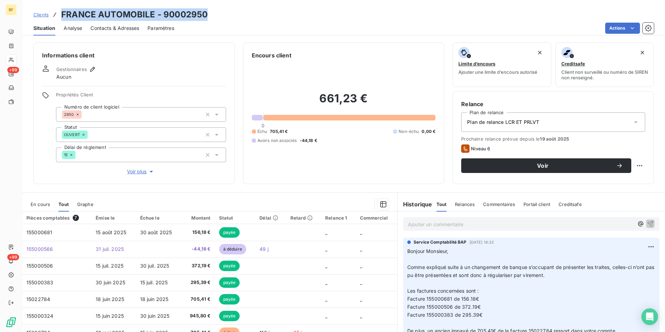
drag, startPoint x: 210, startPoint y: 15, endPoint x: 61, endPoint y: 17, distance: 148.8
click at [61, 17] on div "Clients FRANCE AUTOMOBILE - 90002950" at bounding box center [343, 14] width 642 height 13
click at [110, 32] on div "Contacts & Adresses" at bounding box center [114, 28] width 49 height 15
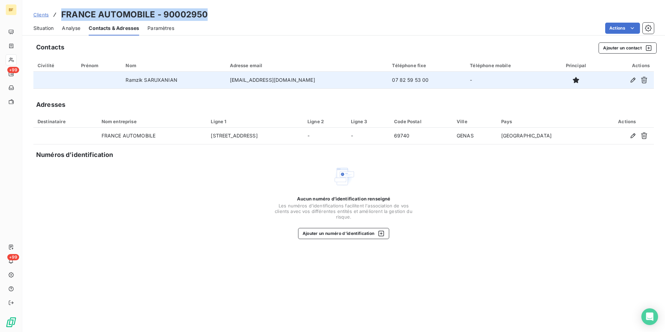
drag, startPoint x: 322, startPoint y: 84, endPoint x: 235, endPoint y: 81, distance: 87.0
click at [235, 81] on td "[EMAIL_ADDRESS][DOMAIN_NAME]" at bounding box center [307, 80] width 162 height 17
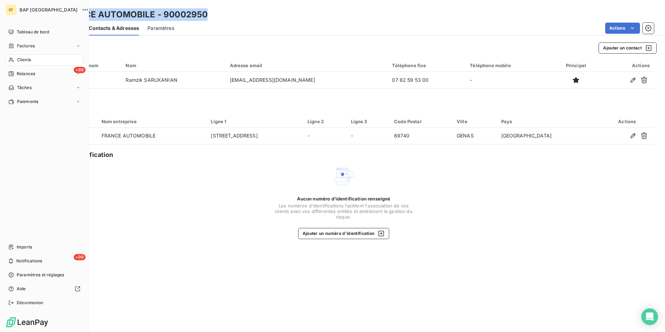
drag, startPoint x: 19, startPoint y: 57, endPoint x: 78, endPoint y: 57, distance: 58.1
click at [24, 57] on span "Clients" at bounding box center [24, 60] width 14 height 6
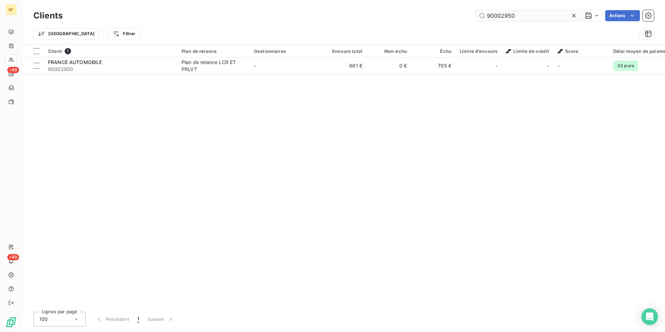
drag, startPoint x: 519, startPoint y: 16, endPoint x: 503, endPoint y: 15, distance: 16.4
click at [503, 15] on input "90002950" at bounding box center [528, 15] width 104 height 11
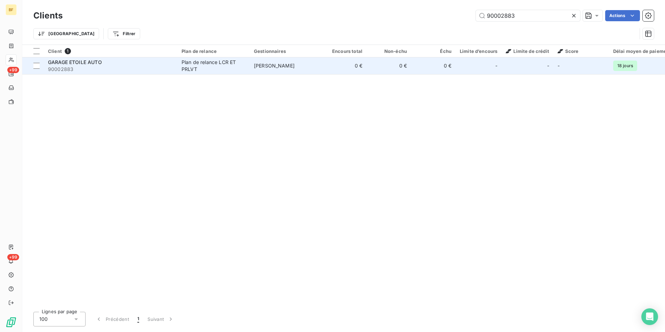
type input "90002883"
click at [84, 67] on span "90002883" at bounding box center [110, 69] width 125 height 7
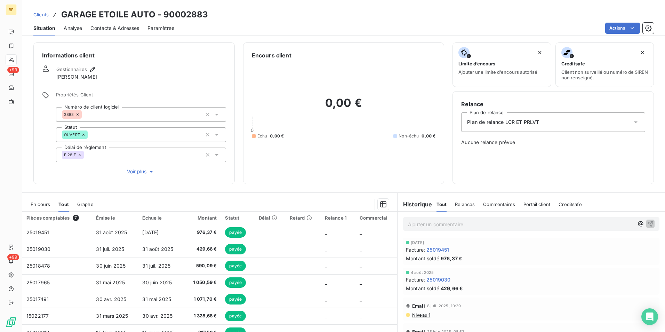
click at [134, 31] on span "Contacts & Adresses" at bounding box center [114, 28] width 49 height 7
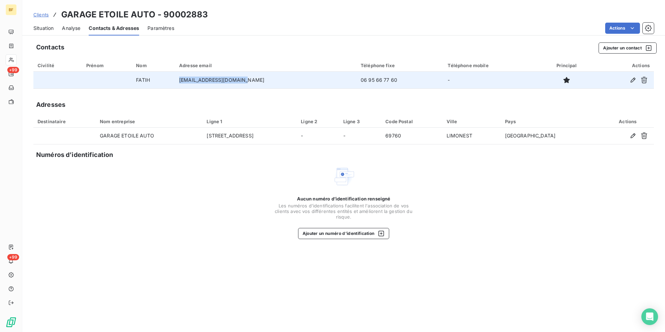
drag, startPoint x: 257, startPoint y: 79, endPoint x: 186, endPoint y: 80, distance: 71.3
click at [186, 80] on tr "FATIH [EMAIL_ADDRESS][DOMAIN_NAME] 06 95 66 77 60 -" at bounding box center [343, 80] width 620 height 17
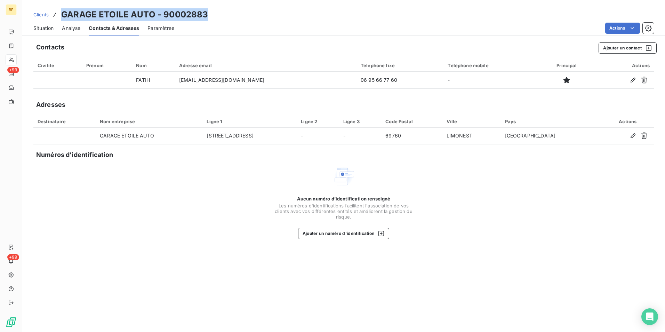
drag, startPoint x: 222, startPoint y: 14, endPoint x: 52, endPoint y: 7, distance: 169.8
click at [52, 7] on div "Clients GARAGE ETOILE AUTO - 90002883 Situation Analyse Contacts & Adresses Par…" at bounding box center [343, 17] width 642 height 35
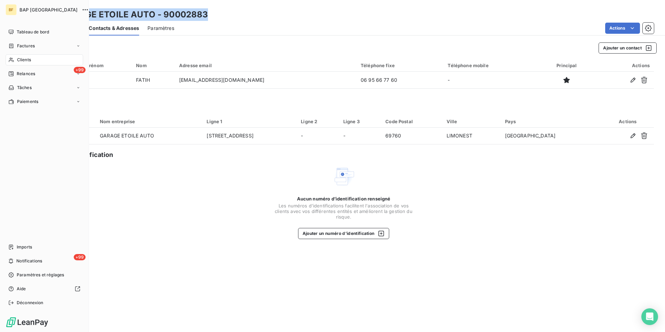
click at [30, 57] on span "Clients" at bounding box center [24, 60] width 14 height 6
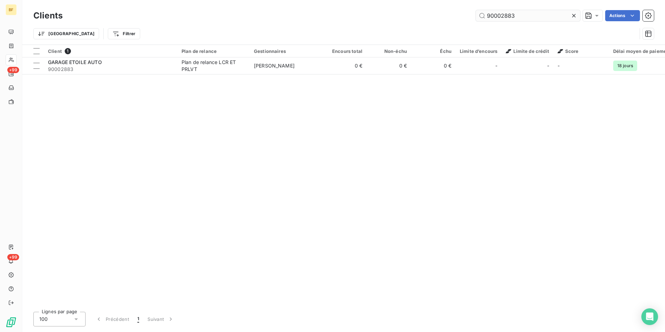
drag, startPoint x: 513, startPoint y: 16, endPoint x: 497, endPoint y: 11, distance: 16.4
click at [497, 11] on input "90002883" at bounding box center [528, 15] width 104 height 11
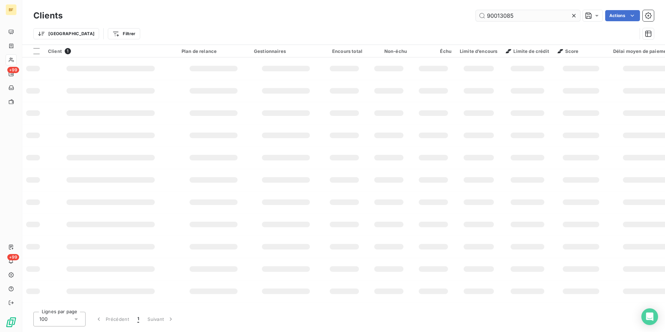
type input "90013085"
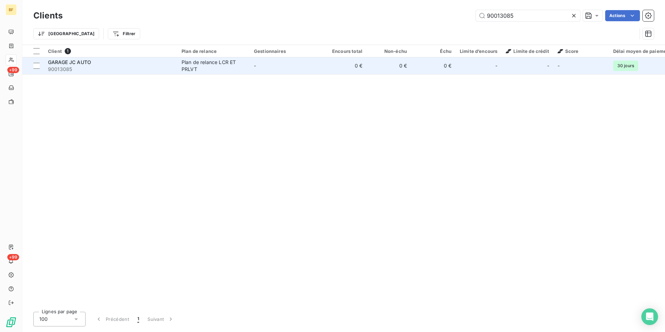
click at [353, 66] on td "0 €" at bounding box center [344, 65] width 44 height 17
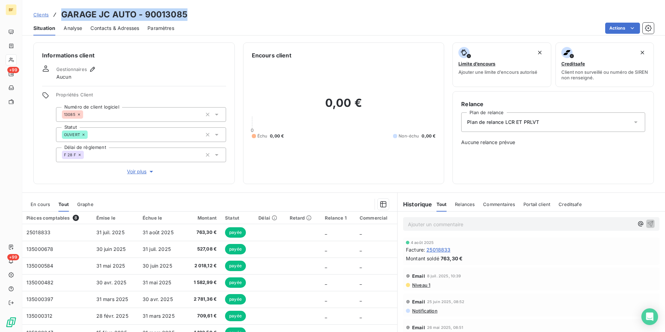
drag, startPoint x: 190, startPoint y: 10, endPoint x: 63, endPoint y: 17, distance: 127.5
click at [63, 17] on div "Clients GARAGE JC AUTO - 90013085" at bounding box center [343, 14] width 642 height 13
drag, startPoint x: 115, startPoint y: 27, endPoint x: 118, endPoint y: 32, distance: 5.2
click at [115, 27] on span "Contacts & Adresses" at bounding box center [114, 28] width 49 height 7
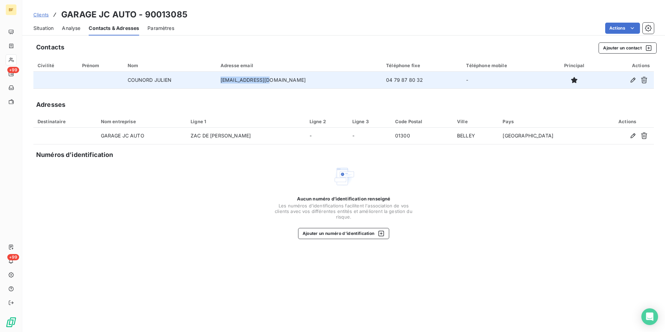
drag, startPoint x: 297, startPoint y: 80, endPoint x: 244, endPoint y: 77, distance: 53.0
click at [244, 77] on td "[EMAIL_ADDRESS][DOMAIN_NAME]" at bounding box center [298, 80] width 165 height 17
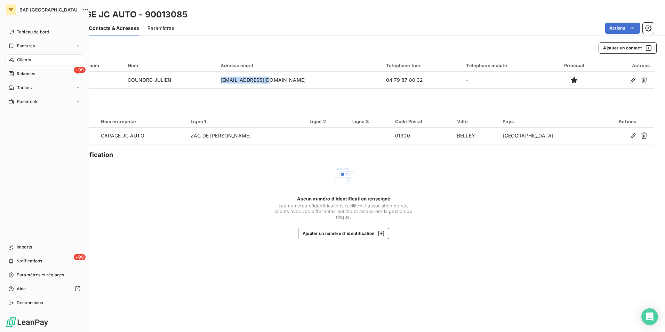
drag, startPoint x: 14, startPoint y: 58, endPoint x: 59, endPoint y: 56, distance: 45.6
click at [16, 59] on div "Clients" at bounding box center [45, 59] width 78 height 11
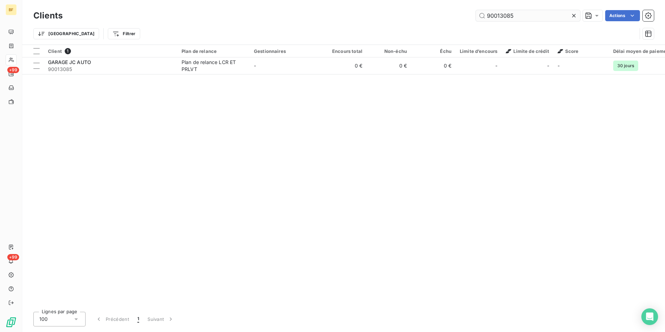
drag, startPoint x: 538, startPoint y: 15, endPoint x: 496, endPoint y: 14, distance: 41.4
click at [496, 14] on input "90013085" at bounding box center [528, 15] width 104 height 11
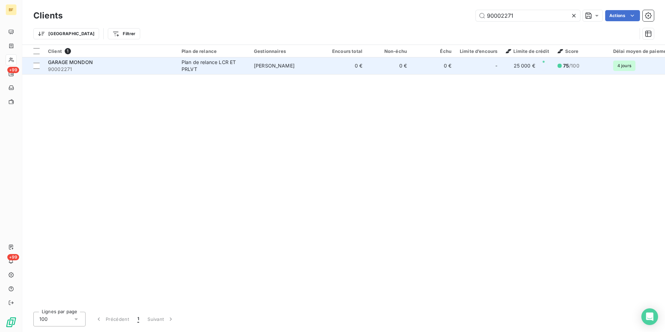
type input "90002271"
click at [151, 66] on span "90002271" at bounding box center [110, 69] width 125 height 7
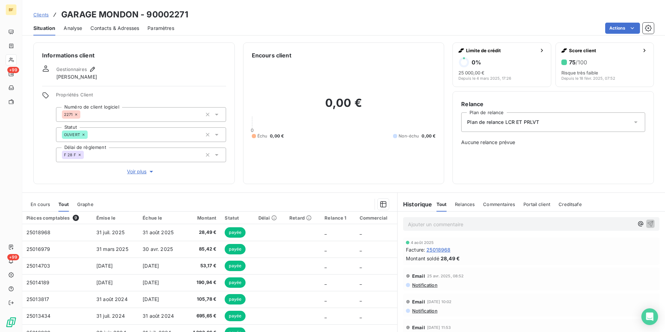
click at [115, 21] on div "Contacts & Adresses" at bounding box center [114, 28] width 49 height 15
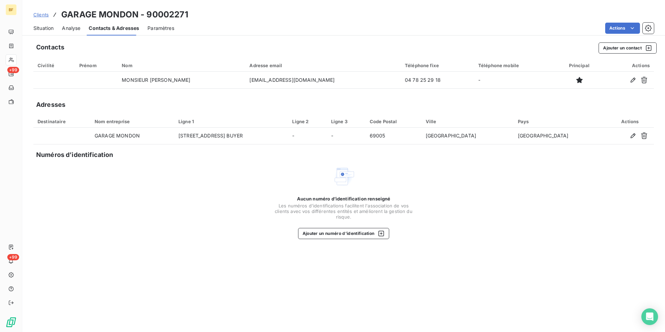
click at [115, 25] on span "Contacts & Adresses" at bounding box center [114, 28] width 50 height 7
drag, startPoint x: 205, startPoint y: 12, endPoint x: 63, endPoint y: 13, distance: 141.8
click at [63, 13] on div "Clients GARAGE MONDON - 90002271" at bounding box center [343, 14] width 642 height 13
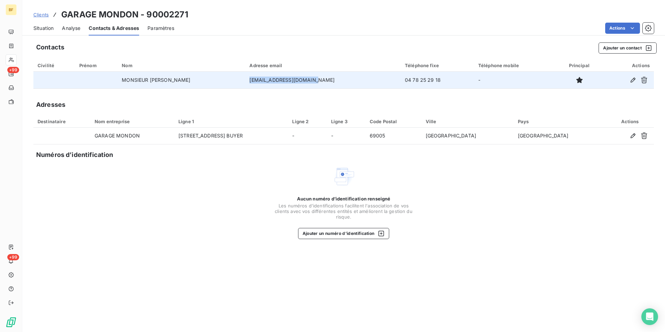
drag, startPoint x: 285, startPoint y: 83, endPoint x: 277, endPoint y: 83, distance: 8.4
click at [277, 83] on td "[EMAIL_ADDRESS][DOMAIN_NAME]" at bounding box center [322, 80] width 155 height 17
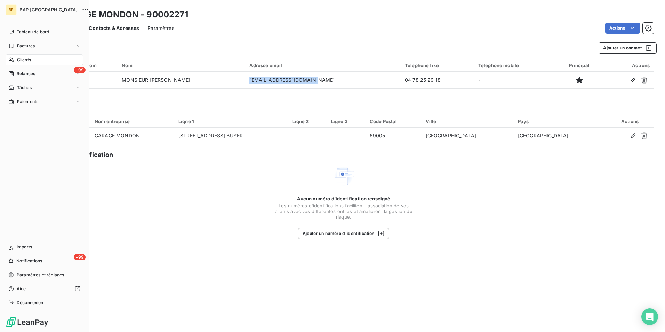
click at [14, 62] on icon at bounding box center [11, 60] width 5 height 5
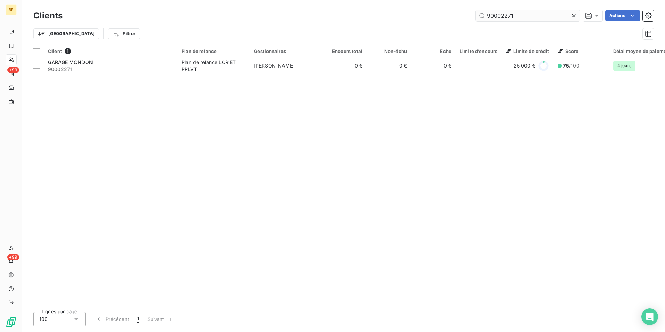
drag, startPoint x: 524, startPoint y: 16, endPoint x: 504, endPoint y: 16, distance: 20.5
click at [504, 16] on input "90002271" at bounding box center [528, 15] width 104 height 11
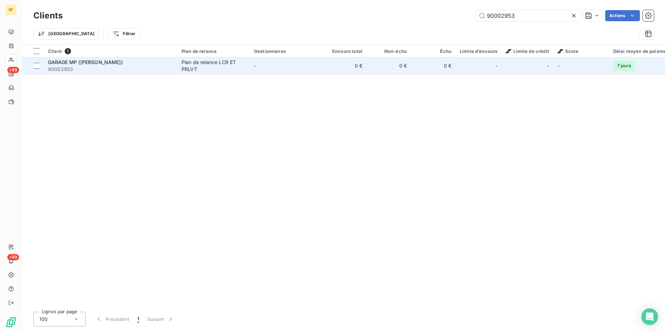
type input "90002953"
click at [85, 69] on span "90002953" at bounding box center [110, 69] width 125 height 7
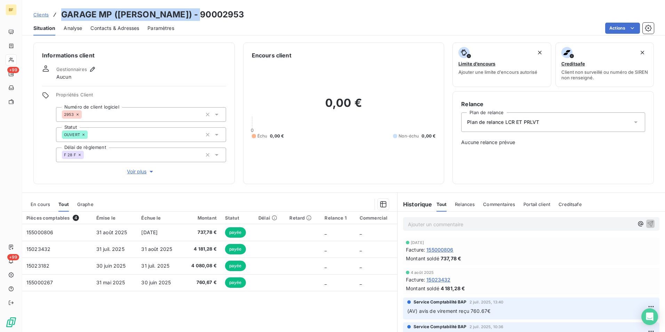
drag, startPoint x: 211, startPoint y: 17, endPoint x: 63, endPoint y: 13, distance: 147.8
click at [63, 13] on div "Clients GARAGE MP (PETES) - 90002953" at bounding box center [343, 14] width 642 height 13
drag, startPoint x: 128, startPoint y: 24, endPoint x: 151, endPoint y: 38, distance: 26.6
click at [128, 25] on span "Contacts & Adresses" at bounding box center [114, 28] width 49 height 7
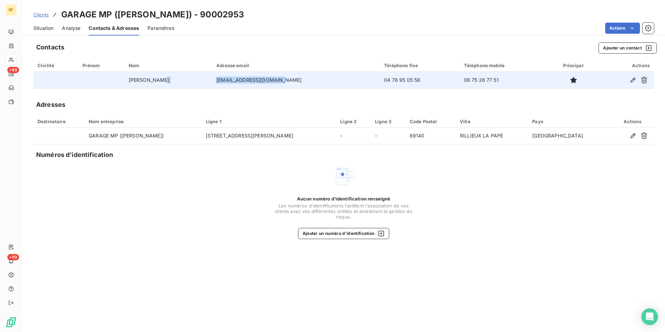
drag, startPoint x: 290, startPoint y: 82, endPoint x: 209, endPoint y: 80, distance: 81.4
click at [209, 80] on tr "[PERSON_NAME] [EMAIL_ADDRESS][DOMAIN_NAME] 04 78 95 05 58 06 75 26 77 51" at bounding box center [343, 80] width 620 height 17
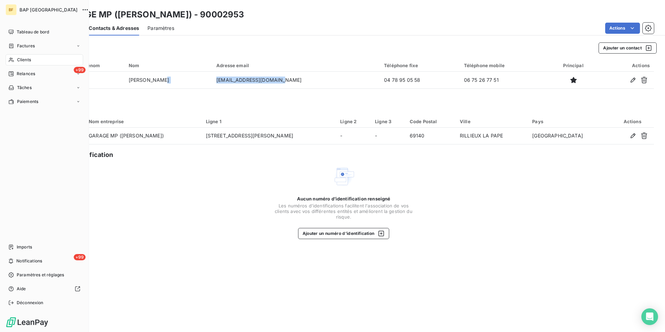
click at [18, 58] on span "Clients" at bounding box center [24, 60] width 14 height 6
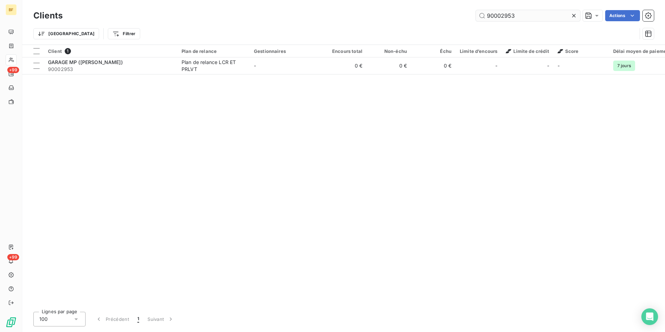
drag, startPoint x: 520, startPoint y: 13, endPoint x: 504, endPoint y: 11, distance: 15.7
click at [504, 11] on input "90002953" at bounding box center [528, 15] width 104 height 11
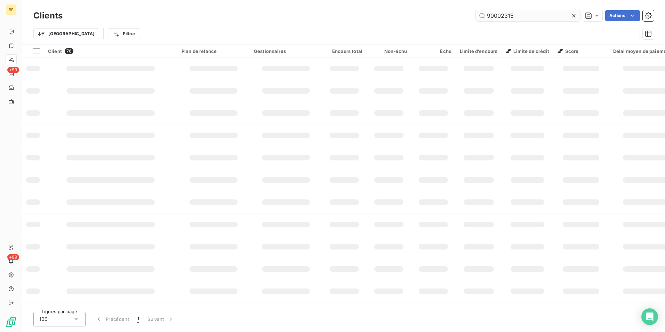
click at [509, 15] on input "90002315" at bounding box center [528, 15] width 104 height 11
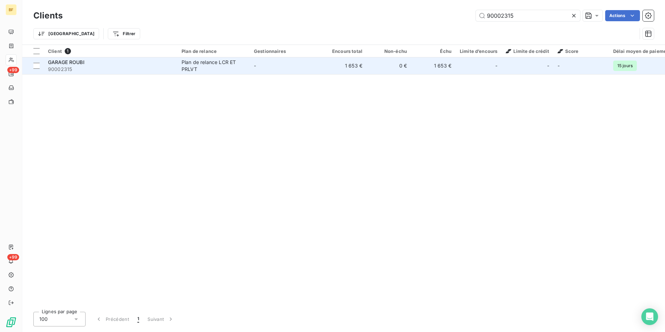
type input "90002315"
click at [186, 63] on div "Plan de relance LCR ET PRLVT" at bounding box center [213, 66] width 64 height 14
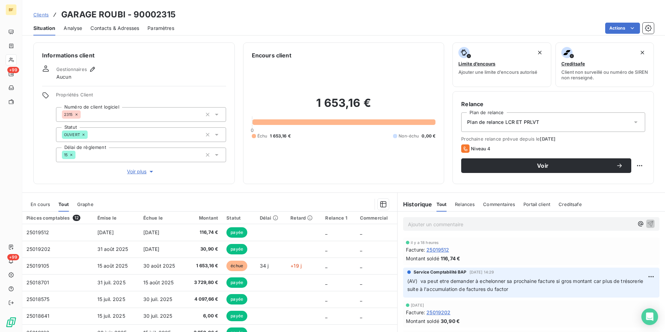
drag, startPoint x: 524, startPoint y: 24, endPoint x: 517, endPoint y: 23, distance: 6.3
click at [524, 23] on div "Actions" at bounding box center [418, 28] width 471 height 11
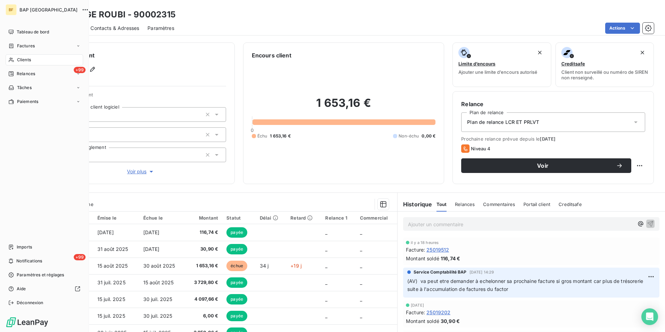
click at [14, 58] on icon at bounding box center [11, 60] width 6 height 6
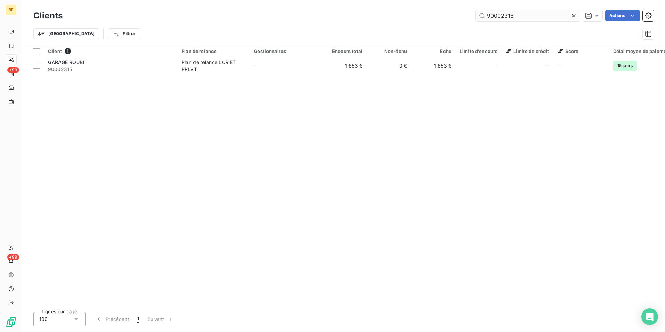
drag, startPoint x: 522, startPoint y: 16, endPoint x: 503, endPoint y: 12, distance: 19.2
click at [503, 12] on input "90002315" at bounding box center [528, 15] width 104 height 11
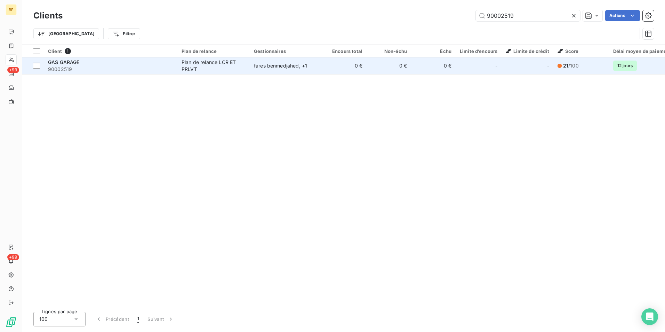
type input "90002519"
click at [124, 68] on span "90002519" at bounding box center [110, 69] width 125 height 7
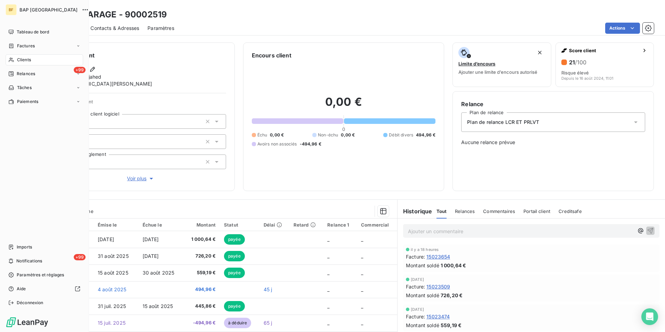
click at [24, 59] on span "Clients" at bounding box center [24, 60] width 14 height 6
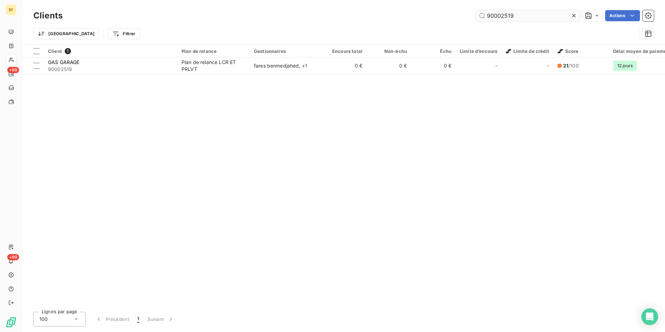
drag, startPoint x: 523, startPoint y: 18, endPoint x: 502, endPoint y: 17, distance: 20.9
click at [502, 17] on input "90002519" at bounding box center [528, 15] width 104 height 11
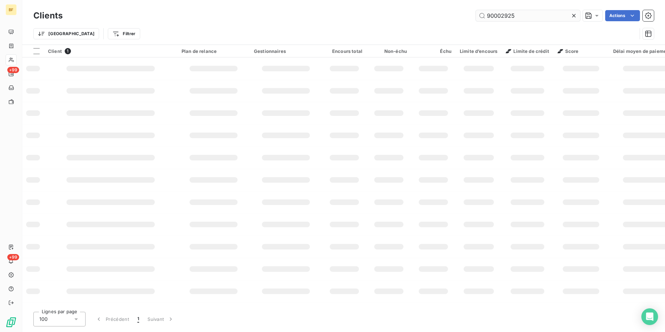
type input "90002925"
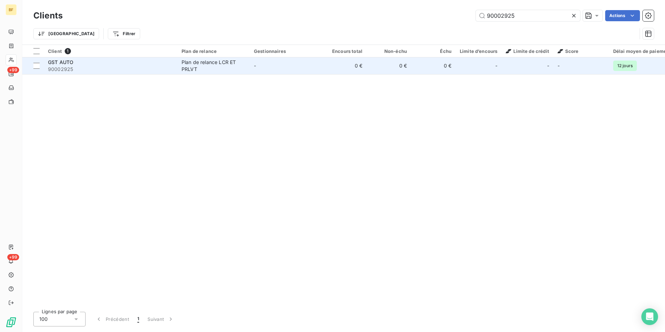
click at [168, 64] on div "GST AUTO" at bounding box center [110, 62] width 125 height 7
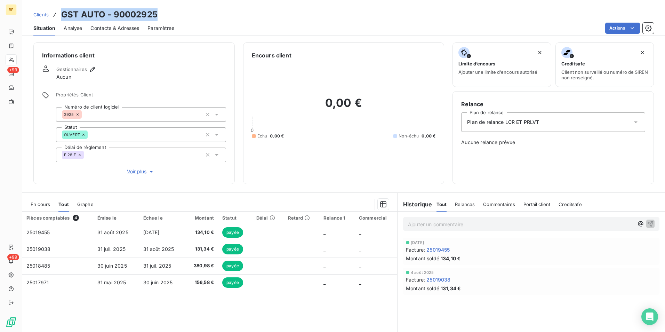
drag, startPoint x: 166, startPoint y: 11, endPoint x: 60, endPoint y: 13, distance: 106.4
click at [60, 13] on div "Clients GST AUTO - 90002925" at bounding box center [343, 14] width 642 height 13
click at [116, 22] on div "Contacts & Adresses" at bounding box center [114, 28] width 49 height 15
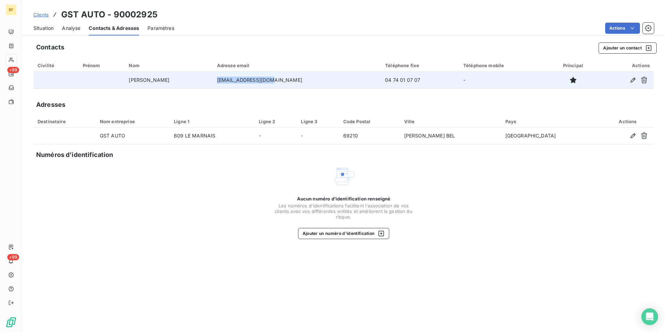
drag, startPoint x: 301, startPoint y: 81, endPoint x: 240, endPoint y: 78, distance: 61.6
click at [240, 78] on td "[EMAIL_ADDRESS][DOMAIN_NAME]" at bounding box center [297, 80] width 168 height 17
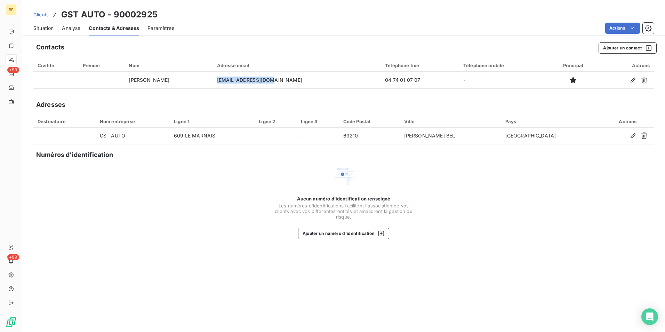
click at [49, 26] on span "Situation" at bounding box center [43, 28] width 20 height 7
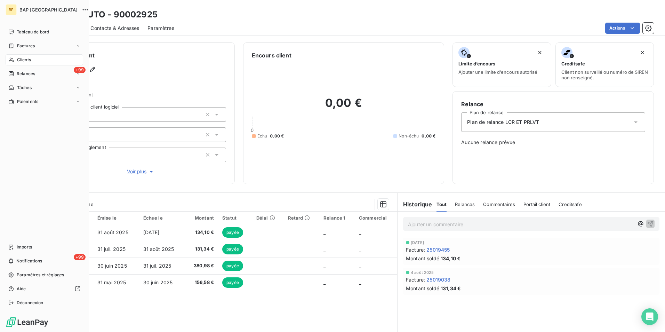
click at [26, 65] on div "Clients" at bounding box center [45, 59] width 78 height 11
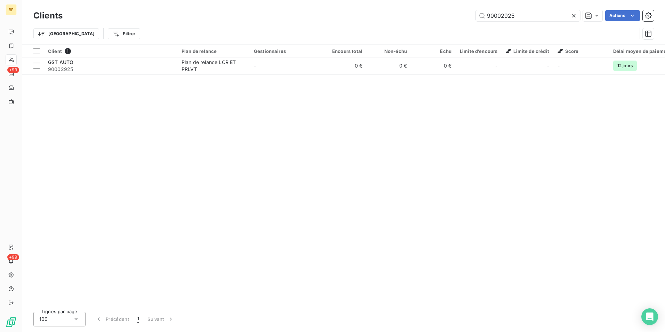
drag, startPoint x: 520, startPoint y: 16, endPoint x: 498, endPoint y: 10, distance: 23.0
click at [498, 10] on div "Clients 90002925 Actions" at bounding box center [343, 15] width 620 height 15
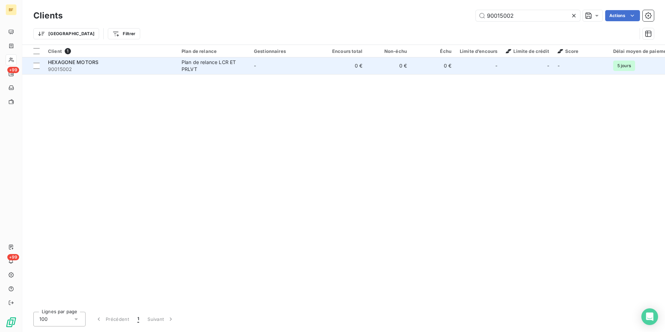
type input "90015002"
click at [214, 65] on div "Plan de relance LCR ET PRLVT" at bounding box center [213, 66] width 64 height 14
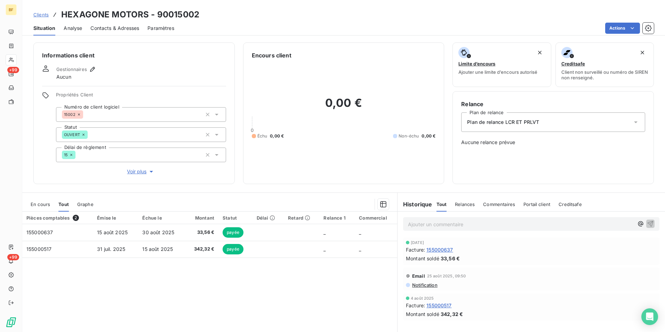
click at [108, 32] on div "Contacts & Adresses" at bounding box center [114, 28] width 49 height 15
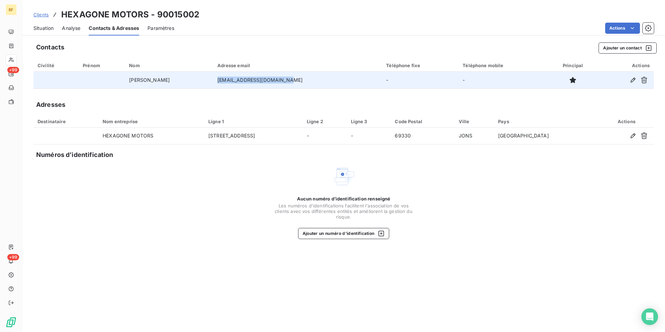
drag, startPoint x: 307, startPoint y: 81, endPoint x: 228, endPoint y: 82, distance: 78.9
click at [228, 82] on td "[EMAIL_ADDRESS][DOMAIN_NAME]" at bounding box center [297, 80] width 169 height 17
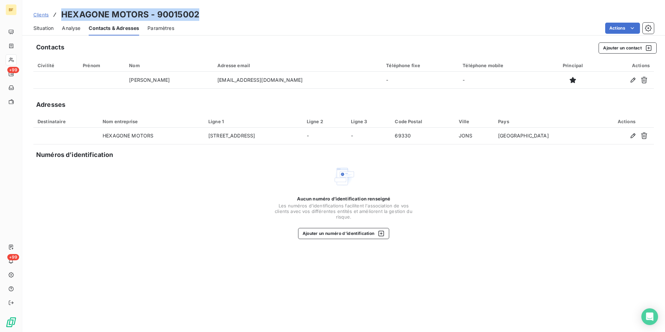
drag, startPoint x: 203, startPoint y: 13, endPoint x: 59, endPoint y: 8, distance: 143.7
click at [59, 8] on div "Clients HEXAGONE MOTORS - 90015002 Situation Analyse Contacts & Adresses Paramè…" at bounding box center [343, 17] width 642 height 35
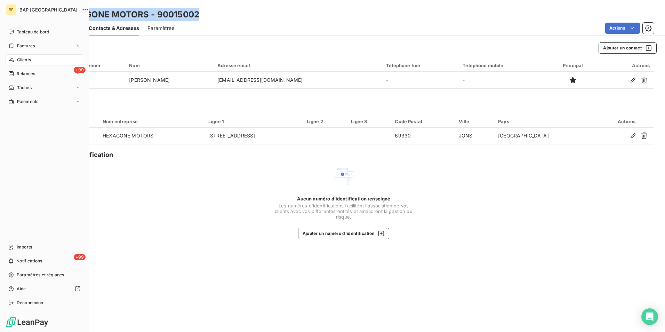
drag, startPoint x: 19, startPoint y: 63, endPoint x: 40, endPoint y: 58, distance: 21.8
click at [19, 63] on div "Clients" at bounding box center [45, 59] width 78 height 11
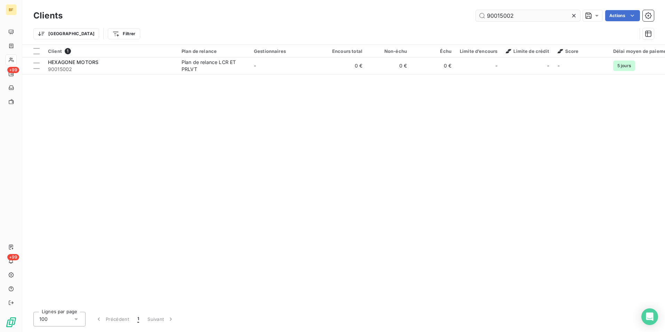
drag, startPoint x: 514, startPoint y: 17, endPoint x: 498, endPoint y: 17, distance: 16.3
click at [498, 17] on input "90015002" at bounding box center [528, 15] width 104 height 11
type input "90002103"
click at [98, 78] on div "Client 1 Plan de relance Gestionnaires Encours total Non-échu Échu Limite d’enc…" at bounding box center [343, 175] width 642 height 261
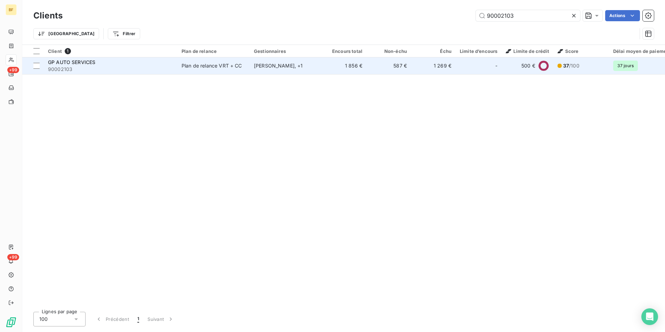
click at [97, 73] on td "GP AUTO SERVICES 90002103" at bounding box center [110, 65] width 133 height 17
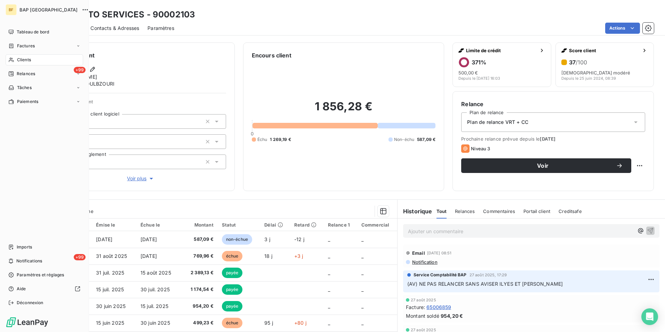
click at [18, 61] on span "Clients" at bounding box center [24, 60] width 14 height 6
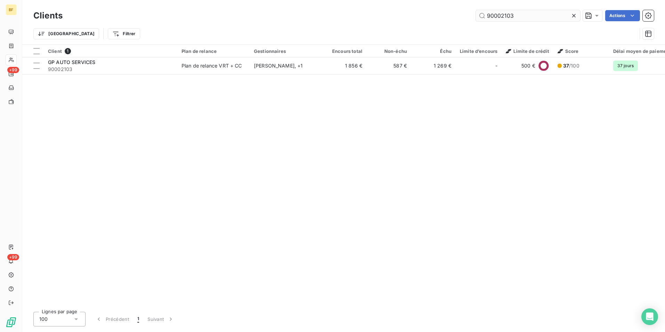
click at [526, 17] on input "90002103" at bounding box center [528, 15] width 104 height 11
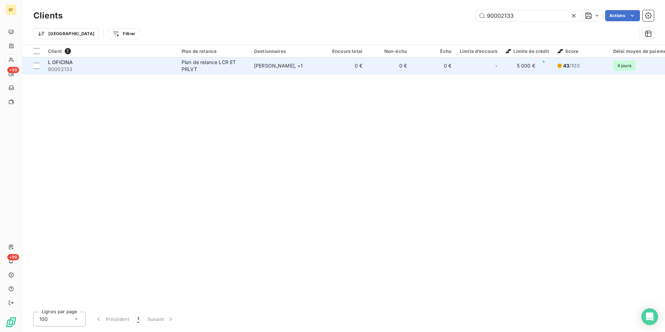
type input "90002133"
click at [87, 68] on span "90002133" at bounding box center [110, 69] width 125 height 7
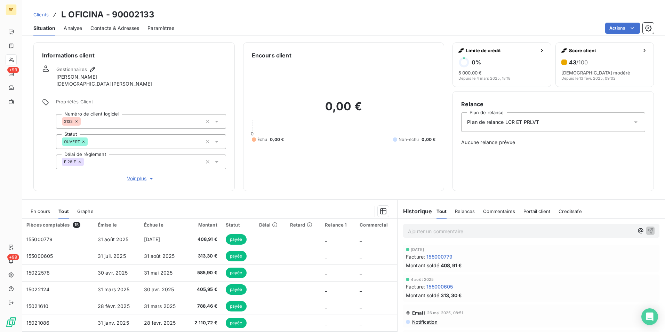
click at [116, 32] on div "Contacts & Adresses" at bounding box center [114, 28] width 49 height 15
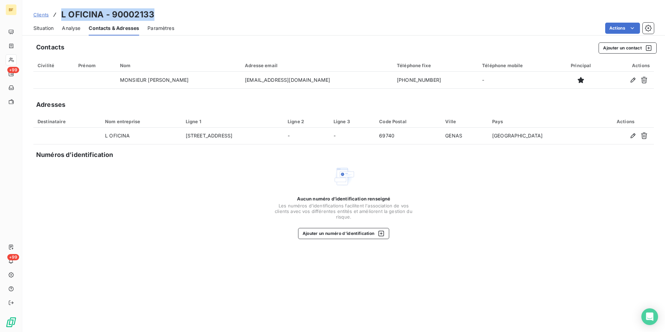
drag, startPoint x: 184, startPoint y: 14, endPoint x: 63, endPoint y: 15, distance: 121.3
click at [63, 15] on div "Clients L OFICINA - 90002133" at bounding box center [343, 14] width 642 height 13
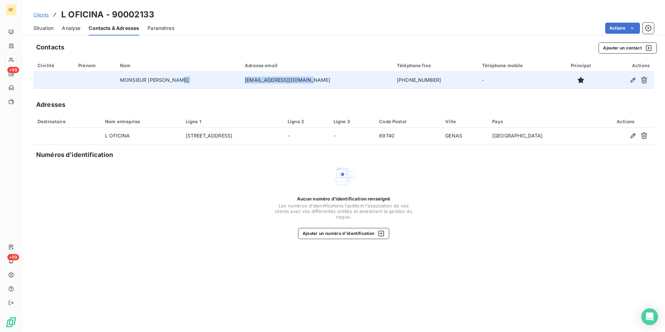
drag, startPoint x: 329, startPoint y: 79, endPoint x: 241, endPoint y: 75, distance: 87.7
click at [241, 75] on tr "MONSIEUR [PERSON_NAME] [PERSON_NAME][EMAIL_ADDRESS][DOMAIN_NAME] [PHONE_NUMBER]…" at bounding box center [343, 80] width 620 height 17
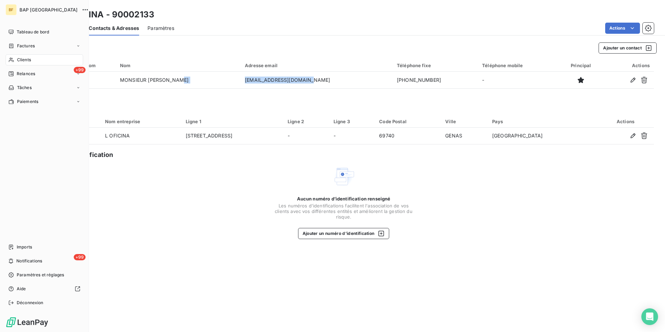
click at [16, 60] on div "Clients" at bounding box center [45, 59] width 78 height 11
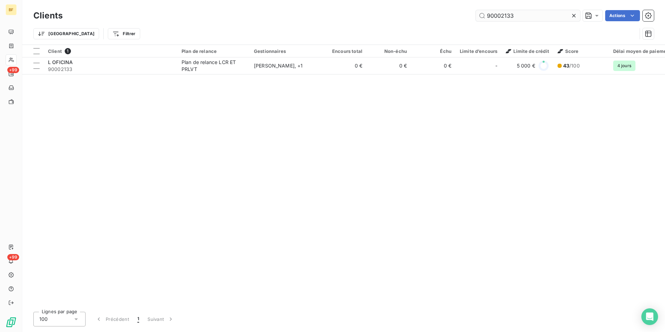
drag, startPoint x: 527, startPoint y: 20, endPoint x: 504, endPoint y: 15, distance: 23.5
click at [504, 15] on input "90002133" at bounding box center [528, 15] width 104 height 11
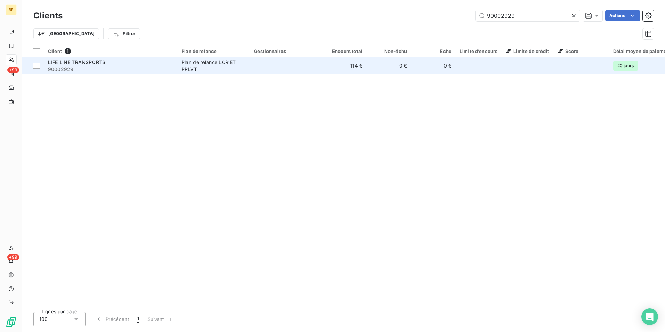
type input "90002929"
click at [181, 71] on td "Plan de relance LCR ET PRLVT" at bounding box center [213, 65] width 72 height 17
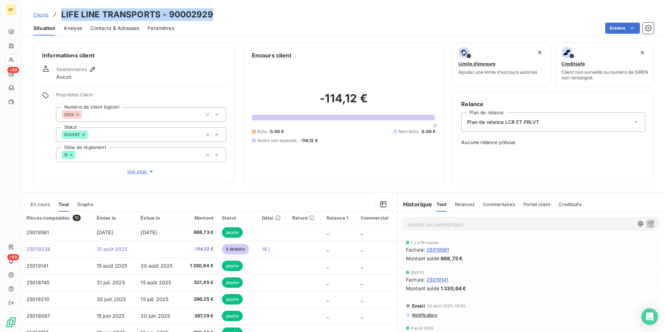
drag, startPoint x: 120, startPoint y: 15, endPoint x: 61, endPoint y: 12, distance: 58.8
click at [61, 12] on div "Clients LIFE LINE TRANSPORTS - 90002929" at bounding box center [343, 14] width 642 height 13
click at [107, 25] on span "Contacts & Adresses" at bounding box center [114, 28] width 49 height 7
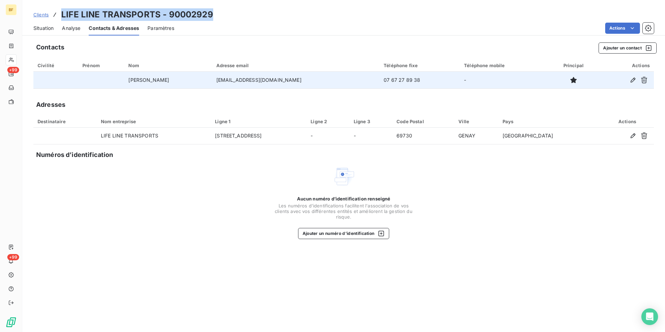
drag, startPoint x: 276, startPoint y: 84, endPoint x: 224, endPoint y: 82, distance: 52.5
click at [224, 82] on td "[EMAIL_ADDRESS][DOMAIN_NAME]" at bounding box center [296, 80] width 168 height 17
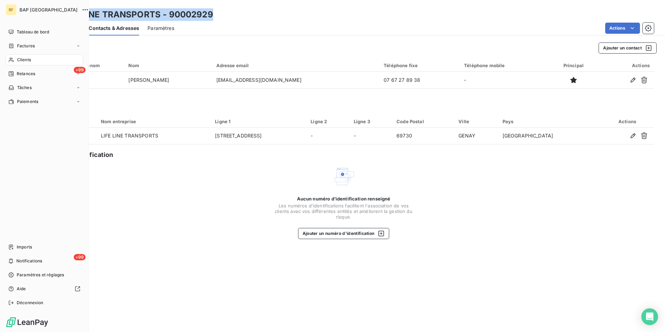
drag, startPoint x: 19, startPoint y: 55, endPoint x: 68, endPoint y: 55, distance: 49.0
click at [20, 55] on div "Clients" at bounding box center [45, 59] width 78 height 11
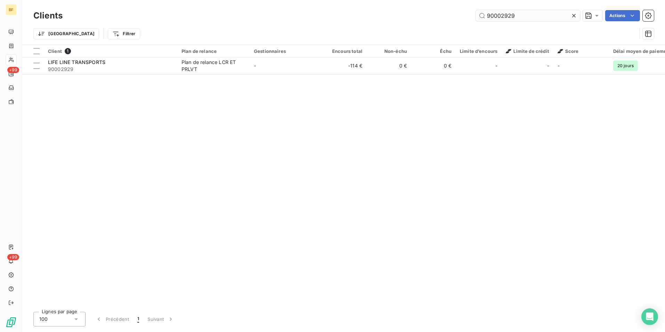
drag, startPoint x: 515, startPoint y: 14, endPoint x: 501, endPoint y: 14, distance: 13.9
click at [501, 14] on input "90002929" at bounding box center [528, 15] width 104 height 11
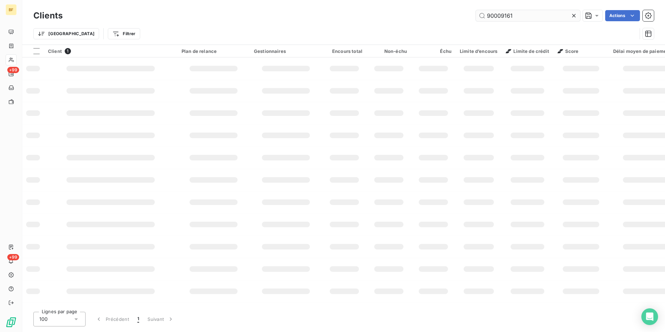
type input "90009161"
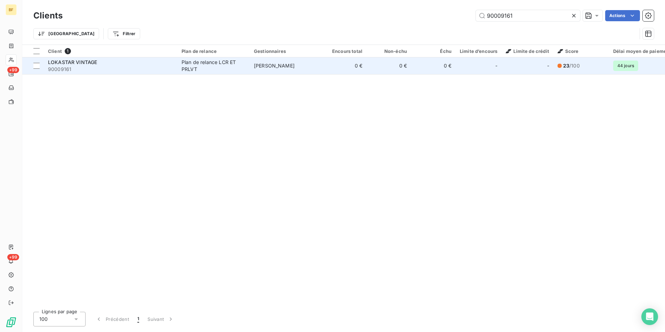
click at [225, 69] on div "Plan de relance LCR ET PRLVT" at bounding box center [213, 66] width 64 height 14
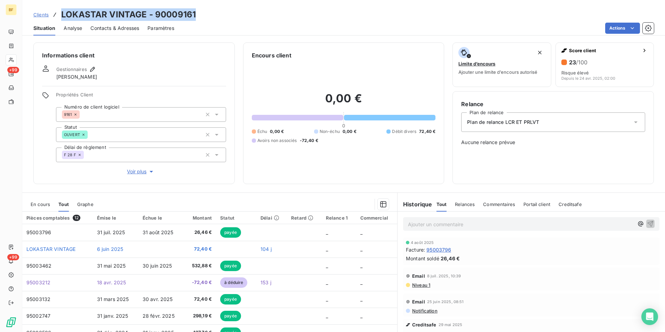
drag, startPoint x: 208, startPoint y: 14, endPoint x: 61, endPoint y: 13, distance: 147.4
click at [61, 13] on div "Clients LOKASTAR VINTAGE - 90009161" at bounding box center [343, 14] width 642 height 13
drag, startPoint x: 112, startPoint y: 27, endPoint x: 123, endPoint y: 29, distance: 10.5
click at [112, 27] on span "Contacts & Adresses" at bounding box center [114, 28] width 49 height 7
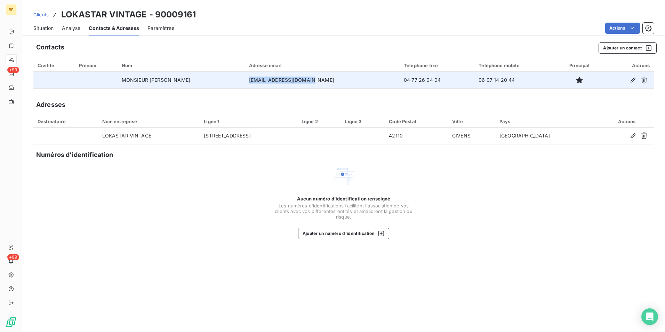
drag, startPoint x: 335, startPoint y: 80, endPoint x: 275, endPoint y: 83, distance: 60.6
click at [275, 83] on td "[EMAIL_ADDRESS][DOMAIN_NAME]" at bounding box center [322, 80] width 155 height 17
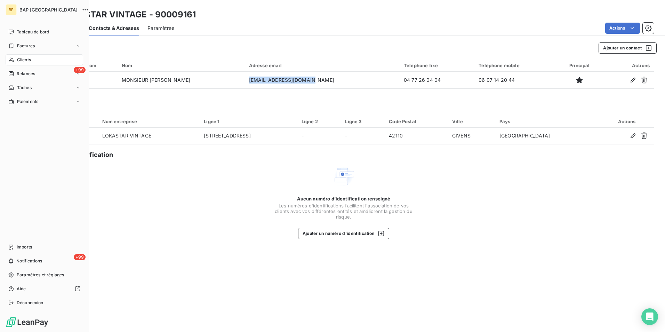
click at [17, 60] on span "Clients" at bounding box center [24, 60] width 14 height 6
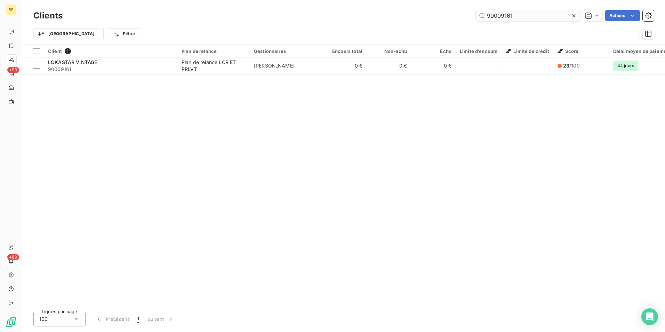
drag, startPoint x: 520, startPoint y: 15, endPoint x: 499, endPoint y: 15, distance: 21.2
click at [499, 15] on input "90009161" at bounding box center [528, 15] width 104 height 11
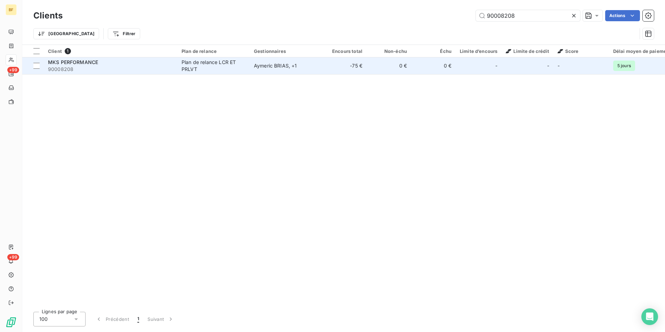
type input "90008208"
click at [219, 69] on div "Plan de relance LCR ET PRLVT" at bounding box center [213, 66] width 64 height 14
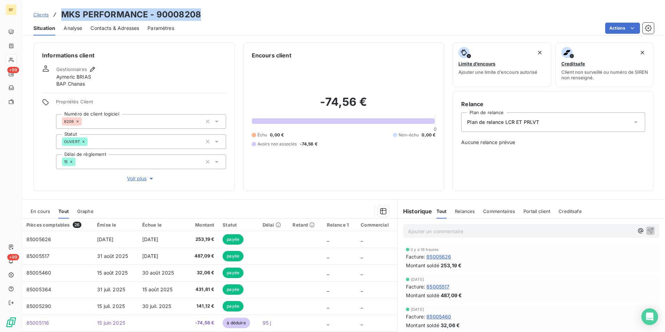
drag, startPoint x: 204, startPoint y: 14, endPoint x: 63, endPoint y: 9, distance: 141.6
click at [63, 9] on div "Clients MKS PERFORMANCE - 90008208" at bounding box center [343, 14] width 642 height 13
click at [128, 31] on span "Contacts & Adresses" at bounding box center [114, 28] width 49 height 7
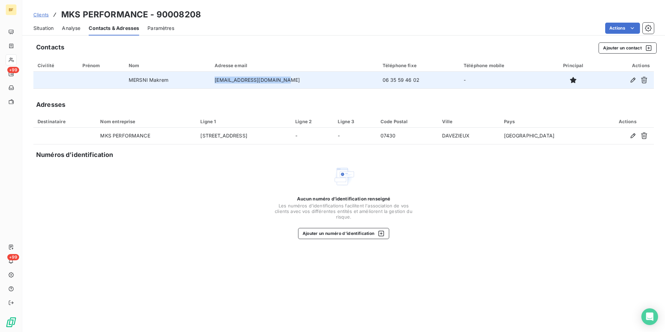
drag, startPoint x: 274, startPoint y: 82, endPoint x: 222, endPoint y: 80, distance: 51.5
click at [222, 80] on td "[EMAIL_ADDRESS][DOMAIN_NAME]" at bounding box center [294, 80] width 168 height 17
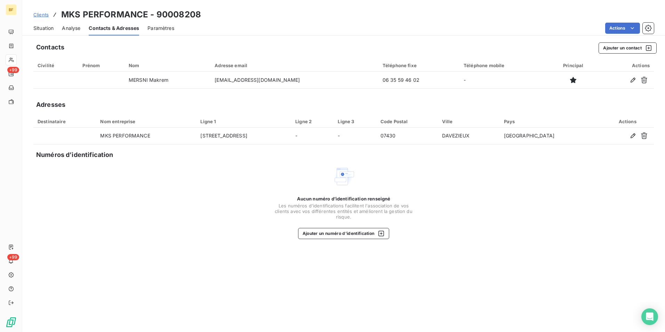
click at [261, 32] on div "Actions" at bounding box center [418, 28] width 471 height 11
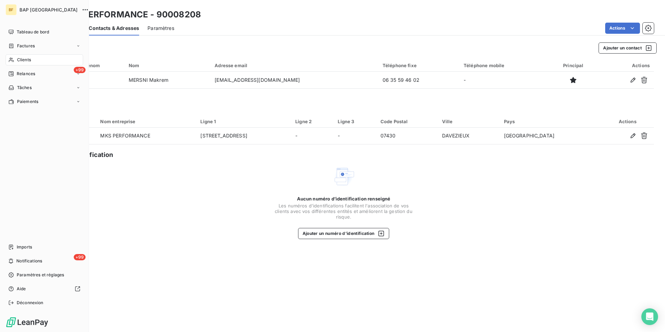
click at [21, 58] on span "Clients" at bounding box center [24, 60] width 14 height 6
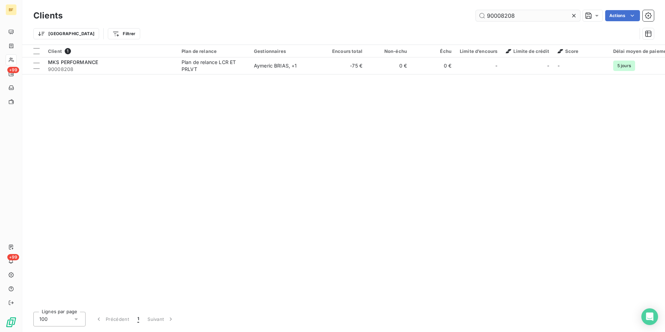
drag, startPoint x: 521, startPoint y: 16, endPoint x: 501, endPoint y: 14, distance: 20.3
click at [501, 14] on input "90008208" at bounding box center [528, 15] width 104 height 11
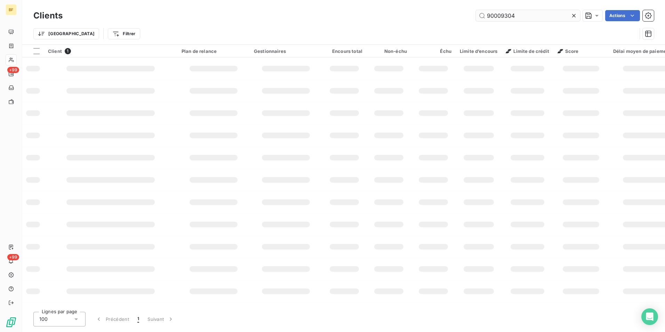
type input "90009304"
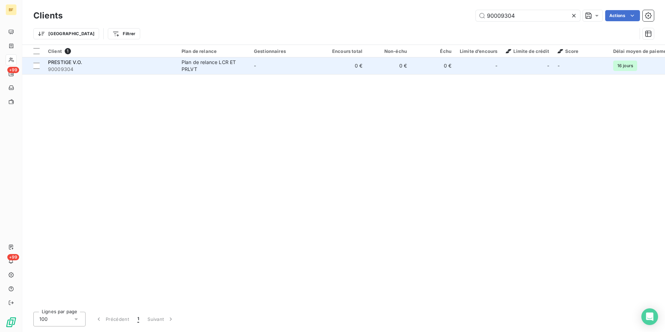
click at [136, 59] on div "PRESTIGE V.O." at bounding box center [110, 62] width 125 height 7
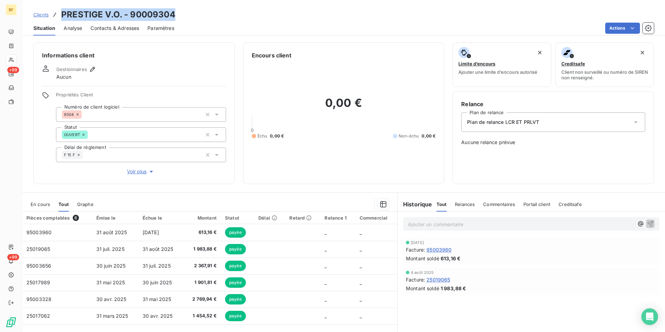
drag, startPoint x: 187, startPoint y: 16, endPoint x: 58, endPoint y: 14, distance: 129.0
click at [58, 14] on div "Clients PRESTIGE V.O. - 90009304" at bounding box center [343, 14] width 642 height 13
drag, startPoint x: 117, startPoint y: 28, endPoint x: 149, endPoint y: 30, distance: 31.7
click at [117, 28] on span "Contacts & Adresses" at bounding box center [114, 28] width 49 height 7
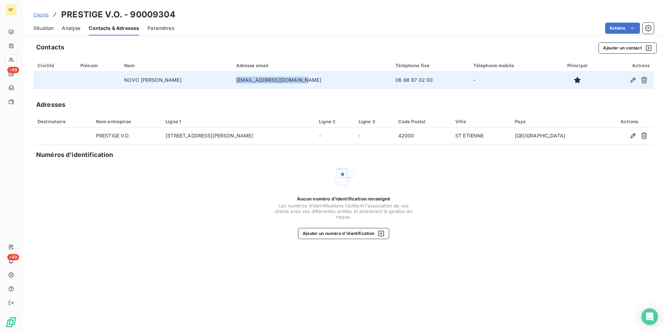
drag, startPoint x: 320, startPoint y: 82, endPoint x: 249, endPoint y: 81, distance: 70.9
click at [249, 81] on td "[EMAIL_ADDRESS][DOMAIN_NAME]" at bounding box center [312, 80] width 160 height 17
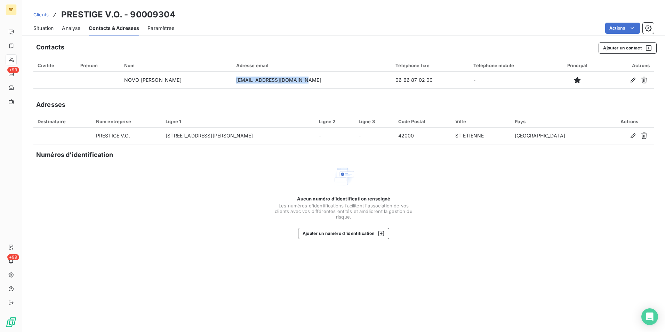
click at [270, 34] on div "Situation Analyse Contacts & Adresses Paramètres Actions" at bounding box center [343, 28] width 642 height 15
click at [343, 16] on div "Clients PRESTIGE V.O. - 90009304" at bounding box center [343, 14] width 642 height 13
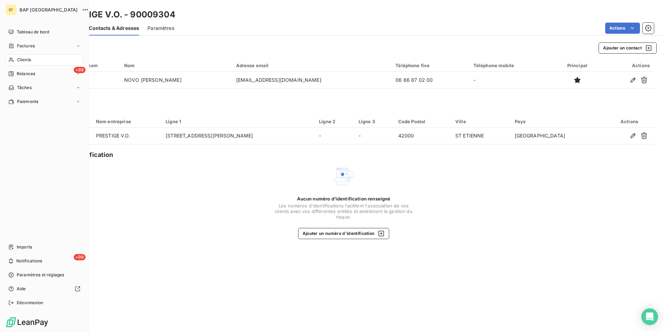
drag, startPoint x: 22, startPoint y: 57, endPoint x: 33, endPoint y: 53, distance: 11.0
click at [22, 57] on span "Clients" at bounding box center [24, 60] width 14 height 6
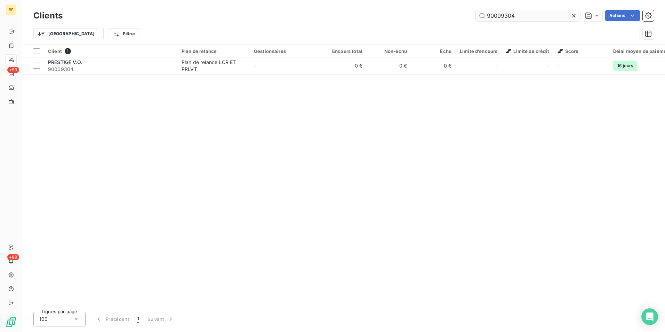
drag, startPoint x: 526, startPoint y: 17, endPoint x: 496, endPoint y: 13, distance: 29.8
click at [496, 13] on input "90009304" at bounding box center [528, 15] width 104 height 11
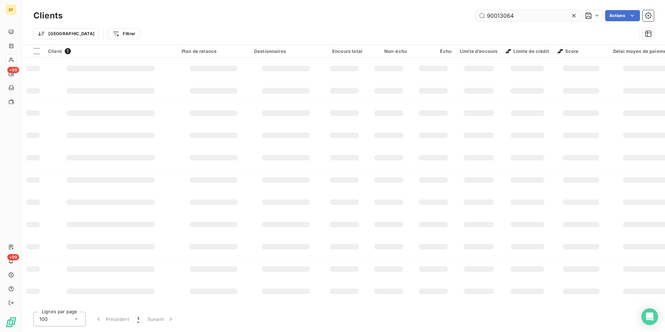
type input "90013064"
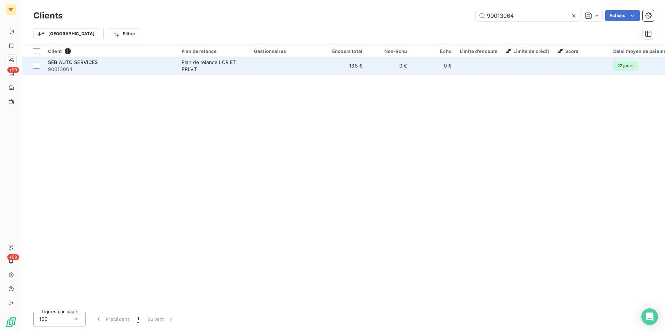
click at [284, 68] on td "-" at bounding box center [286, 65] width 72 height 17
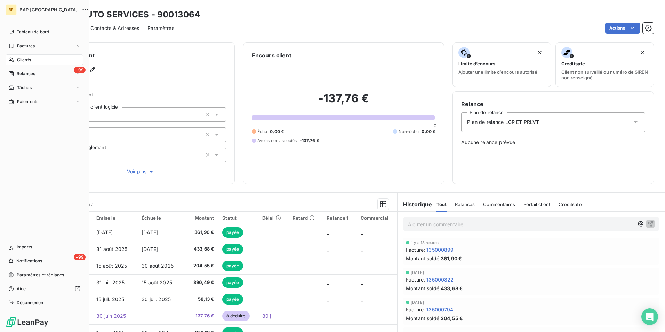
click at [17, 57] on span "Clients" at bounding box center [24, 60] width 14 height 6
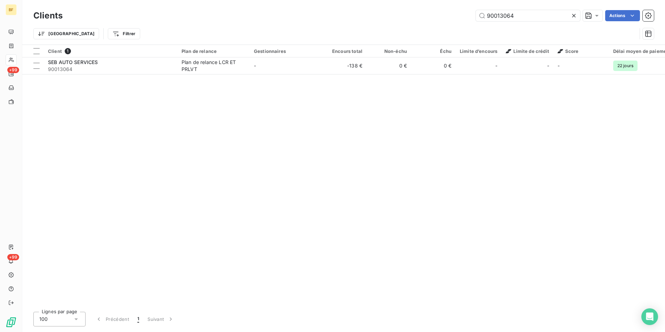
drag, startPoint x: 450, startPoint y: 17, endPoint x: 424, endPoint y: 14, distance: 26.7
click at [424, 14] on div "90013064 Actions" at bounding box center [362, 15] width 583 height 11
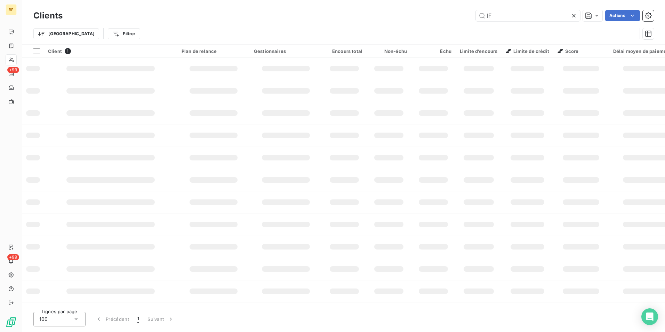
type input "I"
type input "Y"
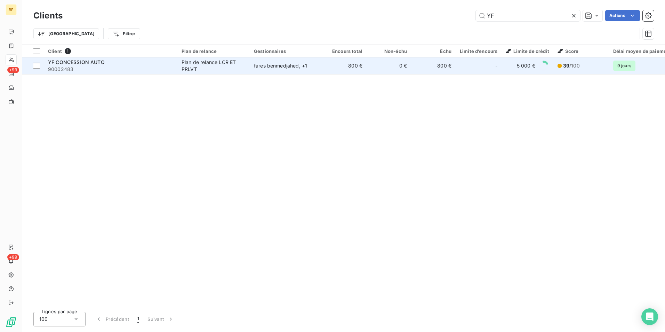
type input "YF"
click at [249, 68] on td "Plan de relance LCR ET PRLVT" at bounding box center [213, 65] width 72 height 17
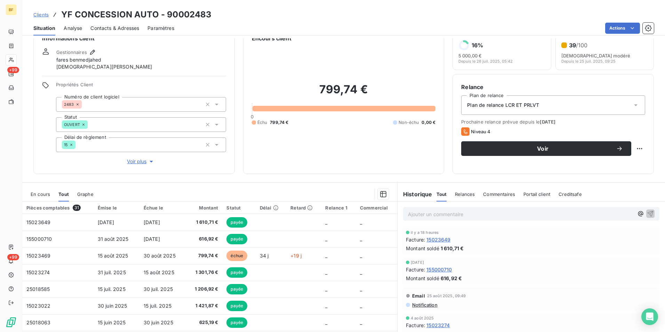
scroll to position [7, 0]
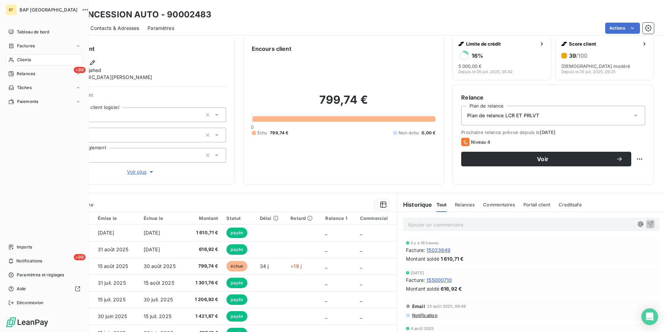
click at [32, 60] on div "Clients" at bounding box center [45, 59] width 78 height 11
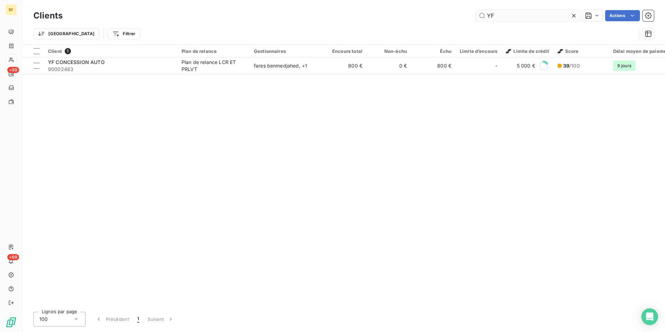
drag, startPoint x: 504, startPoint y: 16, endPoint x: 481, endPoint y: 17, distance: 22.6
click at [481, 17] on input "YF" at bounding box center [528, 15] width 104 height 11
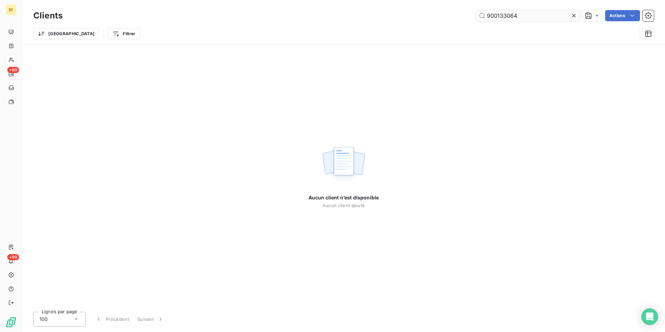
click at [503, 17] on input "900133064" at bounding box center [528, 15] width 104 height 11
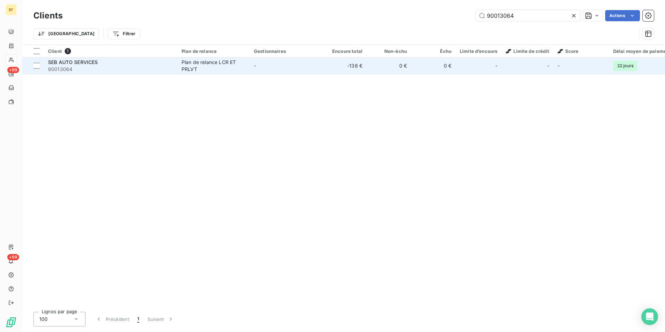
type input "90013064"
click at [140, 68] on span "90013064" at bounding box center [110, 69] width 125 height 7
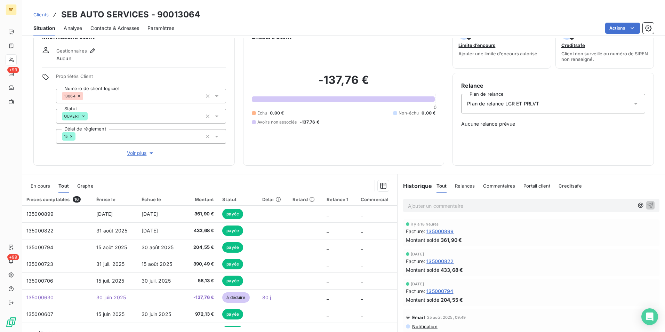
scroll to position [34, 0]
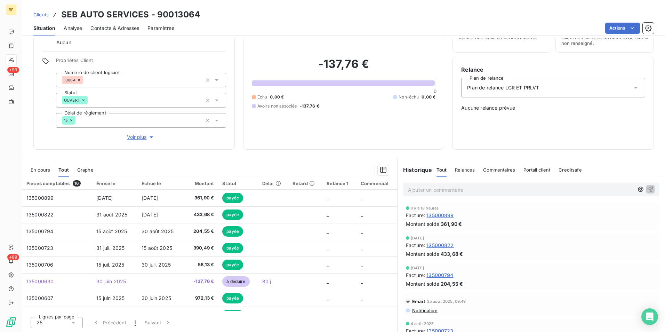
click at [233, 25] on div "Actions" at bounding box center [418, 28] width 471 height 11
drag, startPoint x: 204, startPoint y: 11, endPoint x: 63, endPoint y: 15, distance: 141.5
click at [63, 15] on div "Clients SEB AUTO SERVICES - 90013064" at bounding box center [343, 14] width 642 height 13
click at [121, 26] on span "Contacts & Adresses" at bounding box center [114, 28] width 49 height 7
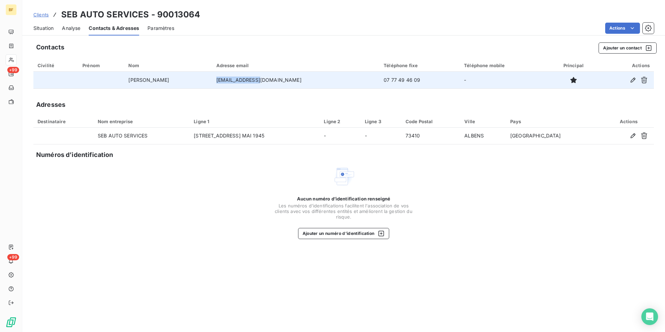
drag, startPoint x: 298, startPoint y: 80, endPoint x: 258, endPoint y: 81, distance: 40.4
click at [258, 81] on td "[EMAIL_ADDRESS][DOMAIN_NAME]" at bounding box center [296, 80] width 168 height 17
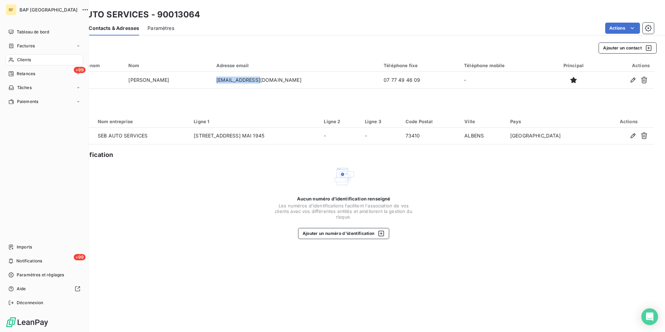
drag, startPoint x: 15, startPoint y: 57, endPoint x: 23, endPoint y: 57, distance: 8.7
click at [15, 57] on div "Clients" at bounding box center [45, 59] width 78 height 11
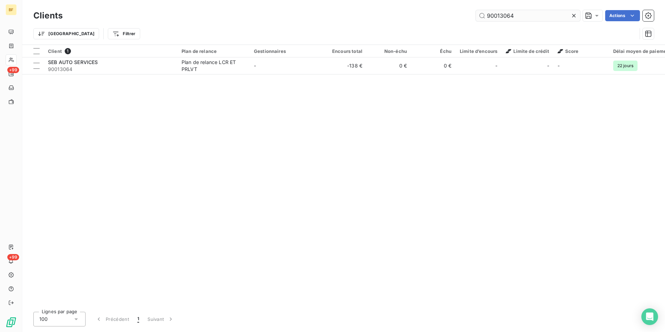
drag, startPoint x: 526, startPoint y: 17, endPoint x: 501, endPoint y: 17, distance: 25.4
click at [501, 17] on input "90013064" at bounding box center [528, 15] width 104 height 11
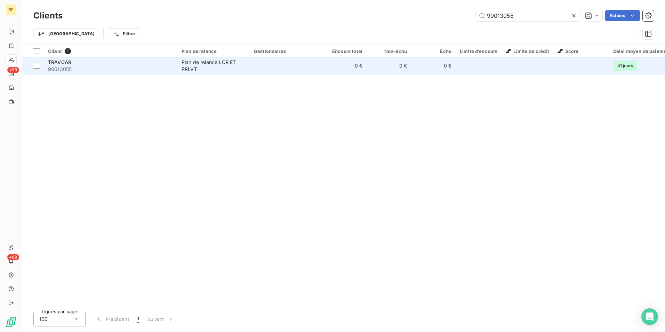
type input "90013055"
click at [241, 72] on div "Plan de relance LCR ET PRLVT" at bounding box center [213, 66] width 64 height 14
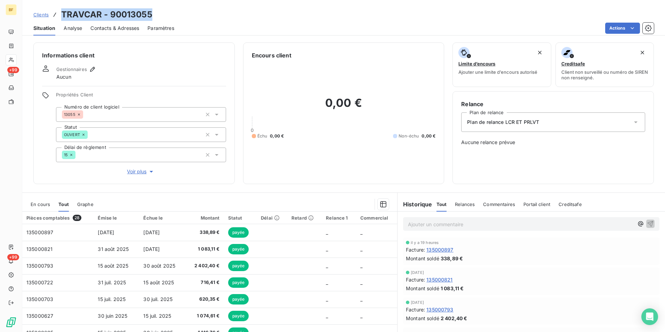
drag, startPoint x: 163, startPoint y: 13, endPoint x: 62, endPoint y: 10, distance: 101.6
click at [62, 10] on div "Clients TRAVCAR - 90013055" at bounding box center [343, 14] width 642 height 13
drag, startPoint x: 131, startPoint y: 30, endPoint x: 155, endPoint y: 38, distance: 24.8
click at [131, 30] on span "Contacts & Adresses" at bounding box center [114, 28] width 49 height 7
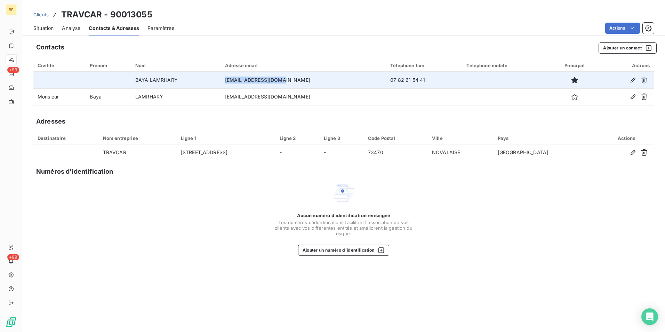
drag, startPoint x: 306, startPoint y: 84, endPoint x: 246, endPoint y: 82, distance: 59.8
click at [246, 82] on td "[EMAIL_ADDRESS][DOMAIN_NAME]" at bounding box center [303, 80] width 165 height 17
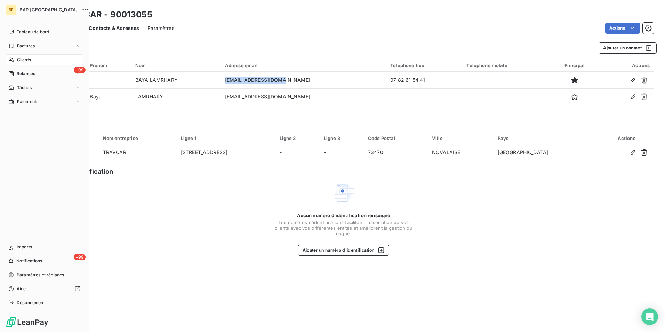
drag, startPoint x: 18, startPoint y: 63, endPoint x: 38, endPoint y: 55, distance: 21.1
click at [18, 63] on span "Clients" at bounding box center [24, 60] width 14 height 6
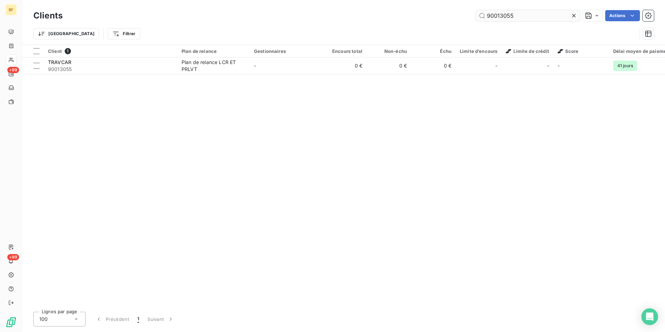
drag, startPoint x: 525, startPoint y: 17, endPoint x: 508, endPoint y: 15, distance: 17.1
click at [508, 15] on input "90013055" at bounding box center [528, 15] width 104 height 11
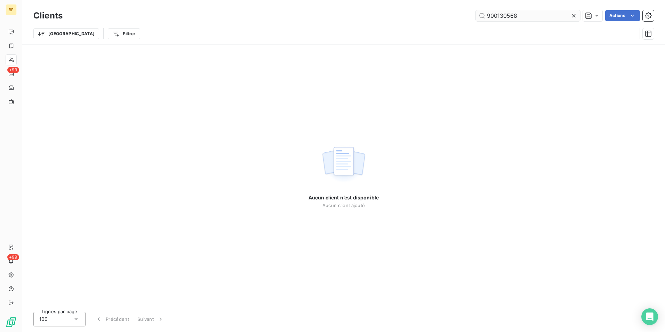
click at [509, 16] on input "900130568" at bounding box center [528, 15] width 104 height 11
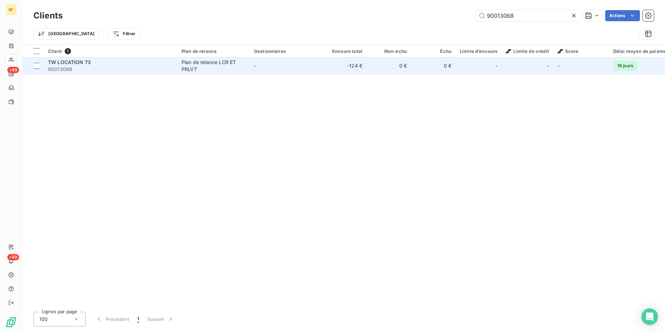
type input "90013068"
click at [121, 72] on span "90013068" at bounding box center [110, 69] width 125 height 7
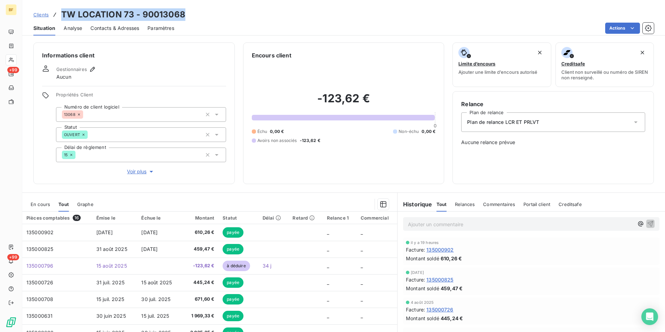
drag, startPoint x: 209, startPoint y: 15, endPoint x: 63, endPoint y: 16, distance: 146.4
click at [63, 16] on div "Clients TW LOCATION 73 - 90013068" at bounding box center [343, 14] width 642 height 13
drag, startPoint x: 113, startPoint y: 31, endPoint x: 151, endPoint y: 34, distance: 37.7
click at [113, 30] on span "Contacts & Adresses" at bounding box center [114, 28] width 49 height 7
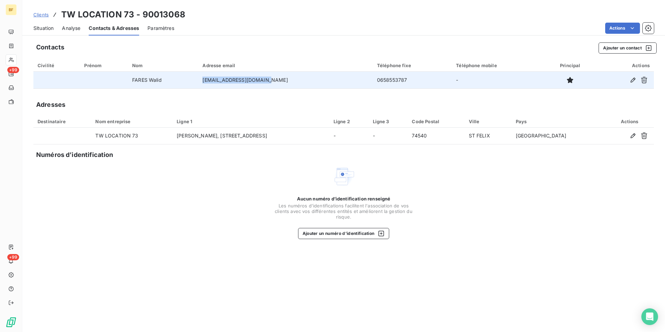
drag, startPoint x: 292, startPoint y: 81, endPoint x: 214, endPoint y: 81, distance: 77.9
click at [214, 81] on td "[EMAIL_ADDRESS][DOMAIN_NAME]" at bounding box center [285, 80] width 174 height 17
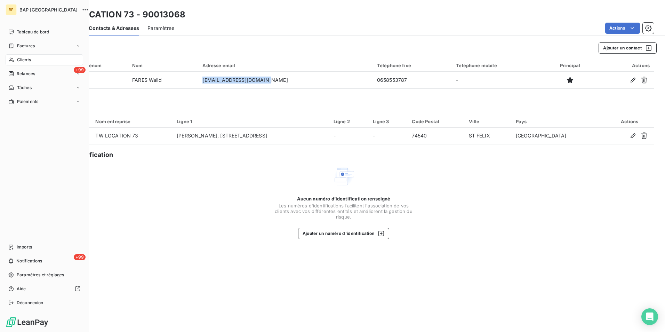
click at [12, 60] on icon at bounding box center [11, 60] width 5 height 5
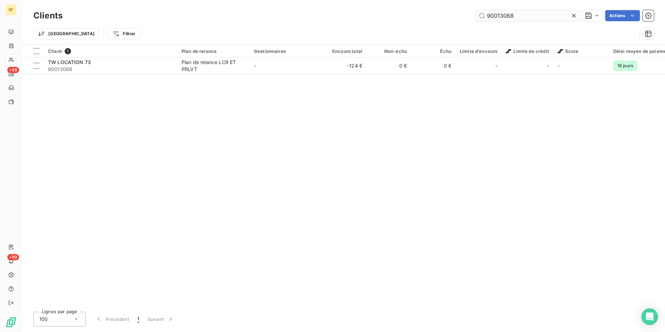
drag, startPoint x: 516, startPoint y: 17, endPoint x: 498, endPoint y: 16, distance: 17.1
click at [498, 16] on input "90013068" at bounding box center [528, 15] width 104 height 11
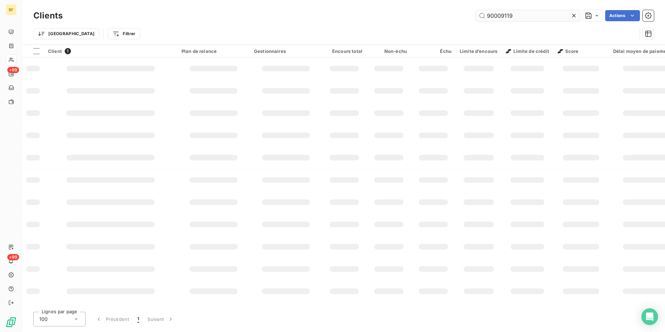
type input "90009119"
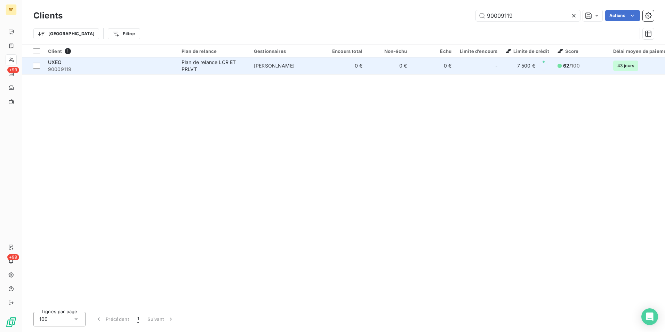
click at [137, 66] on span "90009119" at bounding box center [110, 69] width 125 height 7
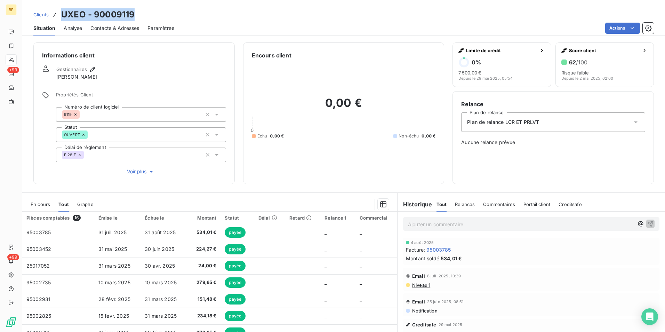
drag, startPoint x: 152, startPoint y: 13, endPoint x: 61, endPoint y: 13, distance: 90.7
click at [61, 13] on div "Clients UXEO - 90009119" at bounding box center [343, 14] width 642 height 13
click at [107, 26] on span "Contacts & Adresses" at bounding box center [114, 28] width 49 height 7
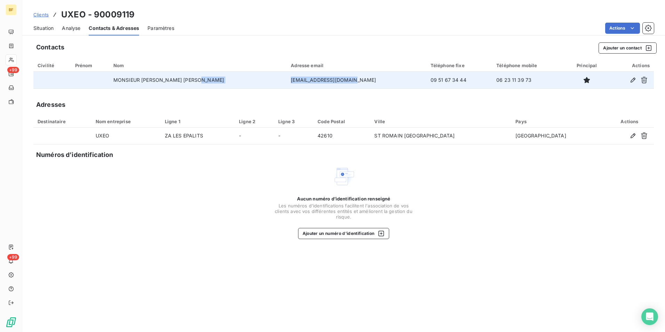
drag, startPoint x: 347, startPoint y: 84, endPoint x: 279, endPoint y: 83, distance: 67.8
click at [279, 83] on tr "MONSIEUR [PERSON_NAME] [PERSON_NAME] [EMAIL_ADDRESS][DOMAIN_NAME] [PHONE_NUMBER…" at bounding box center [343, 80] width 620 height 17
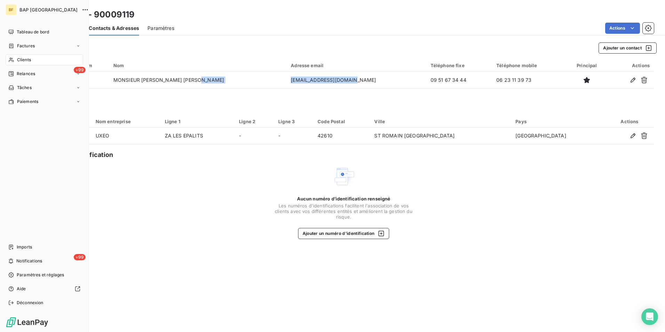
drag, startPoint x: 20, startPoint y: 56, endPoint x: 45, endPoint y: 58, distance: 25.5
click at [17, 58] on span "Clients" at bounding box center [24, 60] width 14 height 6
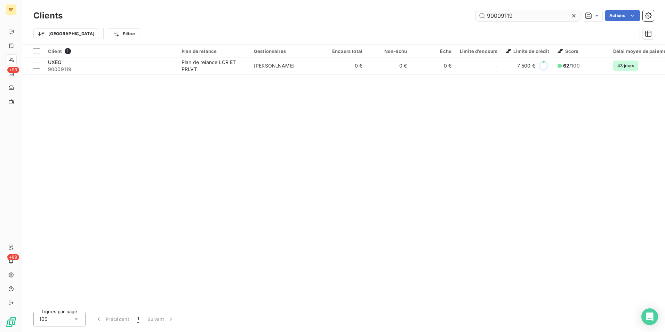
drag, startPoint x: 513, startPoint y: 18, endPoint x: 499, endPoint y: 18, distance: 13.9
click at [499, 18] on input "90009119" at bounding box center [528, 15] width 104 height 11
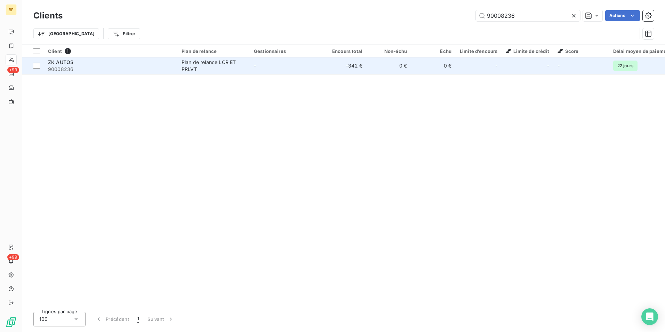
type input "90008236"
click at [100, 66] on span "90008236" at bounding box center [110, 69] width 125 height 7
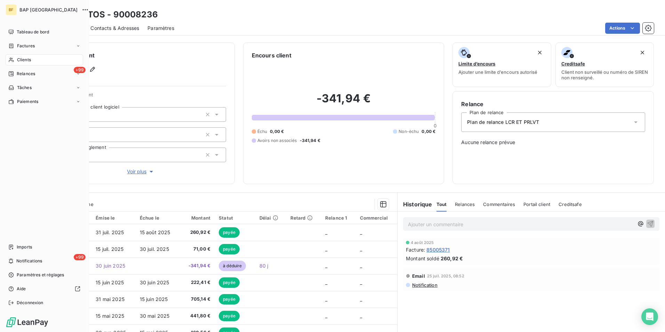
click at [16, 57] on div "Clients" at bounding box center [45, 59] width 78 height 11
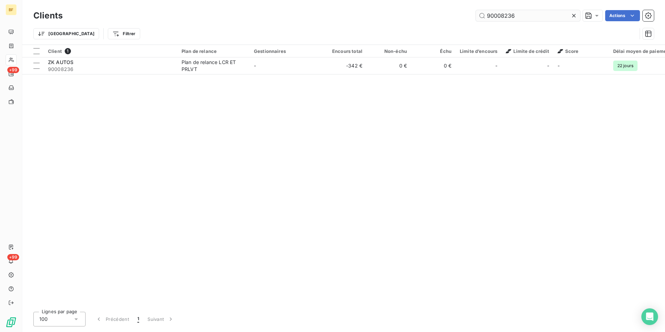
click at [518, 21] on input "90008236" at bounding box center [528, 15] width 104 height 11
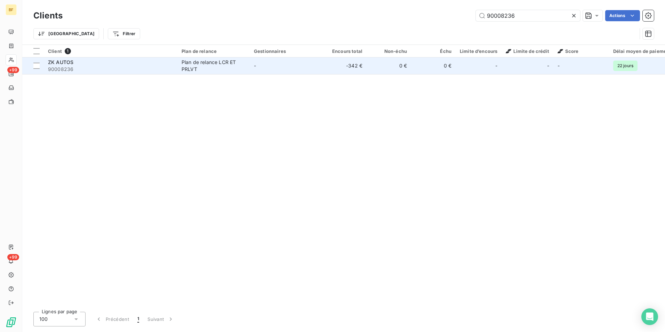
click at [185, 59] on div "Plan de relance LCR ET PRLVT" at bounding box center [213, 66] width 64 height 14
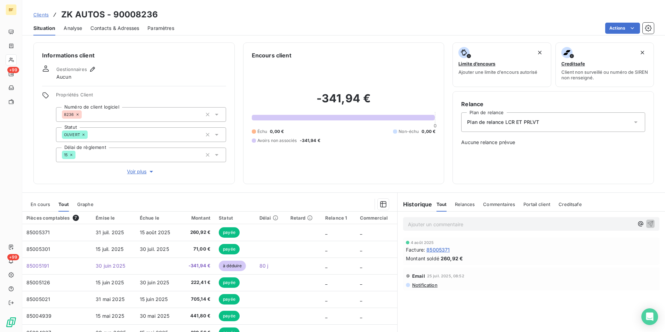
click at [113, 27] on span "Contacts & Adresses" at bounding box center [114, 28] width 49 height 7
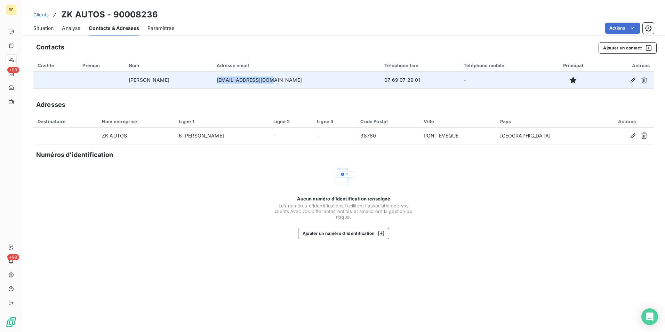
drag, startPoint x: 290, startPoint y: 80, endPoint x: 231, endPoint y: 80, distance: 59.1
click at [231, 80] on td "[EMAIL_ADDRESS][DOMAIN_NAME]" at bounding box center [296, 80] width 168 height 17
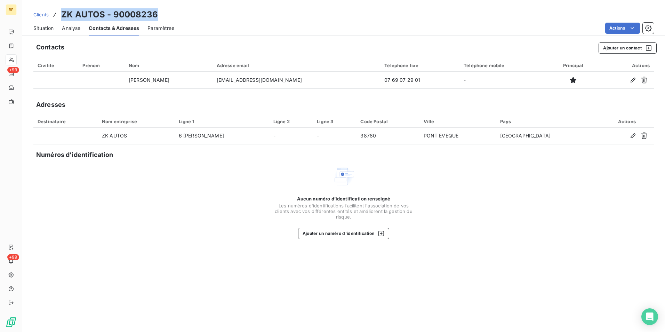
drag, startPoint x: 168, startPoint y: 14, endPoint x: 62, endPoint y: 11, distance: 105.4
click at [62, 11] on div "Clients ZK AUTOS - 90008236" at bounding box center [343, 14] width 642 height 13
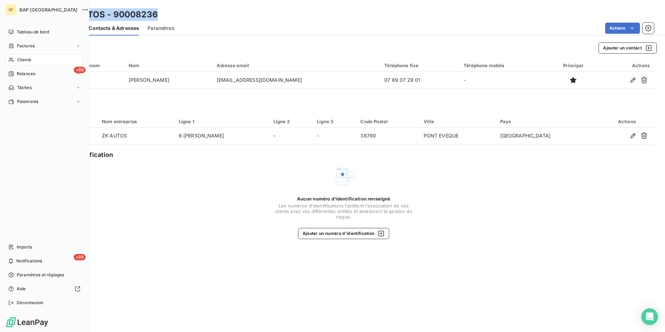
click at [15, 59] on div "Clients" at bounding box center [45, 59] width 78 height 11
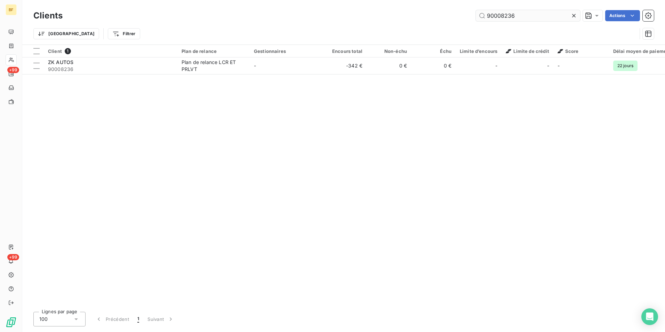
drag, startPoint x: 519, startPoint y: 15, endPoint x: 501, endPoint y: 15, distance: 17.7
click at [500, 15] on input "90008236" at bounding box center [528, 15] width 104 height 11
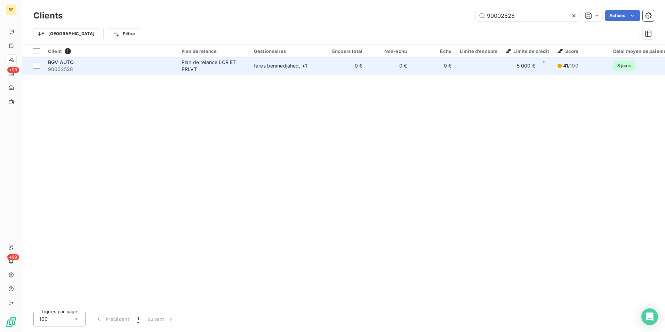
type input "90002528"
click at [217, 64] on div "Plan de relance LCR ET PRLVT" at bounding box center [213, 66] width 64 height 14
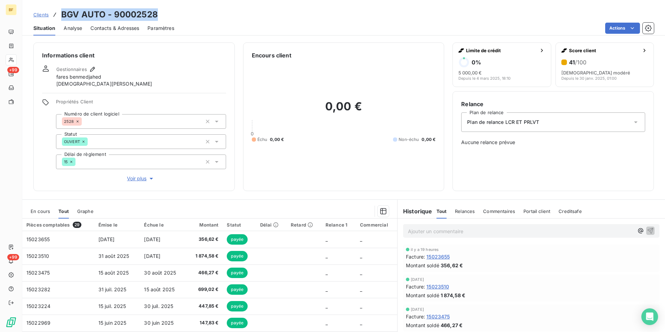
drag, startPoint x: 139, startPoint y: 16, endPoint x: 63, endPoint y: 7, distance: 76.6
click at [63, 7] on div "Clients BGV AUTO - 90002528 Situation Analyse Contacts & Adresses Paramètres Ac…" at bounding box center [343, 17] width 642 height 35
click at [118, 30] on span "Contacts & Adresses" at bounding box center [114, 28] width 49 height 7
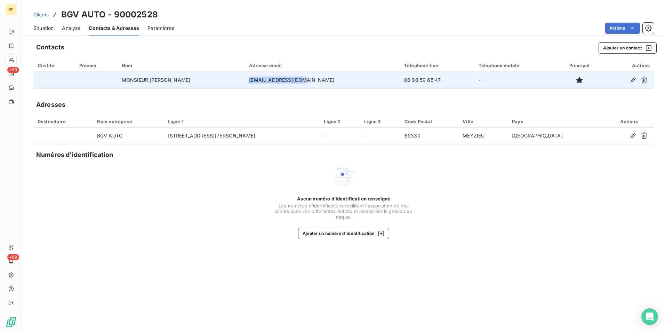
drag, startPoint x: 330, startPoint y: 79, endPoint x: 271, endPoint y: 79, distance: 59.4
click at [271, 79] on td "[EMAIL_ADDRESS][DOMAIN_NAME]" at bounding box center [322, 80] width 155 height 17
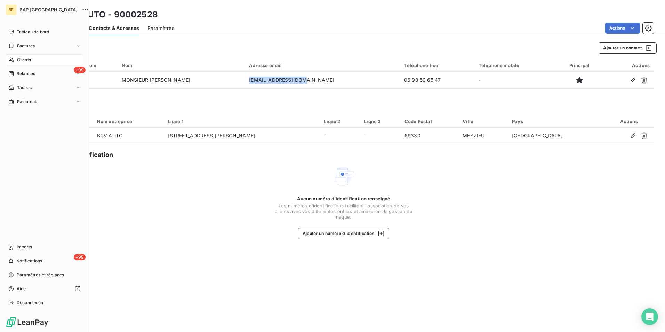
click at [14, 57] on icon at bounding box center [11, 60] width 6 height 6
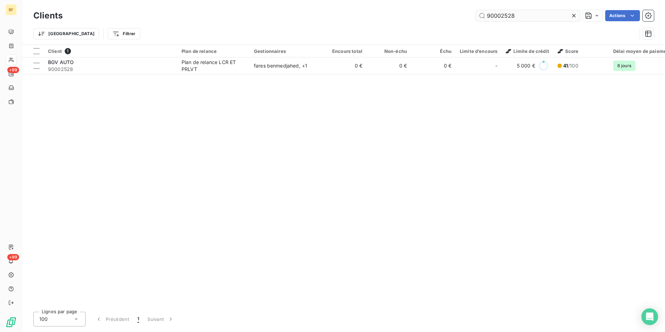
drag, startPoint x: 528, startPoint y: 15, endPoint x: 504, endPoint y: 14, distance: 24.0
click at [504, 14] on input "90002528" at bounding box center [528, 15] width 104 height 11
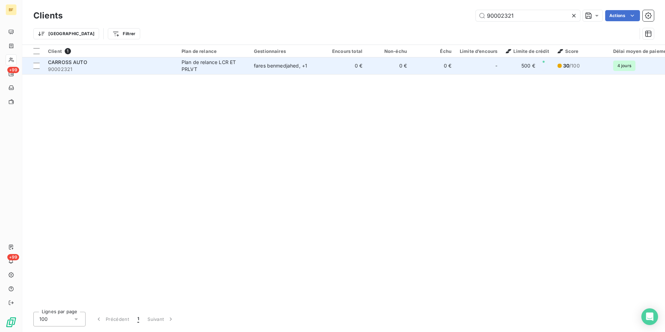
type input "90002321"
click at [149, 72] on span "90002321" at bounding box center [110, 69] width 125 height 7
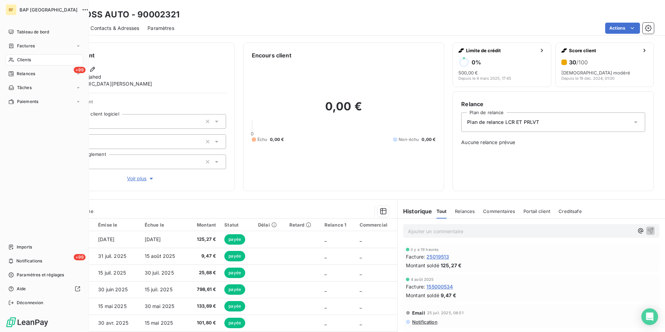
click at [29, 58] on span "Clients" at bounding box center [24, 60] width 14 height 6
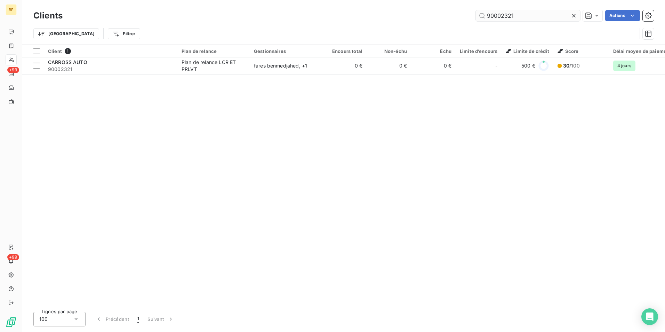
drag, startPoint x: 531, startPoint y: 18, endPoint x: 505, endPoint y: 15, distance: 25.9
click at [505, 15] on input "90002321" at bounding box center [528, 15] width 104 height 11
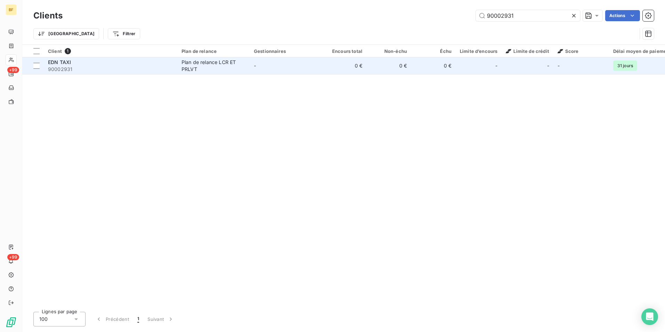
type input "90002931"
click at [158, 72] on span "90002931" at bounding box center [110, 69] width 125 height 7
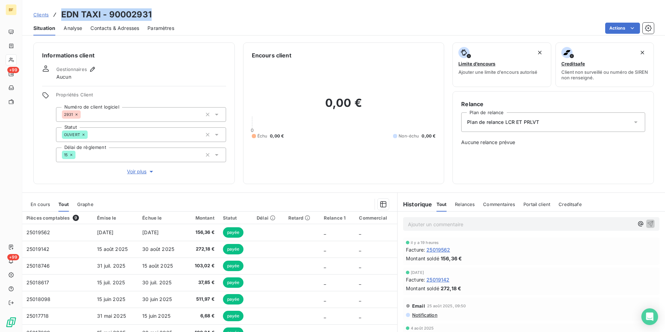
drag, startPoint x: 169, startPoint y: 14, endPoint x: 58, endPoint y: 14, distance: 111.6
click at [58, 14] on div "Clients EDN TAXI - 90002931" at bounding box center [343, 14] width 642 height 13
click at [120, 28] on span "Contacts & Adresses" at bounding box center [114, 28] width 49 height 7
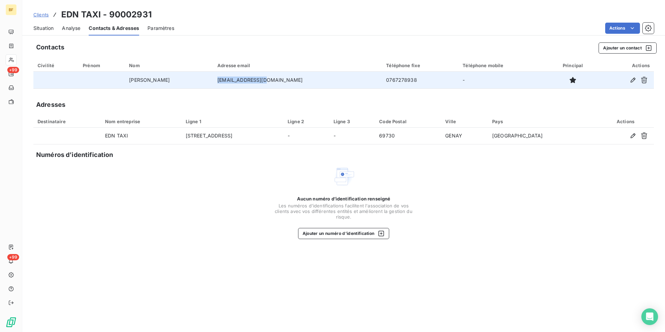
drag, startPoint x: 267, startPoint y: 80, endPoint x: 235, endPoint y: 81, distance: 31.3
click at [235, 81] on td "[EMAIL_ADDRESS][DOMAIN_NAME]" at bounding box center [297, 80] width 169 height 17
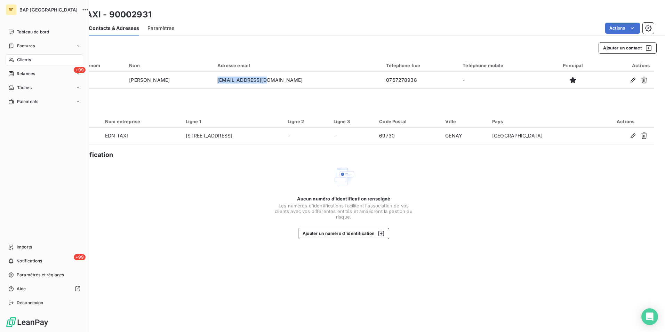
drag, startPoint x: 20, startPoint y: 56, endPoint x: 75, endPoint y: 54, distance: 55.7
click at [20, 57] on div "Clients" at bounding box center [45, 59] width 78 height 11
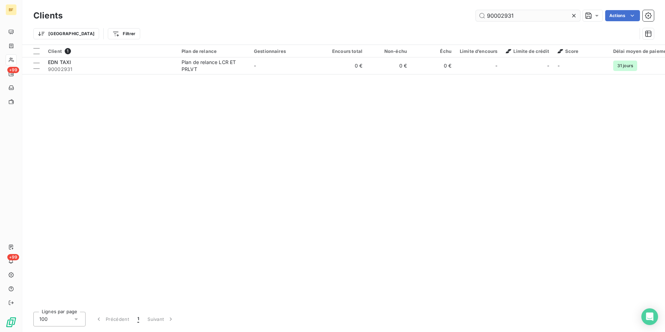
drag, startPoint x: 515, startPoint y: 15, endPoint x: 504, endPoint y: 14, distance: 11.6
click at [504, 14] on input "90002931" at bounding box center [528, 15] width 104 height 11
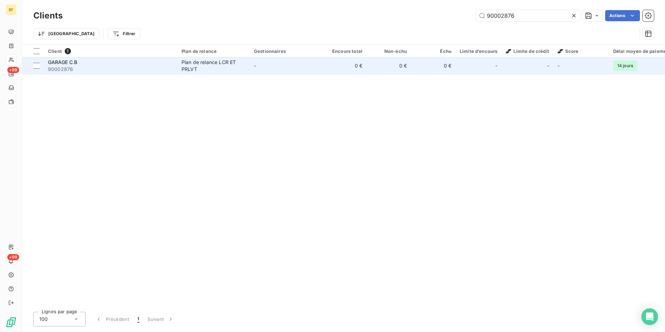
type input "90002876"
click at [88, 66] on span "90002876" at bounding box center [110, 69] width 125 height 7
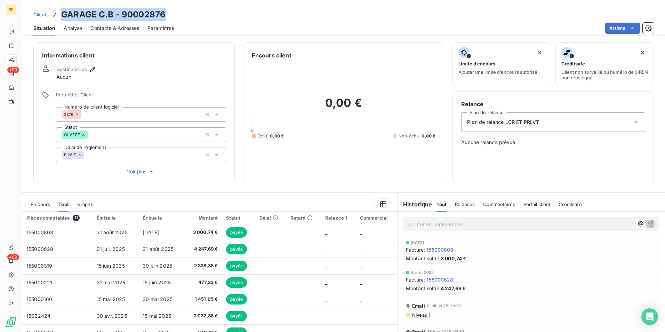
drag, startPoint x: 161, startPoint y: 15, endPoint x: 62, endPoint y: 14, distance: 99.1
click at [62, 14] on div "Clients GARAGE C.B - 90002876" at bounding box center [343, 14] width 642 height 13
click at [135, 26] on span "Contacts & Adresses" at bounding box center [114, 28] width 49 height 7
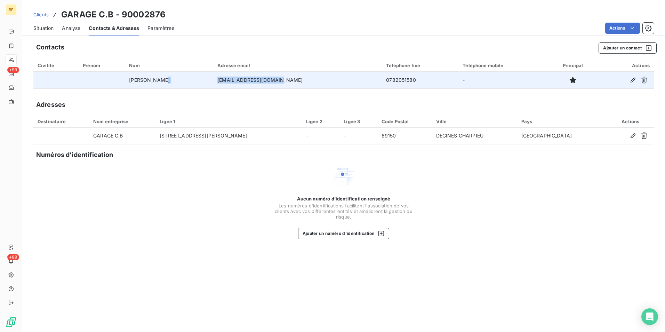
drag, startPoint x: 288, startPoint y: 80, endPoint x: 208, endPoint y: 84, distance: 80.1
click at [208, 84] on tr "[PERSON_NAME] [EMAIL_ADDRESS][DOMAIN_NAME] 0782051580 -" at bounding box center [343, 80] width 620 height 17
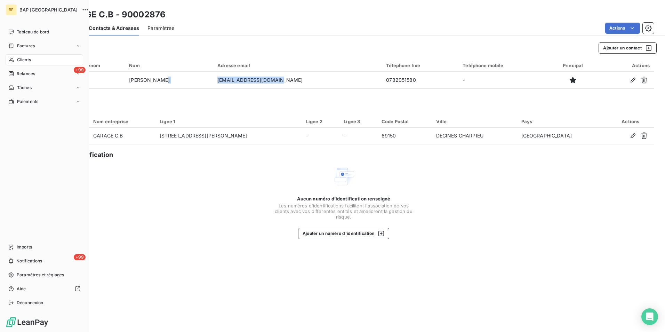
click at [17, 57] on span "Clients" at bounding box center [24, 60] width 14 height 6
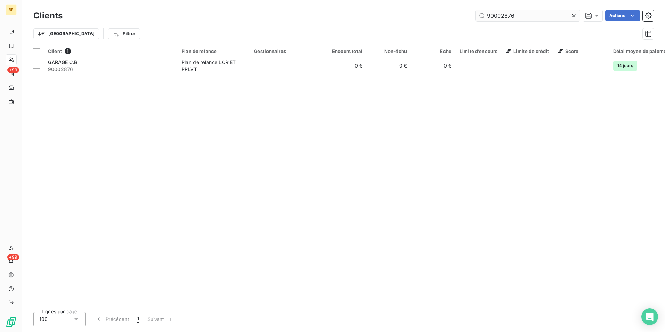
drag, startPoint x: 526, startPoint y: 13, endPoint x: 504, endPoint y: 14, distance: 22.3
click at [504, 14] on input "90002876" at bounding box center [528, 15] width 104 height 11
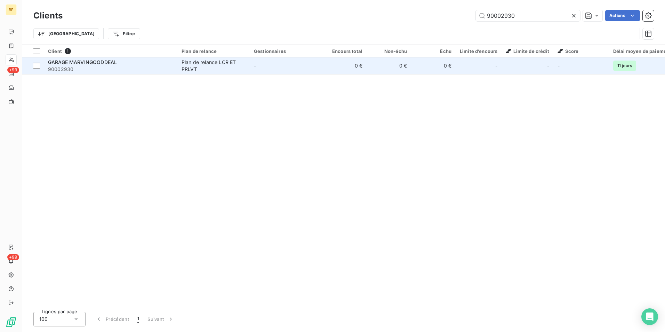
type input "90002930"
click at [96, 64] on span "GARAGE MARVINGOODDEAL" at bounding box center [82, 62] width 69 height 6
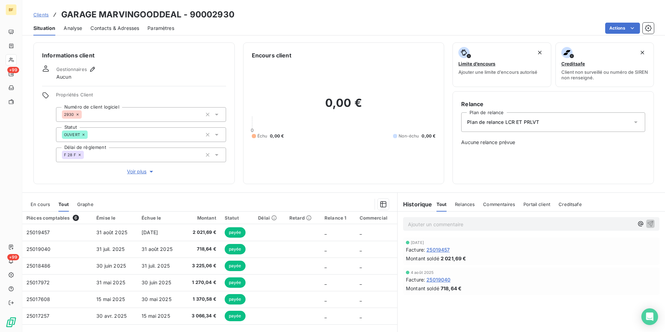
click at [129, 27] on span "Contacts & Adresses" at bounding box center [114, 28] width 49 height 7
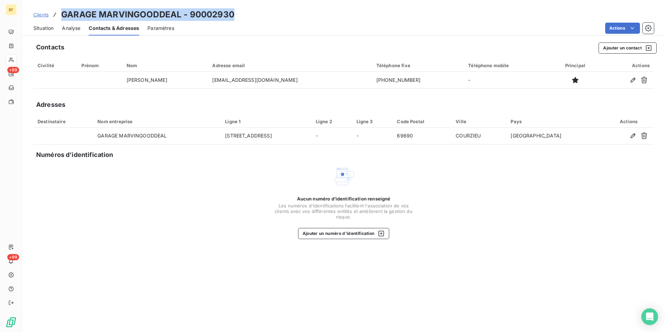
drag, startPoint x: 193, startPoint y: 15, endPoint x: 63, endPoint y: 17, distance: 130.4
click at [63, 17] on div "Clients GARAGE MARVINGOODDEAL - 90002930" at bounding box center [343, 14] width 642 height 13
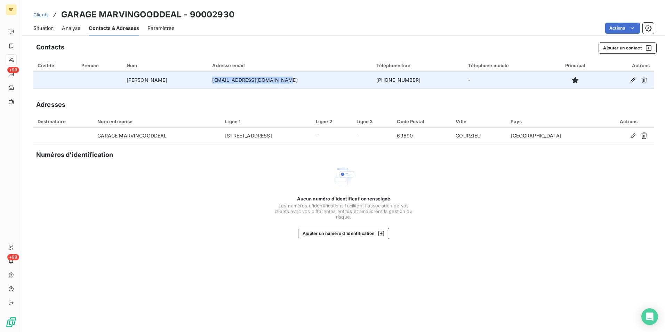
drag, startPoint x: 336, startPoint y: 78, endPoint x: 261, endPoint y: 80, distance: 74.8
click at [261, 80] on td "[EMAIL_ADDRESS][DOMAIN_NAME]" at bounding box center [290, 80] width 164 height 17
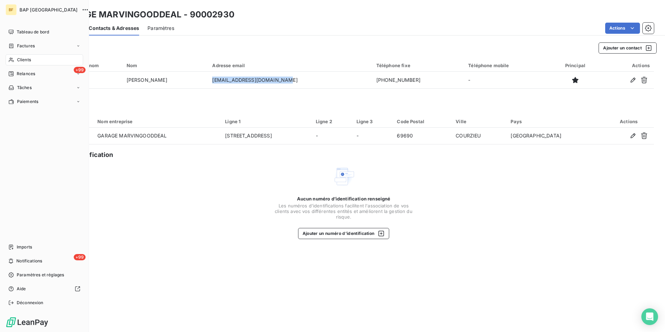
click at [17, 59] on span "Clients" at bounding box center [24, 60] width 14 height 6
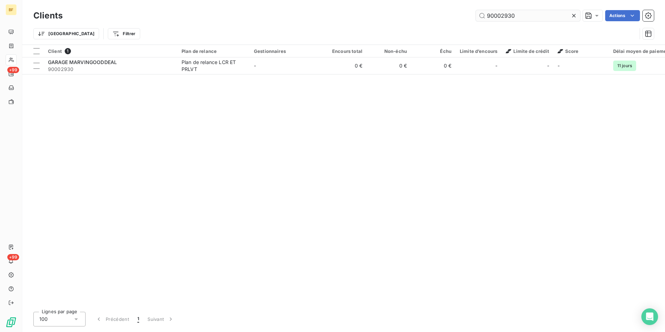
drag, startPoint x: 510, startPoint y: 18, endPoint x: 501, endPoint y: 15, distance: 9.7
click at [501, 15] on input "90002930" at bounding box center [528, 15] width 104 height 11
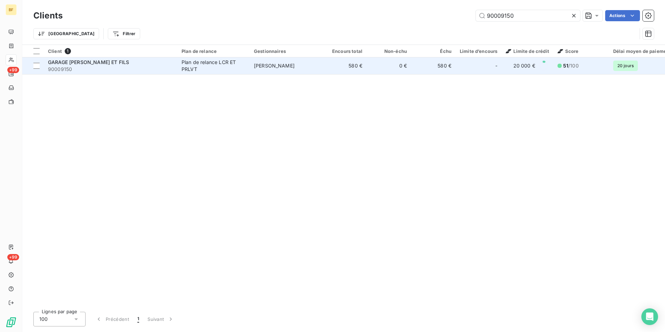
type input "90009150"
click at [139, 67] on span "90009150" at bounding box center [110, 69] width 125 height 7
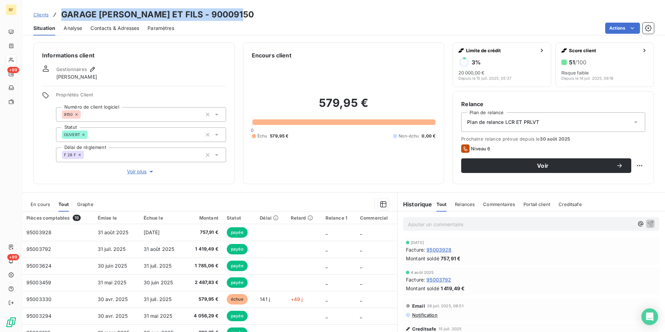
drag, startPoint x: 249, startPoint y: 12, endPoint x: 63, endPoint y: 13, distance: 186.0
click at [63, 13] on div "Clients GARAGE [PERSON_NAME] ET FILS - 90009150" at bounding box center [343, 14] width 642 height 13
click at [126, 32] on div "Contacts & Adresses" at bounding box center [114, 28] width 49 height 15
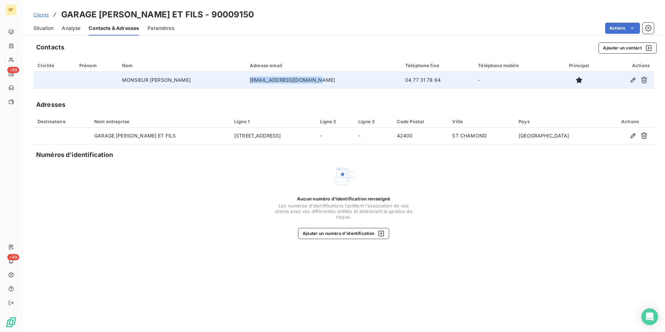
drag, startPoint x: 344, startPoint y: 80, endPoint x: 268, endPoint y: 80, distance: 76.5
click at [268, 80] on td "[EMAIL_ADDRESS][DOMAIN_NAME]" at bounding box center [322, 80] width 155 height 17
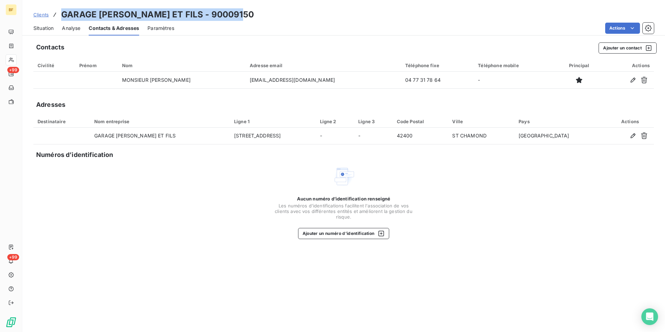
drag, startPoint x: 249, startPoint y: 13, endPoint x: 63, endPoint y: 14, distance: 186.0
click at [63, 14] on div "Clients GARAGE [PERSON_NAME] ET FILS - 90009150" at bounding box center [343, 14] width 642 height 13
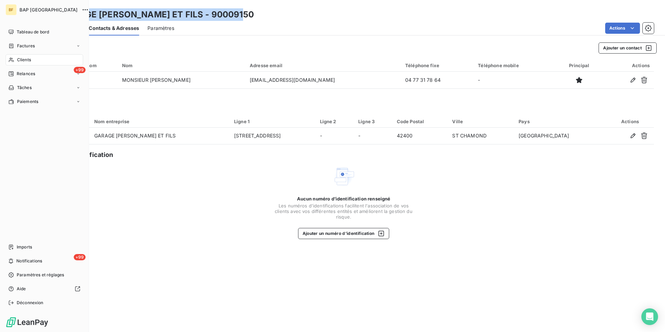
click at [15, 59] on div "Clients" at bounding box center [45, 59] width 78 height 11
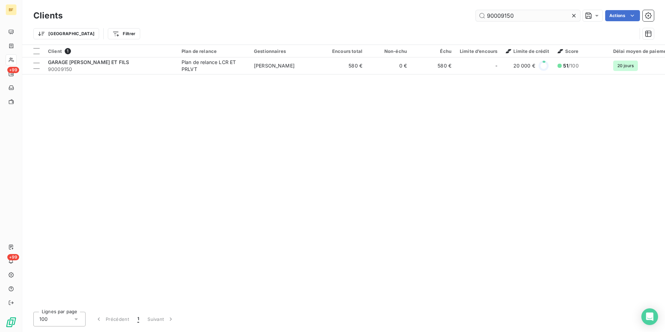
click at [505, 17] on input "90009150" at bounding box center [528, 15] width 104 height 11
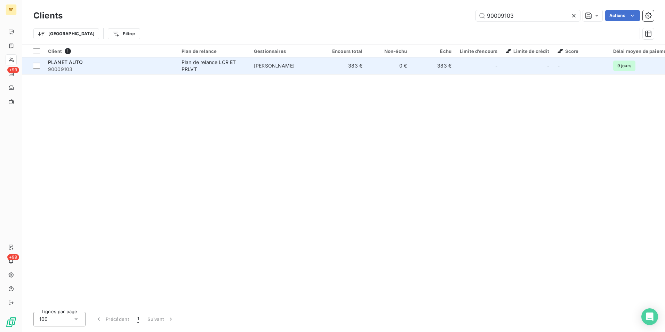
type input "90009103"
click at [107, 66] on span "90009103" at bounding box center [110, 69] width 125 height 7
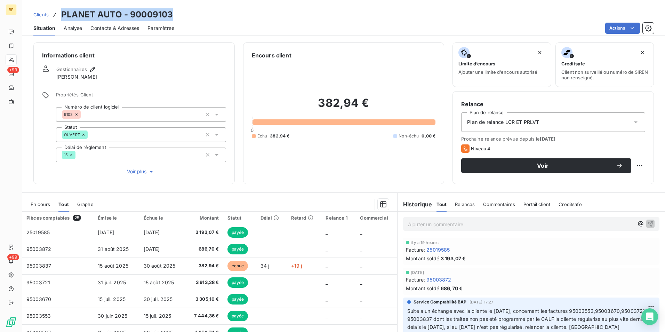
drag, startPoint x: 121, startPoint y: 10, endPoint x: 62, endPoint y: 5, distance: 59.6
click at [62, 5] on div "Clients PLANET AUTO - 90009103 Situation Analyse Contacts & Adresses Paramètres…" at bounding box center [343, 17] width 642 height 35
drag, startPoint x: 121, startPoint y: 28, endPoint x: 126, endPoint y: 30, distance: 5.5
click at [121, 28] on span "Contacts & Adresses" at bounding box center [114, 28] width 49 height 7
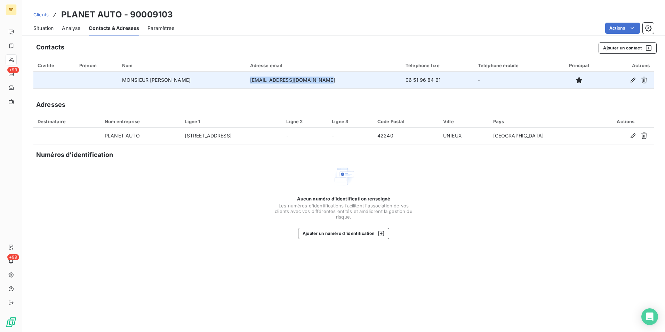
drag, startPoint x: 338, startPoint y: 81, endPoint x: 261, endPoint y: 80, distance: 76.8
click at [261, 80] on td "[EMAIL_ADDRESS][DOMAIN_NAME]" at bounding box center [323, 80] width 155 height 17
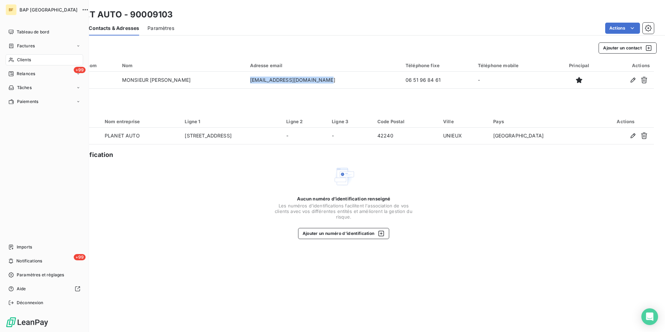
click at [19, 59] on span "Clients" at bounding box center [24, 60] width 14 height 6
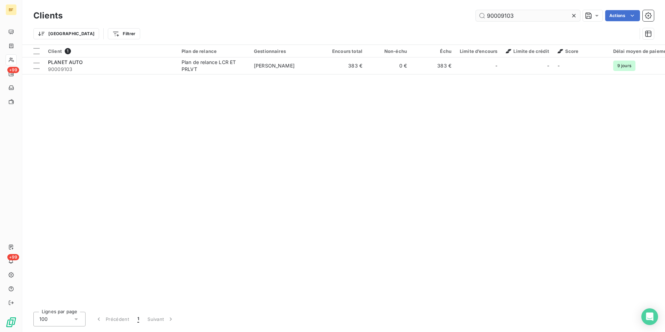
drag, startPoint x: 531, startPoint y: 13, endPoint x: 496, endPoint y: 15, distance: 34.8
click at [496, 15] on input "90009103" at bounding box center [528, 15] width 104 height 11
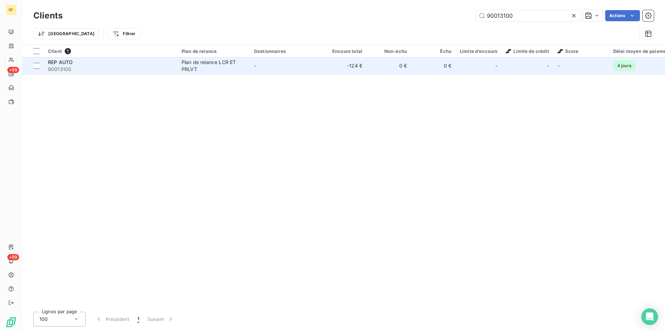
type input "90013100"
click at [284, 67] on td "-" at bounding box center [286, 65] width 72 height 17
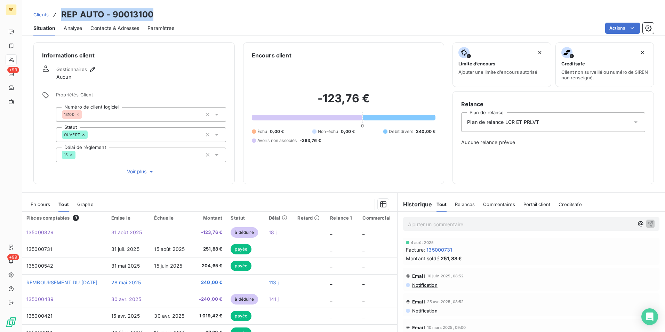
drag, startPoint x: 160, startPoint y: 11, endPoint x: 61, endPoint y: 11, distance: 99.1
click at [61, 11] on div "Clients REP AUTO - 90013100" at bounding box center [343, 14] width 642 height 13
drag, startPoint x: 112, startPoint y: 30, endPoint x: 151, endPoint y: 31, distance: 39.3
click at [112, 30] on span "Contacts & Adresses" at bounding box center [114, 28] width 49 height 7
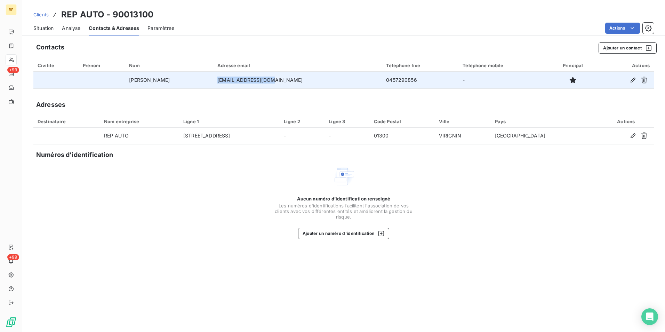
drag, startPoint x: 295, startPoint y: 79, endPoint x: 228, endPoint y: 80, distance: 67.1
click at [228, 80] on td "[EMAIL_ADDRESS][DOMAIN_NAME]" at bounding box center [297, 80] width 169 height 17
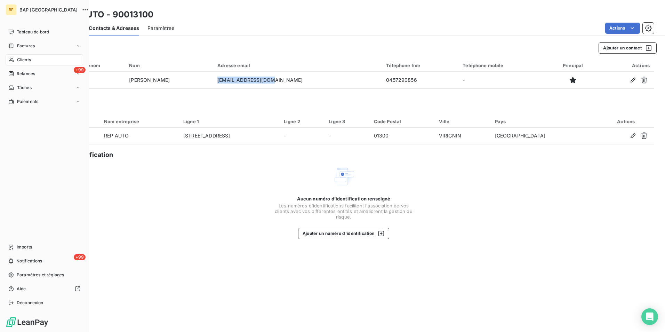
click at [25, 52] on nav "Tableau de bord Factures Clients +99 Relances Tâches Paiements" at bounding box center [45, 66] width 78 height 81
click at [25, 57] on span "Clients" at bounding box center [24, 60] width 14 height 6
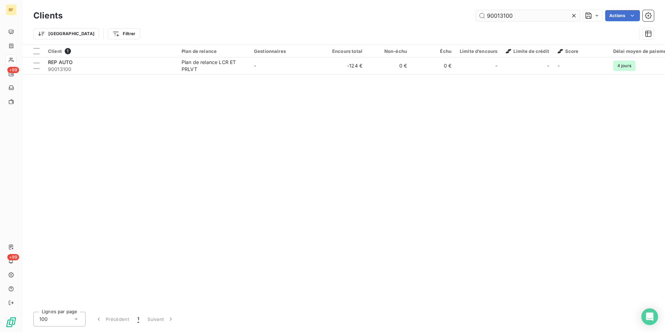
drag, startPoint x: 514, startPoint y: 19, endPoint x: 497, endPoint y: 17, distance: 17.5
click at [497, 17] on input "90013100" at bounding box center [528, 15] width 104 height 11
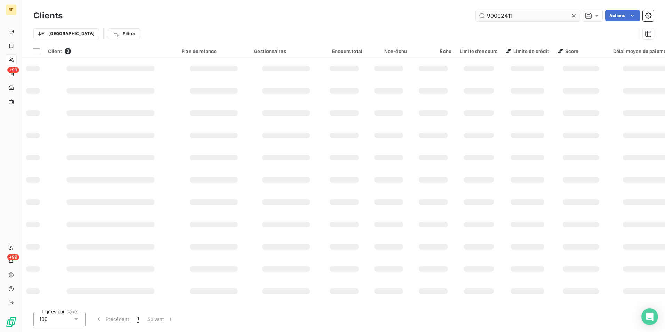
type input "90002411"
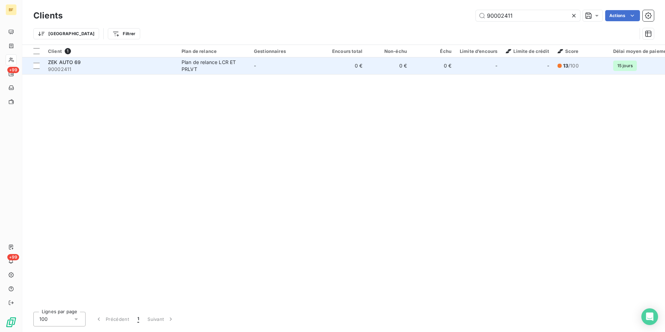
click at [130, 67] on span "90002411" at bounding box center [110, 69] width 125 height 7
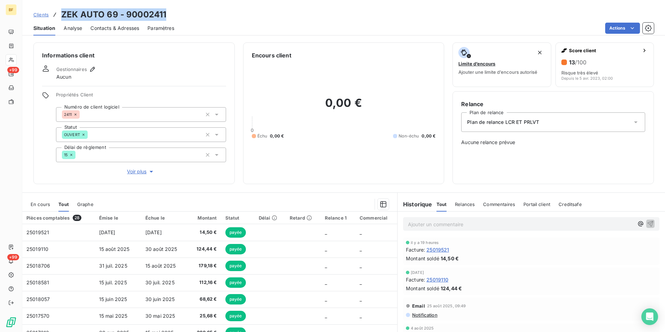
drag, startPoint x: 179, startPoint y: 15, endPoint x: 62, endPoint y: 13, distance: 117.2
click at [62, 13] on div "Clients ZEK AUTO 69 - 90002411" at bounding box center [343, 14] width 642 height 13
drag, startPoint x: 125, startPoint y: 28, endPoint x: 164, endPoint y: 31, distance: 39.8
click at [125, 28] on span "Contacts & Adresses" at bounding box center [114, 28] width 49 height 7
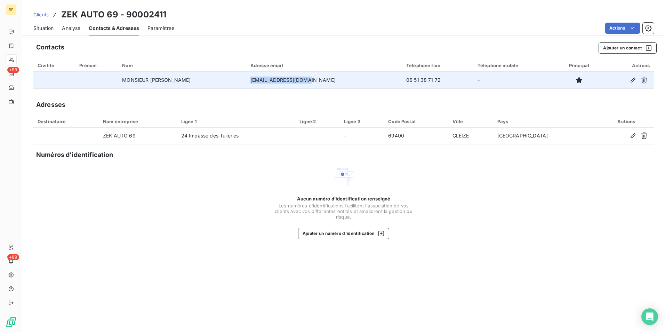
drag, startPoint x: 329, startPoint y: 81, endPoint x: 260, endPoint y: 82, distance: 68.5
click at [260, 82] on td "[EMAIL_ADDRESS][DOMAIN_NAME]" at bounding box center [324, 80] width 156 height 17
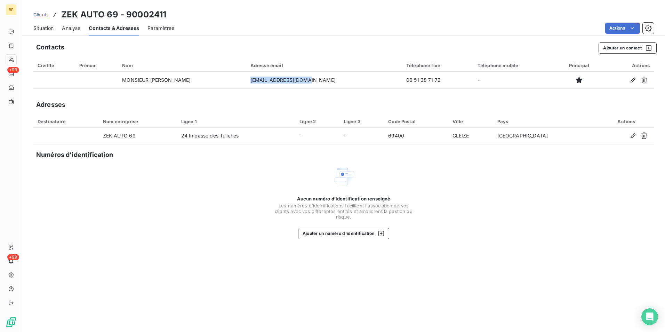
drag, startPoint x: 46, startPoint y: 28, endPoint x: 21, endPoint y: 96, distance: 72.5
click at [46, 28] on span "Situation" at bounding box center [43, 28] width 20 height 7
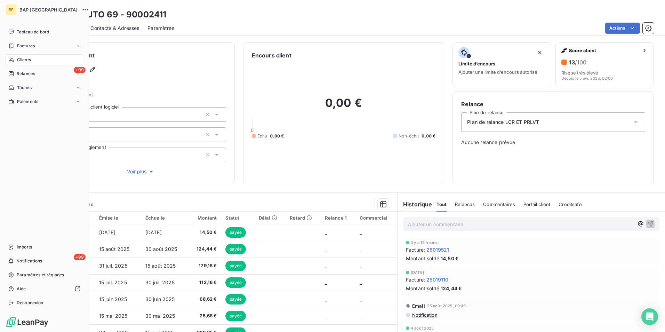
click at [16, 59] on div "Clients" at bounding box center [45, 59] width 78 height 11
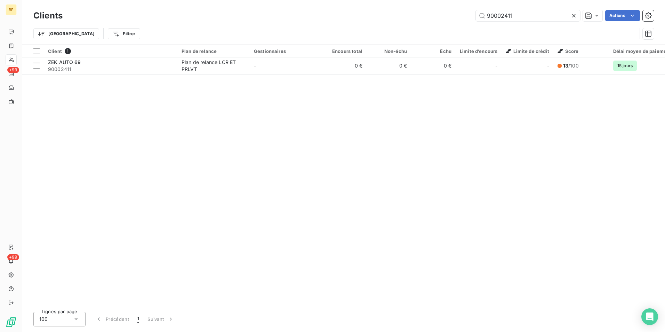
drag, startPoint x: 519, startPoint y: 16, endPoint x: 459, endPoint y: 12, distance: 61.0
click at [466, 14] on div "90002411 Actions" at bounding box center [362, 15] width 583 height 11
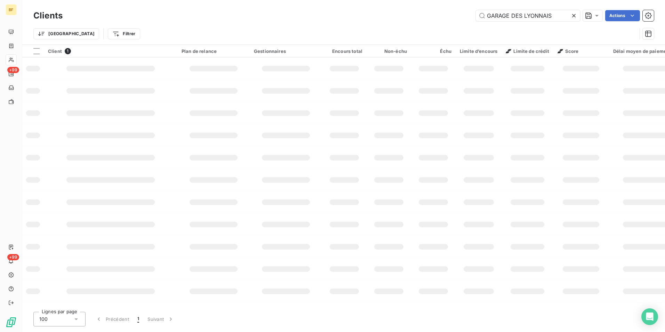
type input "GARAGE DES LYONNAIS"
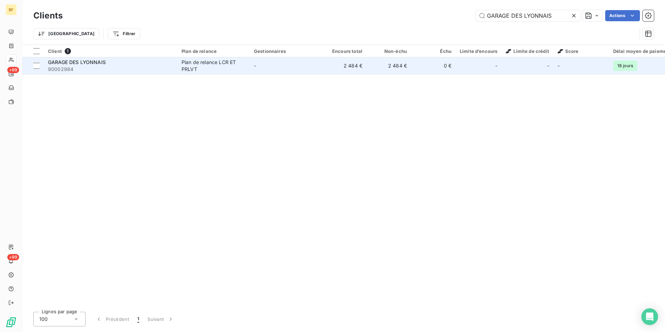
click at [231, 66] on div "Plan de relance LCR ET PRLVT" at bounding box center [213, 66] width 64 height 14
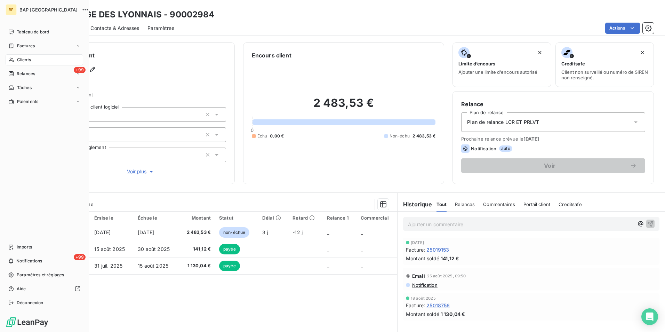
click at [32, 61] on div "Clients" at bounding box center [45, 59] width 78 height 11
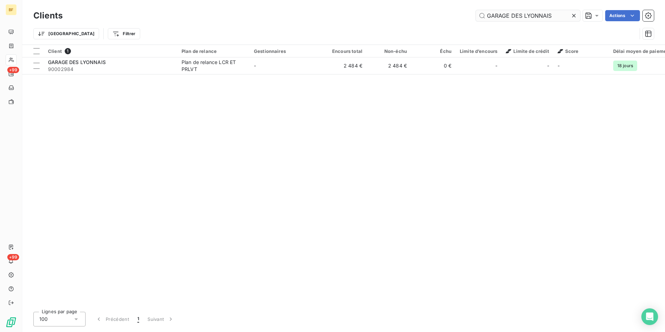
drag, startPoint x: 551, startPoint y: 18, endPoint x: 478, endPoint y: 18, distance: 72.7
click at [478, 18] on input "GARAGE DES LYONNAIS" at bounding box center [528, 15] width 104 height 11
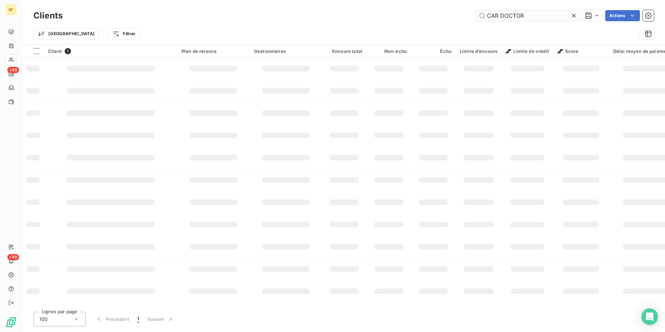
type input "CAR DOCTOR"
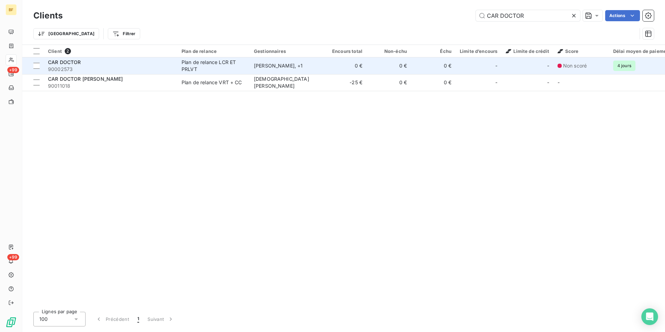
click at [186, 64] on div "Plan de relance LCR ET PRLVT" at bounding box center [213, 66] width 64 height 14
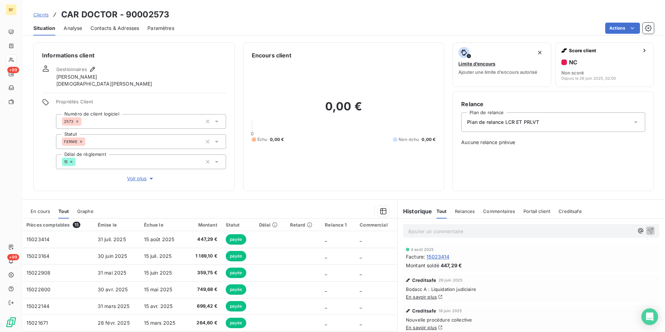
click at [124, 27] on span "Contacts & Adresses" at bounding box center [114, 28] width 49 height 7
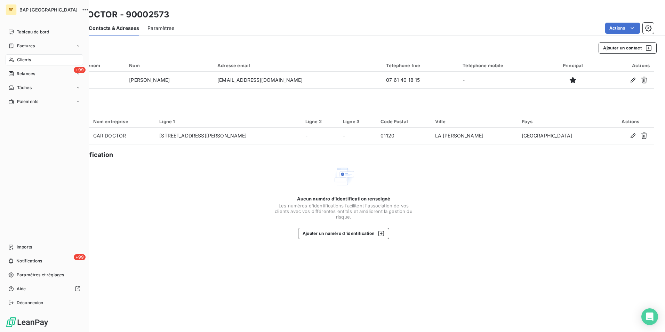
click at [32, 59] on div "Clients" at bounding box center [45, 59] width 78 height 11
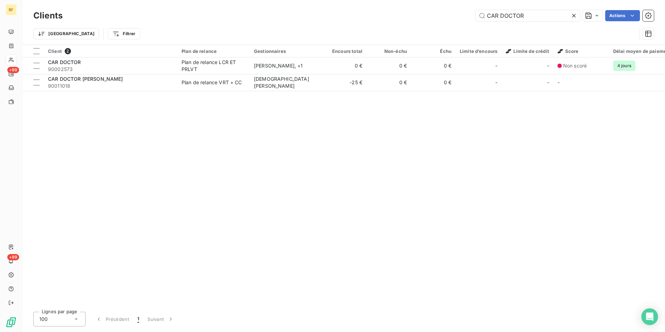
drag, startPoint x: 535, startPoint y: 11, endPoint x: 478, endPoint y: -1, distance: 58.3
click at [478, 0] on html "BF +99 +99 Clients CAR DOCTOR Actions Trier Filtrer Client 2 Plan de relance Ge…" at bounding box center [332, 166] width 665 height 332
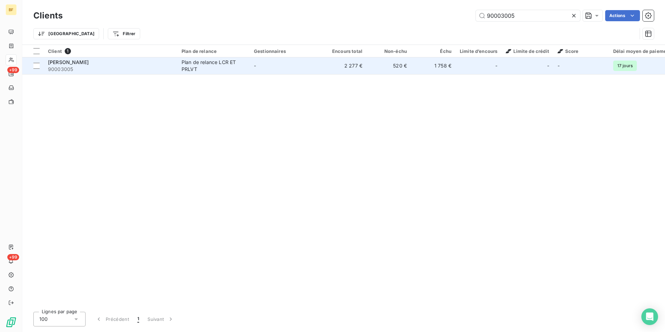
type input "90003005"
click at [175, 70] on td "[PERSON_NAME] 90003005" at bounding box center [110, 65] width 133 height 17
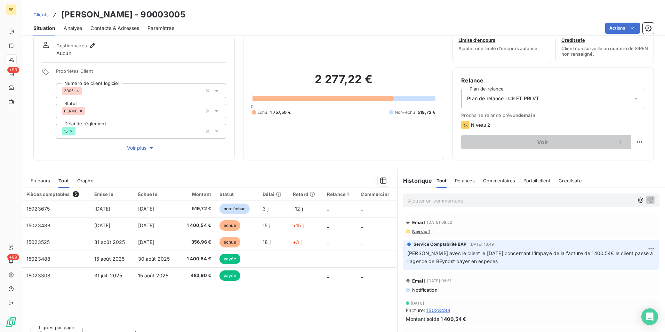
scroll to position [34, 0]
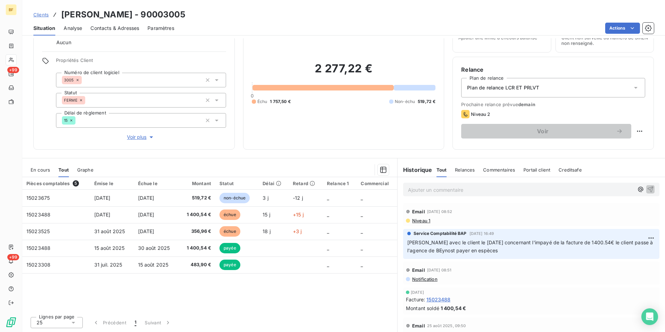
click at [274, 153] on div "Informations client Gestionnaires Aucun Propriétés Client Numéro de client logi…" at bounding box center [343, 184] width 642 height 293
click at [122, 31] on span "Contacts & Adresses" at bounding box center [114, 28] width 49 height 7
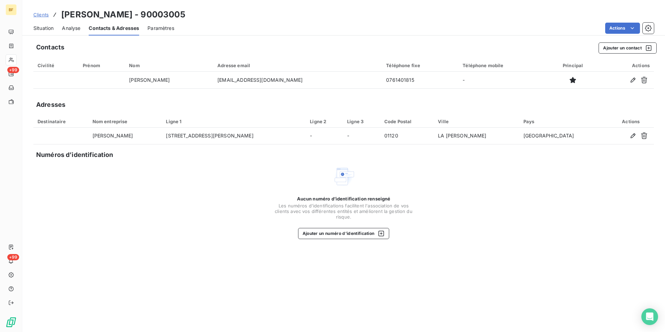
click at [49, 31] on span "Situation" at bounding box center [43, 28] width 20 height 7
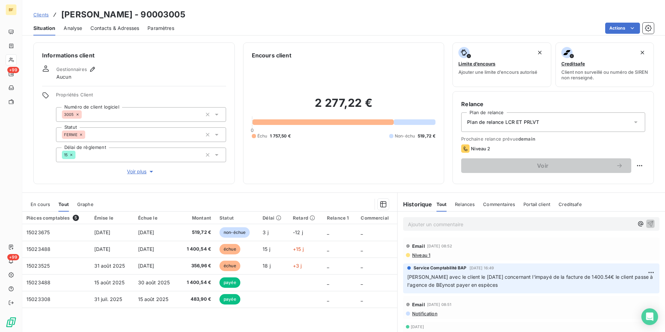
click at [103, 25] on span "Contacts & Adresses" at bounding box center [114, 28] width 49 height 7
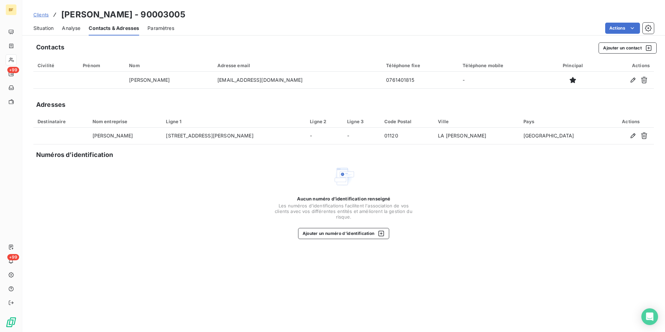
click at [35, 29] on span "Situation" at bounding box center [43, 28] width 20 height 7
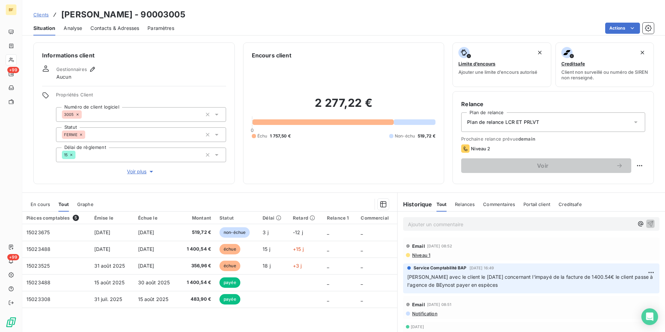
click at [323, 177] on div "Encours client 2 277,22 € 0 Échu 1 757,50 € Non-échu 519,72 €" at bounding box center [343, 112] width 201 height 141
click at [121, 31] on div "Contacts & Adresses" at bounding box center [114, 28] width 49 height 15
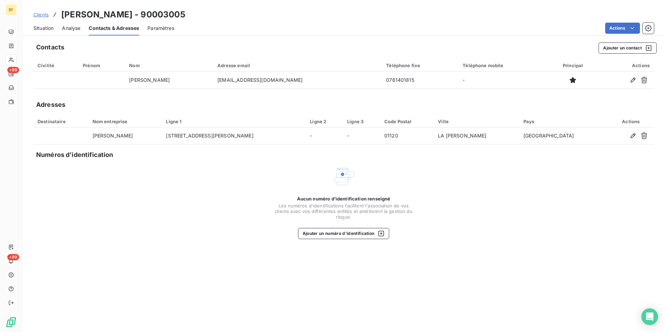
click at [41, 29] on span "Situation" at bounding box center [43, 28] width 20 height 7
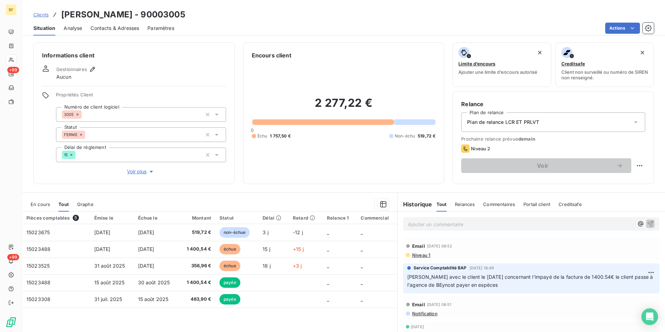
click at [303, 175] on div "2 277,22 € 0 Échu 1 757,50 € Non-échu 519,72 €" at bounding box center [344, 117] width 184 height 116
drag, startPoint x: 339, startPoint y: 25, endPoint x: 165, endPoint y: 59, distance: 177.4
click at [339, 25] on div "Actions" at bounding box center [418, 28] width 471 height 11
click at [100, 29] on span "Contacts & Adresses" at bounding box center [114, 28] width 49 height 7
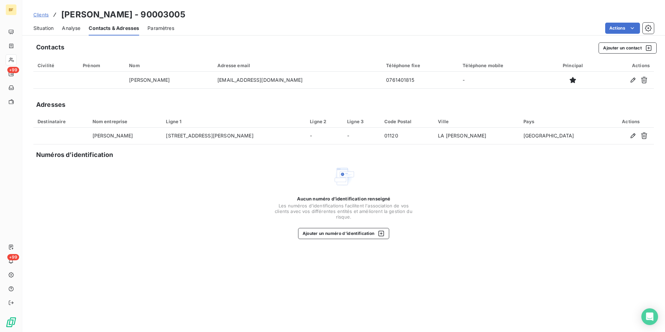
click at [44, 26] on span "Situation" at bounding box center [43, 28] width 20 height 7
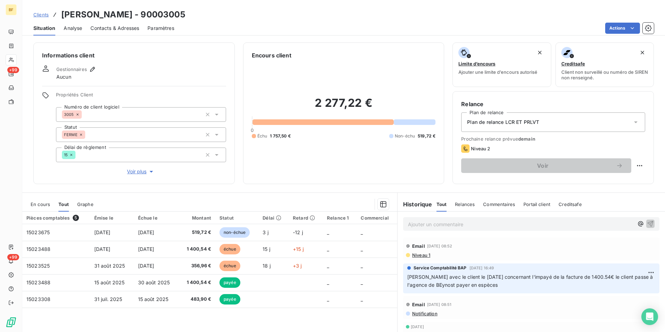
click at [129, 30] on span "Contacts & Adresses" at bounding box center [114, 28] width 49 height 7
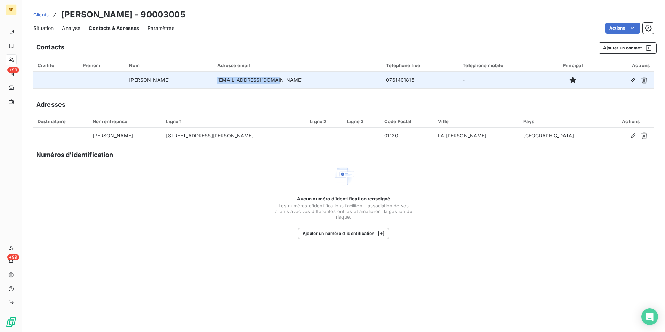
drag, startPoint x: 265, startPoint y: 79, endPoint x: 205, endPoint y: 78, distance: 59.8
click at [213, 78] on td "[EMAIL_ADDRESS][DOMAIN_NAME]" at bounding box center [297, 80] width 169 height 17
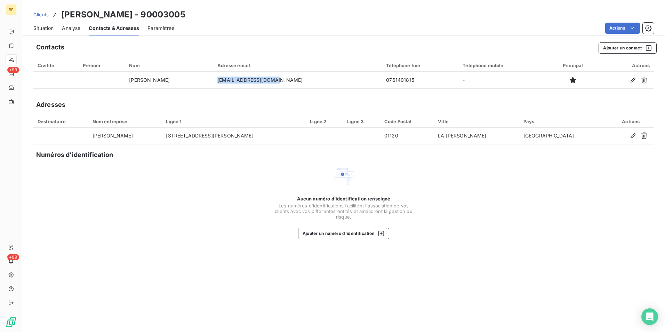
click at [43, 30] on span "Situation" at bounding box center [43, 28] width 20 height 7
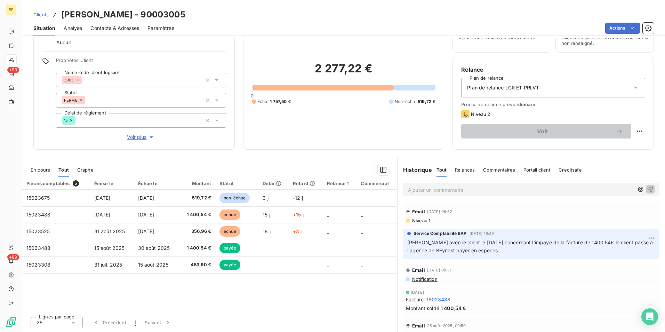
scroll to position [34, 0]
drag, startPoint x: 128, startPoint y: 14, endPoint x: 62, endPoint y: 12, distance: 65.7
click at [62, 12] on div "Clients [PERSON_NAME] - 90003005" at bounding box center [343, 14] width 642 height 13
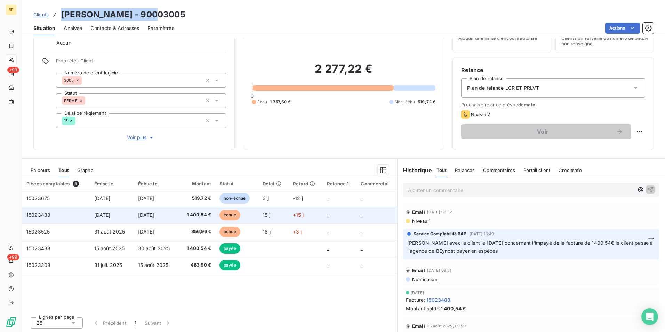
click at [198, 210] on td "1 400,54 €" at bounding box center [197, 214] width 37 height 17
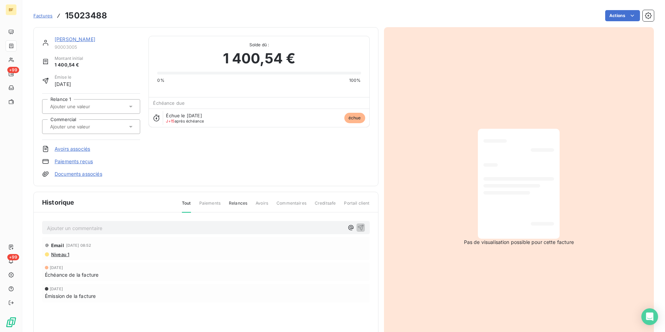
click at [506, 175] on div at bounding box center [518, 183] width 71 height 99
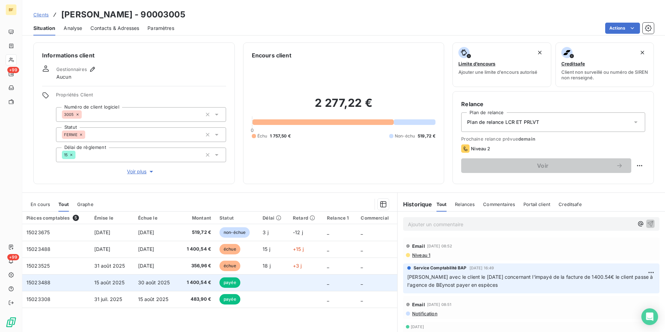
click at [195, 284] on span "1 400,54 €" at bounding box center [197, 282] width 28 height 7
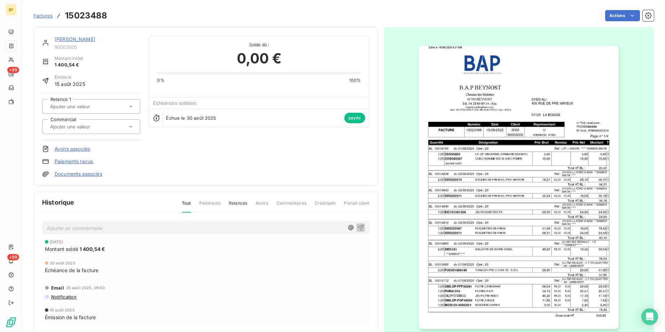
click at [556, 185] on img "button" at bounding box center [519, 187] width 200 height 283
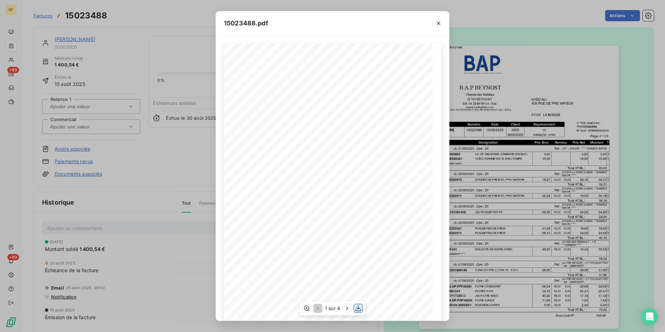
click at [356, 309] on icon "button" at bounding box center [358, 308] width 7 height 7
click at [437, 26] on icon "button" at bounding box center [438, 23] width 7 height 7
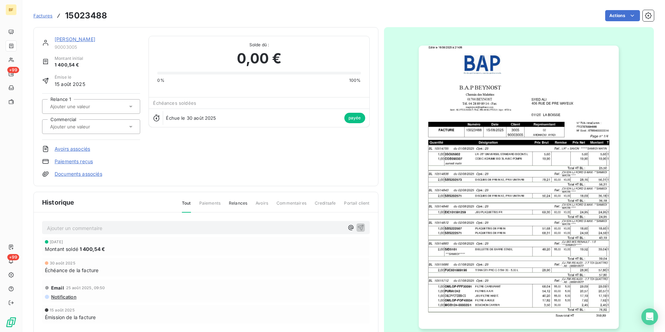
scroll to position [1, 0]
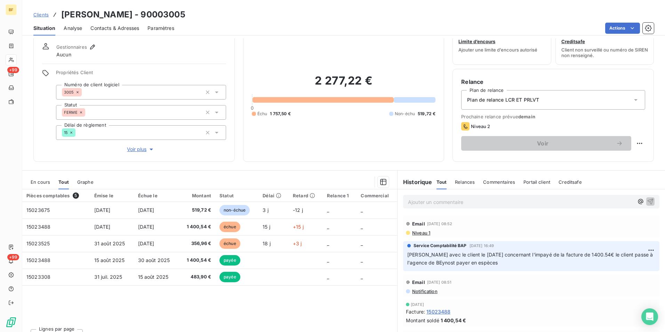
scroll to position [34, 0]
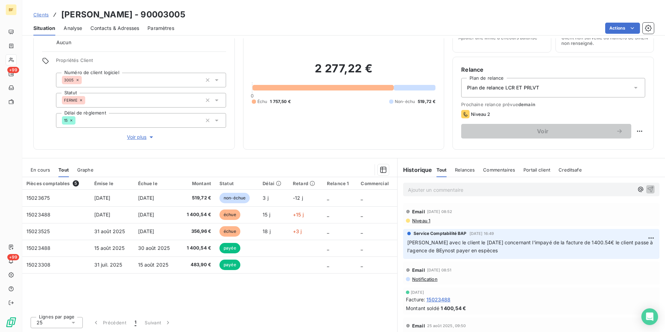
click at [275, 151] on div "Informations client Gestionnaires Aucun Propriétés Client Numéro de client logi…" at bounding box center [343, 184] width 642 height 293
click at [39, 169] on span "En cours" at bounding box center [40, 170] width 19 height 6
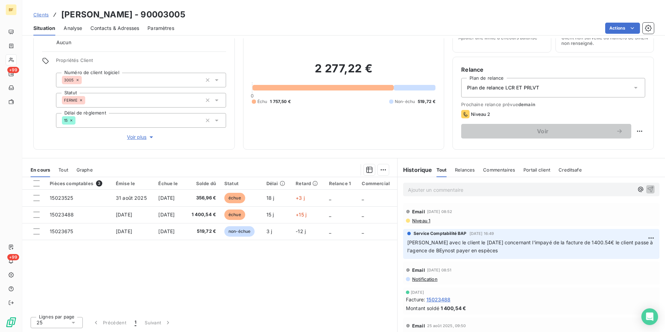
click at [58, 170] on span "Tout" at bounding box center [63, 170] width 10 height 6
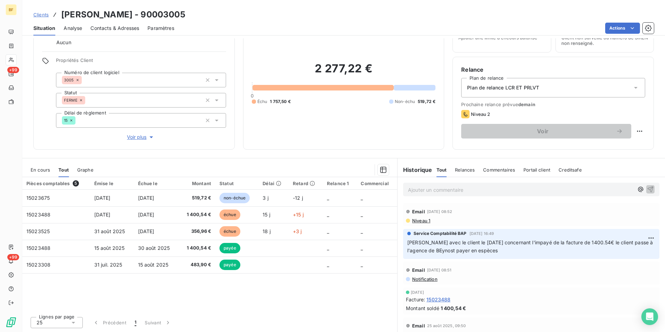
click at [64, 155] on div "Informations client Gestionnaires Aucun Propriétés Client Numéro de client logi…" at bounding box center [343, 184] width 642 height 293
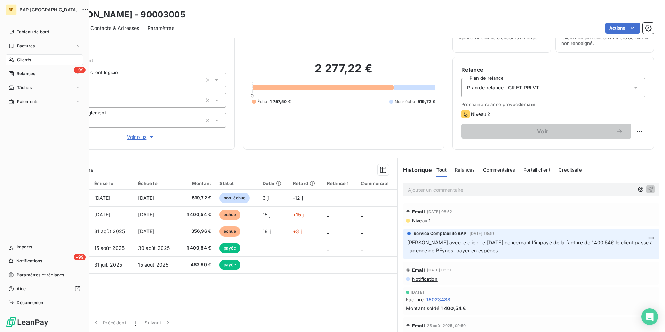
click at [25, 66] on nav "Tableau de bord Factures Clients +99 Relances Tâches Paiements" at bounding box center [45, 66] width 78 height 81
drag, startPoint x: 25, startPoint y: 61, endPoint x: 49, endPoint y: 56, distance: 24.5
click at [25, 60] on span "Clients" at bounding box center [24, 60] width 14 height 6
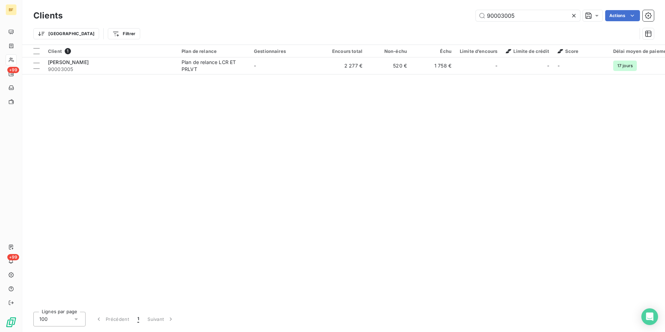
drag, startPoint x: 518, startPoint y: 14, endPoint x: 464, endPoint y: 8, distance: 54.2
click at [468, 9] on div "Clients 90003005 Actions" at bounding box center [343, 15] width 620 height 15
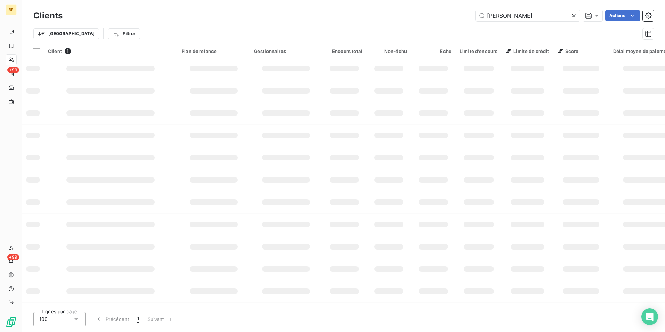
type input "[PERSON_NAME]"
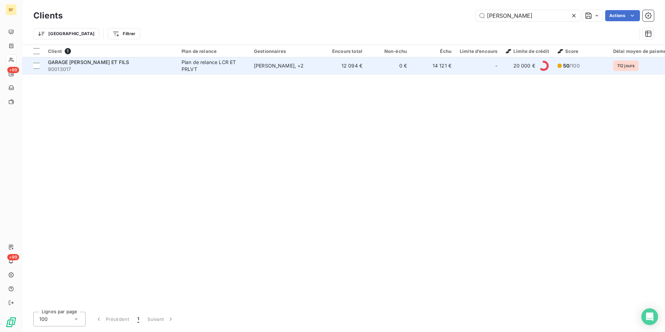
click at [143, 66] on span "90013017" at bounding box center [110, 69] width 125 height 7
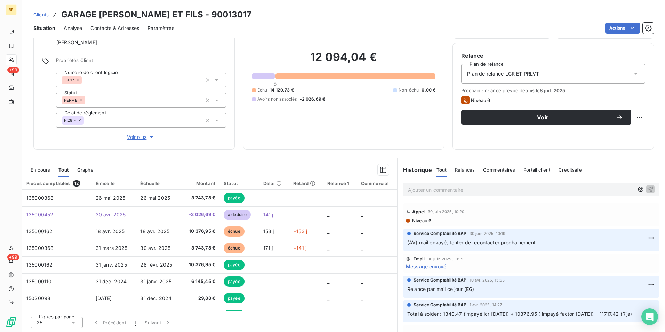
click at [416, 222] on span "Niveau 6" at bounding box center [421, 221] width 20 height 6
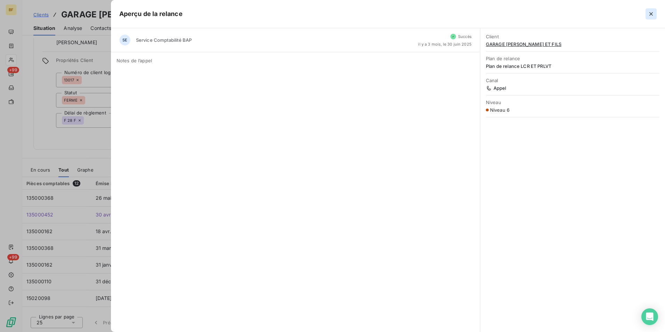
click at [651, 16] on icon "button" at bounding box center [650, 13] width 7 height 7
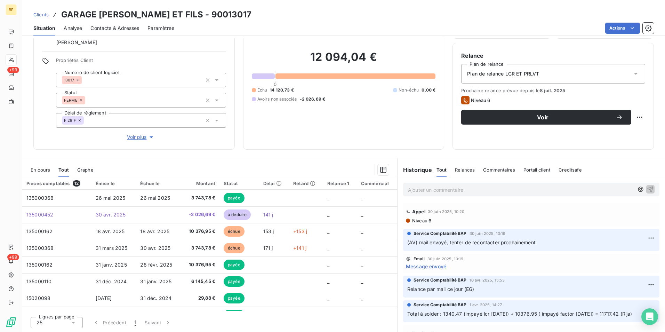
click at [321, 141] on div "Encours client 12 094,04 € 0 Échu 14 120,73 € Non-échu 0,00 € Avoirs non associ…" at bounding box center [343, 71] width 201 height 155
click at [335, 156] on div "Informations client Gestionnaires HYACINTHE GUEGAN [PERSON_NAME] Propriétés Cli…" at bounding box center [343, 184] width 642 height 293
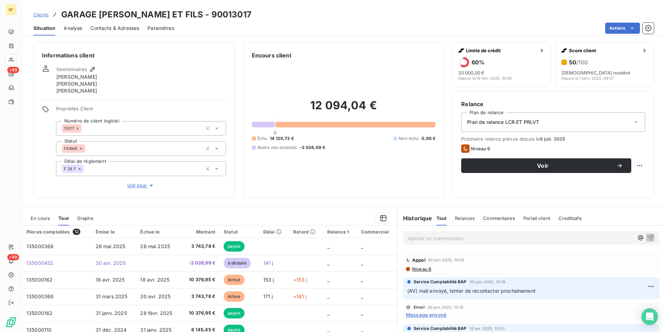
scroll to position [48, 0]
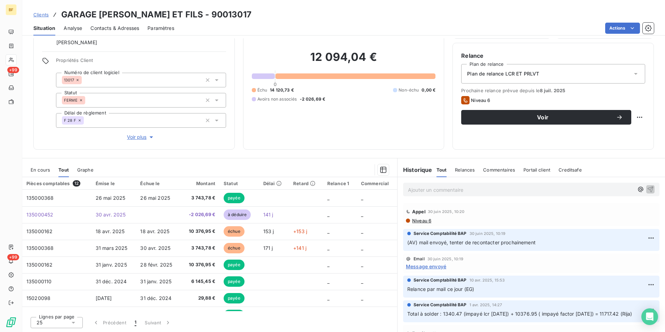
click at [115, 28] on span "Contacts & Adresses" at bounding box center [114, 28] width 49 height 7
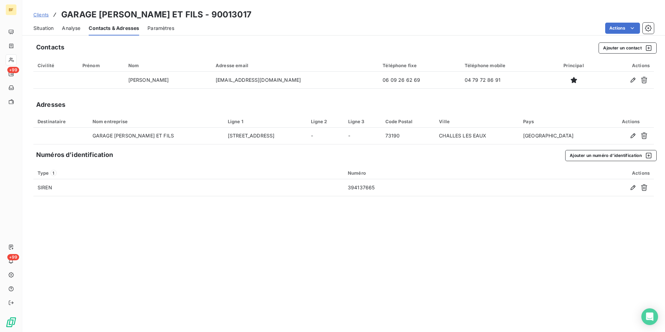
click at [47, 26] on span "Situation" at bounding box center [43, 28] width 20 height 7
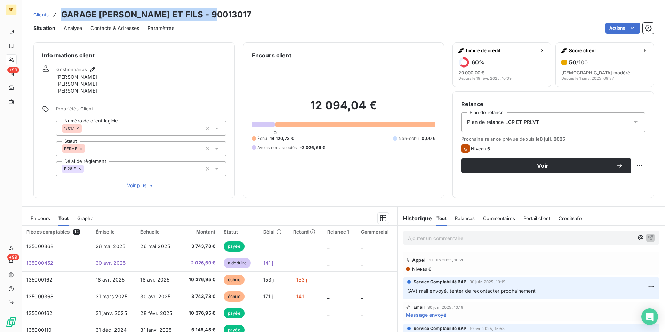
drag, startPoint x: 217, startPoint y: 14, endPoint x: 63, endPoint y: 11, distance: 153.7
click at [63, 11] on div "Clients GARAGE [PERSON_NAME] ET FILS - 90013017" at bounding box center [343, 14] width 642 height 13
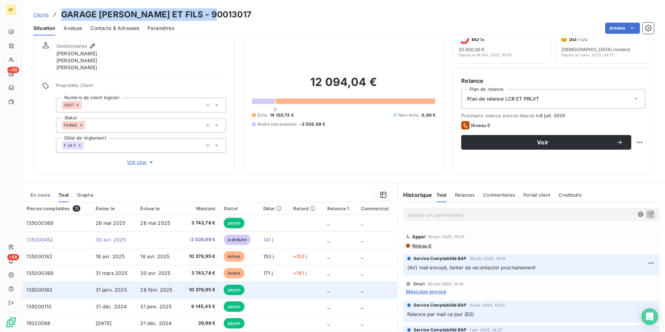
scroll to position [35, 0]
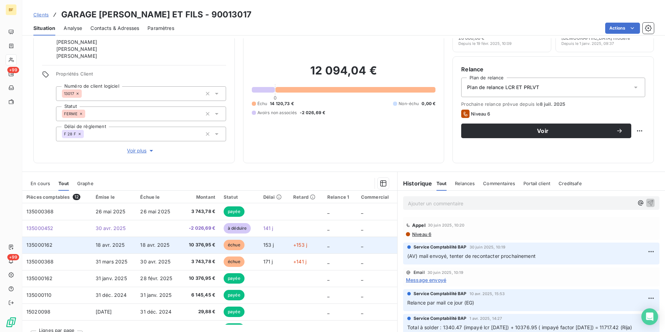
click at [190, 249] on td "10 376,95 €" at bounding box center [200, 244] width 39 height 17
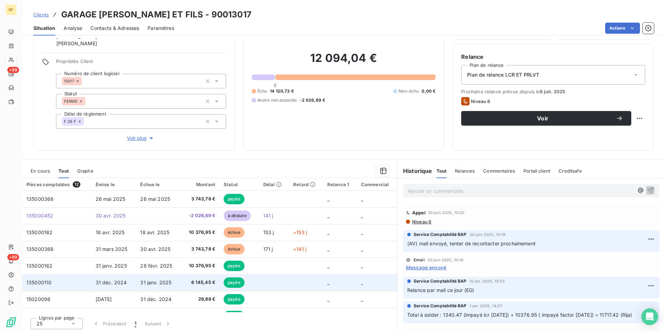
scroll to position [48, 0]
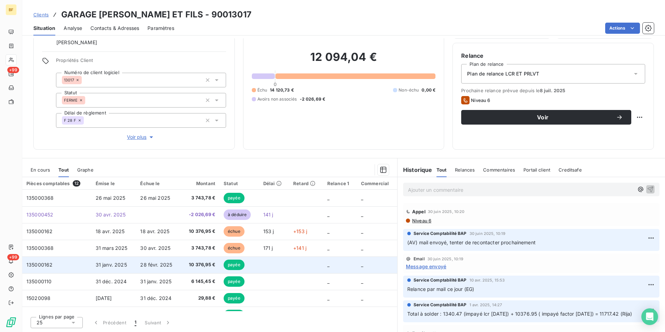
click at [203, 266] on span "10 376,95 €" at bounding box center [200, 264] width 30 height 7
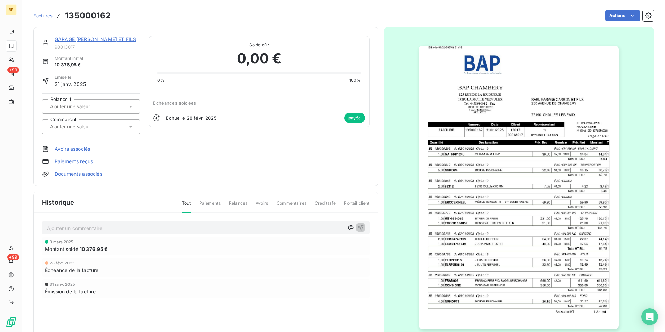
click at [525, 186] on img "button" at bounding box center [519, 187] width 200 height 283
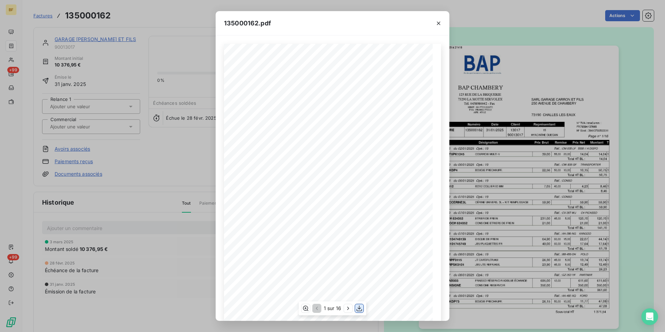
click at [356, 306] on icon "button" at bounding box center [359, 308] width 7 height 7
drag, startPoint x: 279, startPoint y: 6, endPoint x: 265, endPoint y: 5, distance: 13.6
click at [279, 6] on div "135000162.pdf BAP CHAMBERY SARL GARAGE [PERSON_NAME] ET FILS [STREET_ADDRESS] […" at bounding box center [332, 166] width 665 height 332
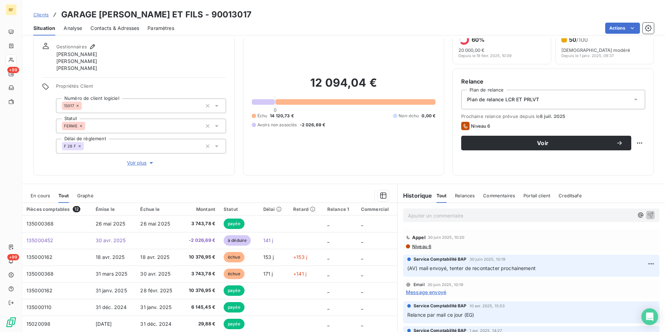
scroll to position [48, 0]
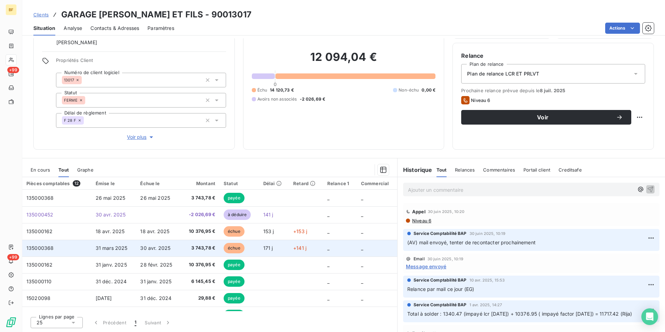
click at [179, 246] on td "30 avr. 2025" at bounding box center [158, 248] width 45 height 17
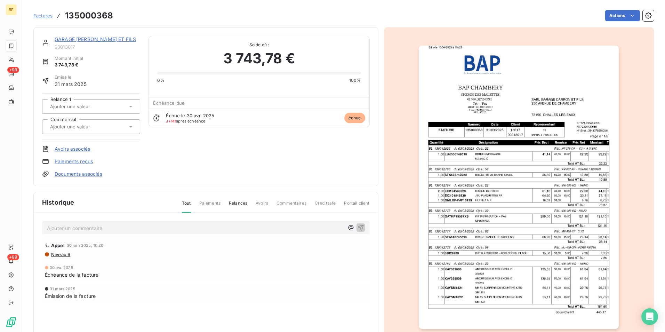
click at [532, 211] on img "button" at bounding box center [519, 187] width 200 height 283
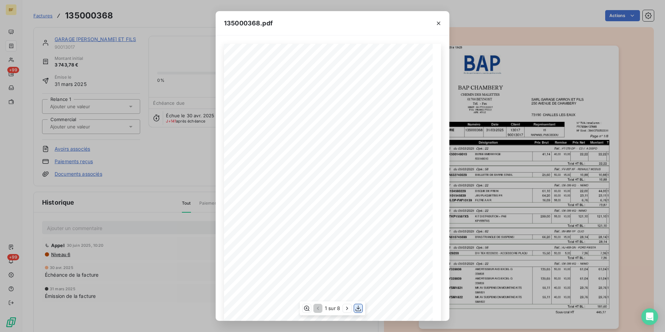
click at [359, 307] on icon "button" at bounding box center [358, 308] width 7 height 7
drag, startPoint x: 169, startPoint y: 17, endPoint x: 92, endPoint y: 1, distance: 78.3
click at [166, 15] on div "135000368.pdf BAP CHAMBERY SARL GARAGE [PERSON_NAME] ET FILS CHEMIN DES MALETTE…" at bounding box center [332, 166] width 665 height 332
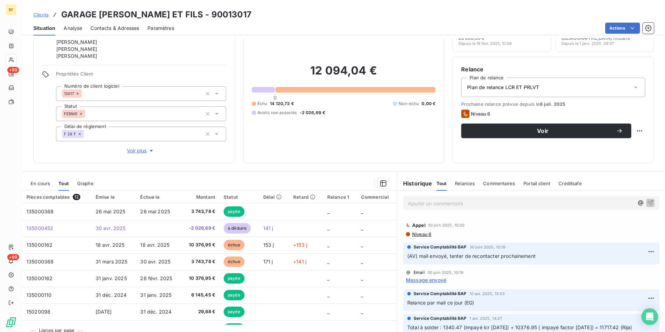
scroll to position [48, 0]
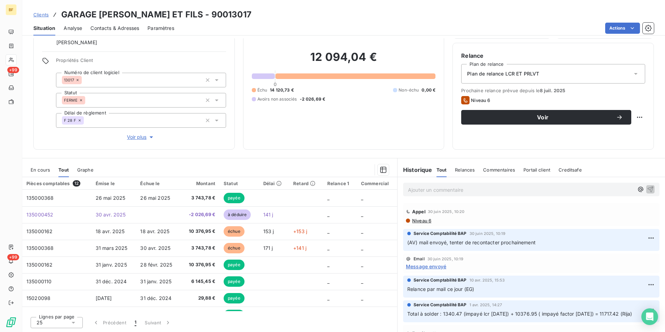
drag, startPoint x: 588, startPoint y: 143, endPoint x: 505, endPoint y: 213, distance: 108.8
click at [588, 143] on div "Relance Plan de relance Plan de relance LCR ET PRLVT Prochaine relance prévue d…" at bounding box center [552, 96] width 201 height 107
click at [476, 188] on p "Ajouter un commentaire ﻿" at bounding box center [521, 189] width 226 height 9
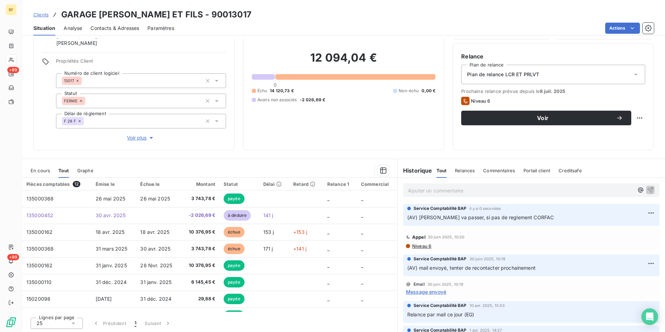
scroll to position [48, 0]
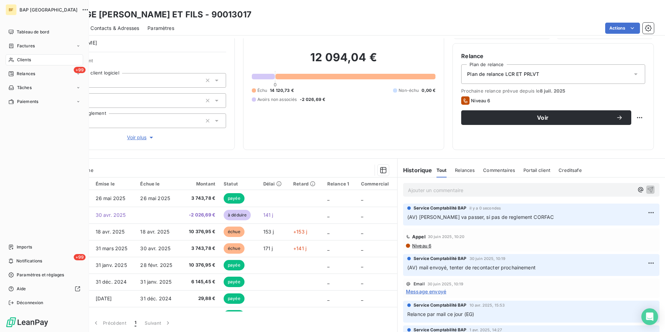
click at [28, 57] on span "Clients" at bounding box center [24, 60] width 14 height 6
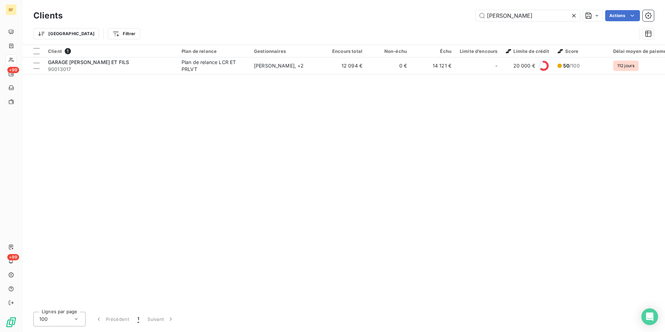
drag, startPoint x: 510, startPoint y: 17, endPoint x: 427, endPoint y: 8, distance: 83.6
click at [427, 9] on div "Clients [PERSON_NAME] Actions" at bounding box center [343, 15] width 620 height 15
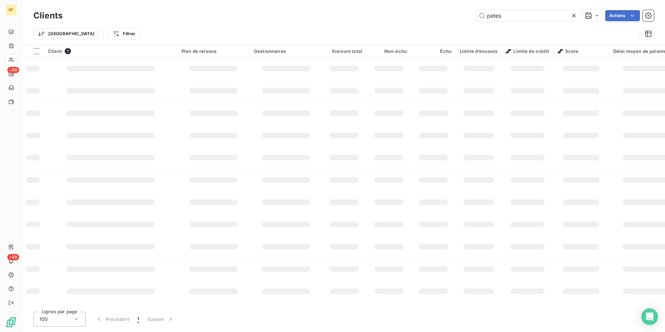
type input "petes"
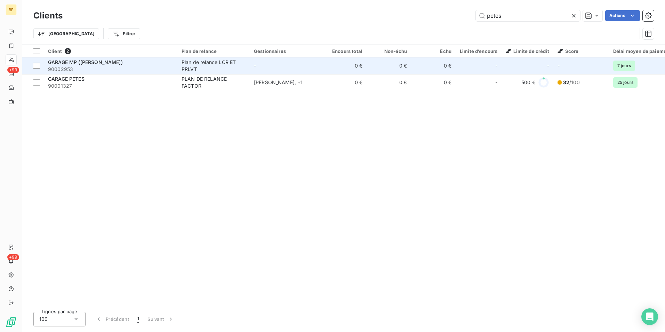
click at [119, 62] on div "GARAGE MP ([PERSON_NAME])" at bounding box center [110, 62] width 125 height 7
